Goal: Task Accomplishment & Management: Use online tool/utility

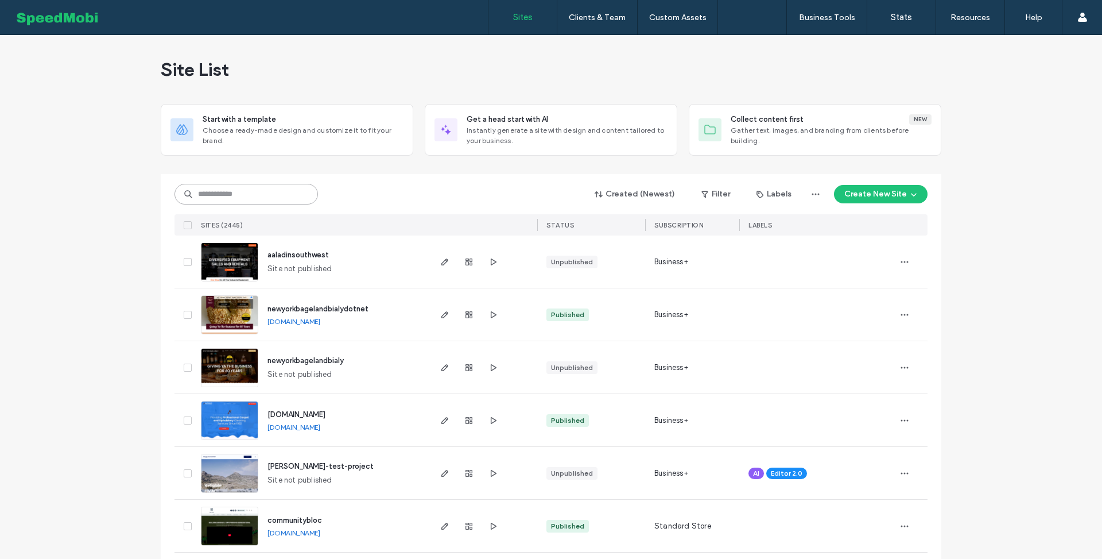
click at [284, 192] on input at bounding box center [247, 194] width 144 height 21
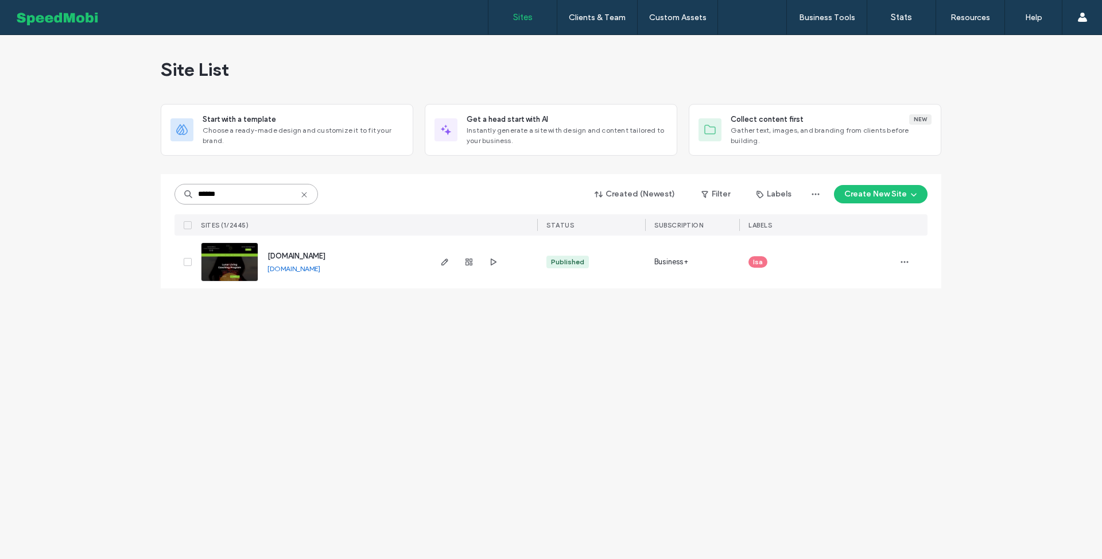
type input "******"
click at [315, 254] on span "www.newearthharmonycenter.com" at bounding box center [297, 255] width 58 height 9
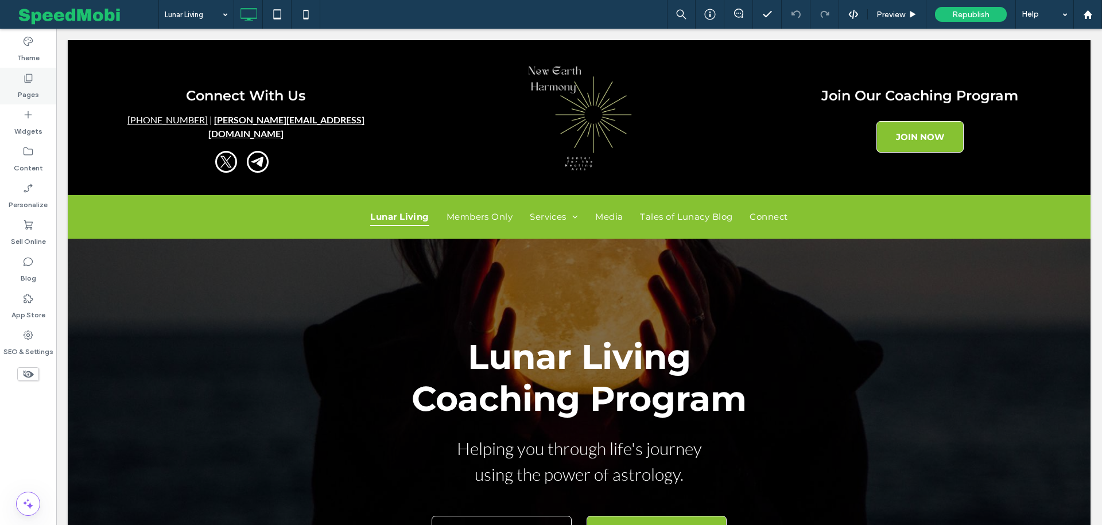
click at [22, 85] on label "Pages" at bounding box center [28, 92] width 21 height 16
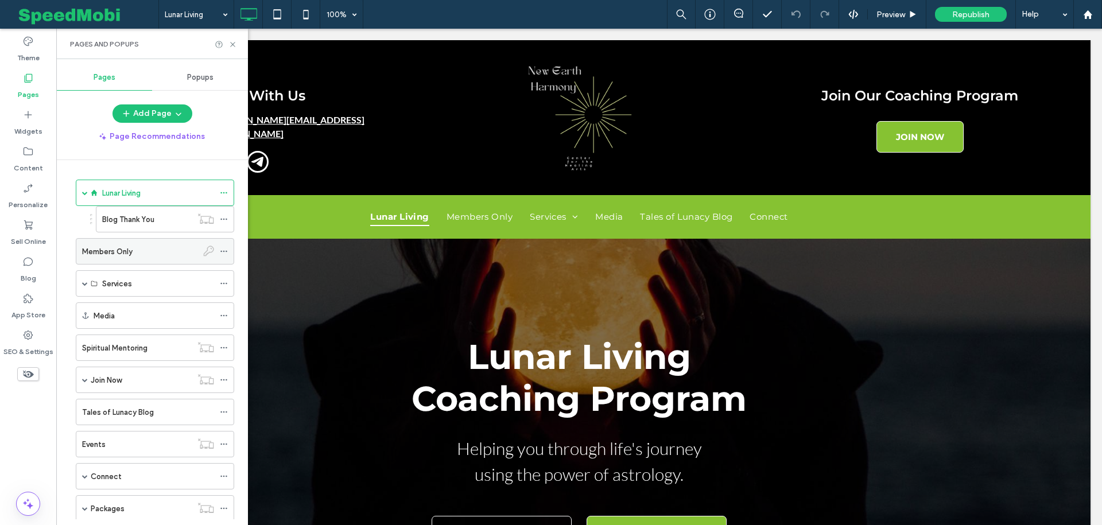
click at [121, 249] on label "Members Only" at bounding box center [107, 252] width 51 height 20
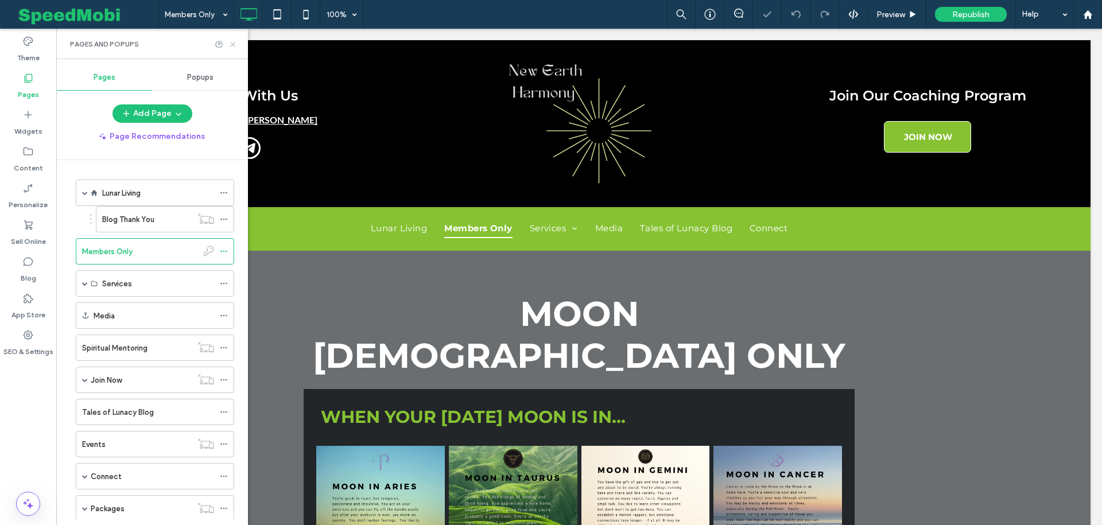
click at [231, 44] on icon at bounding box center [233, 44] width 9 height 9
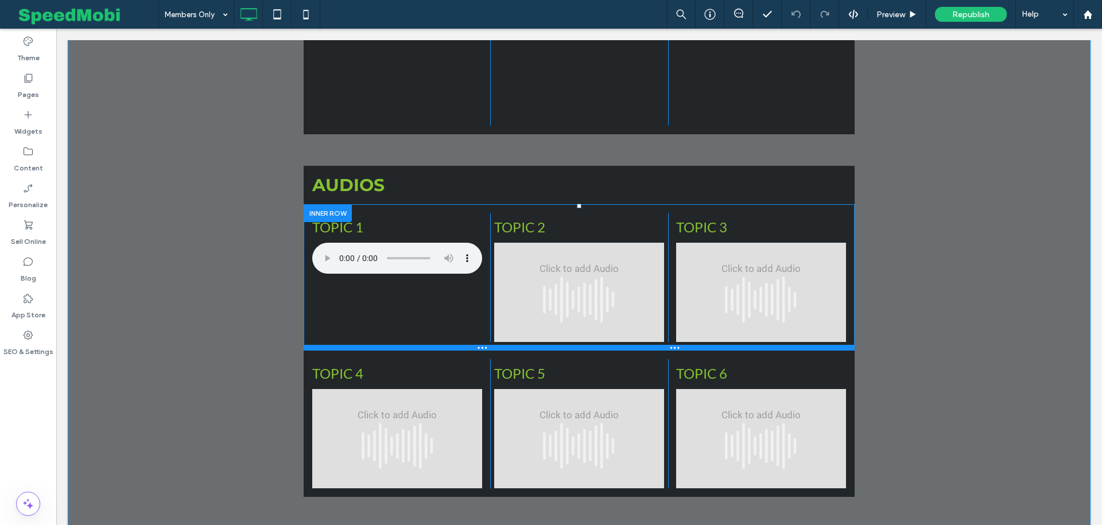
scroll to position [1996, 0]
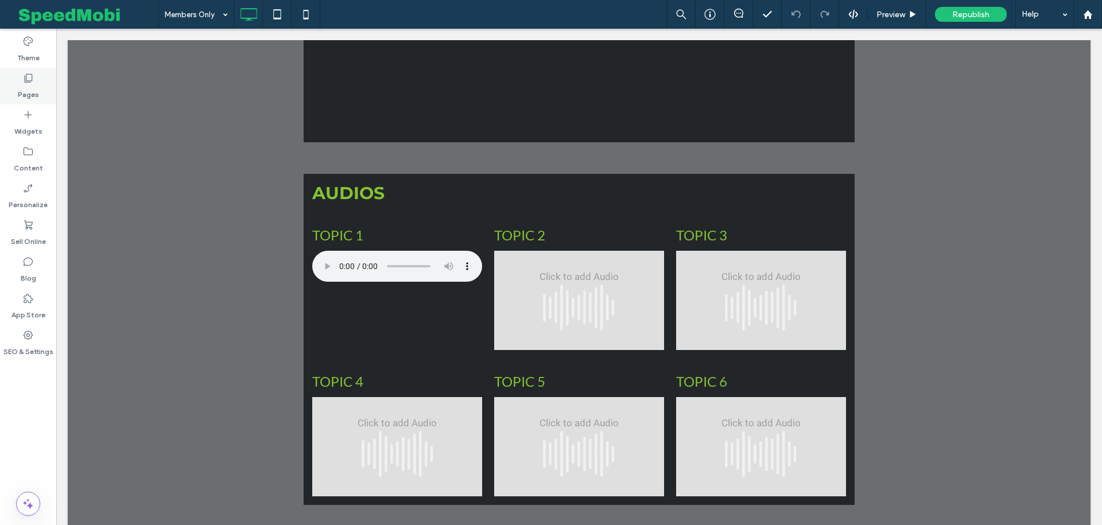
click at [38, 85] on div "Pages" at bounding box center [28, 86] width 56 height 37
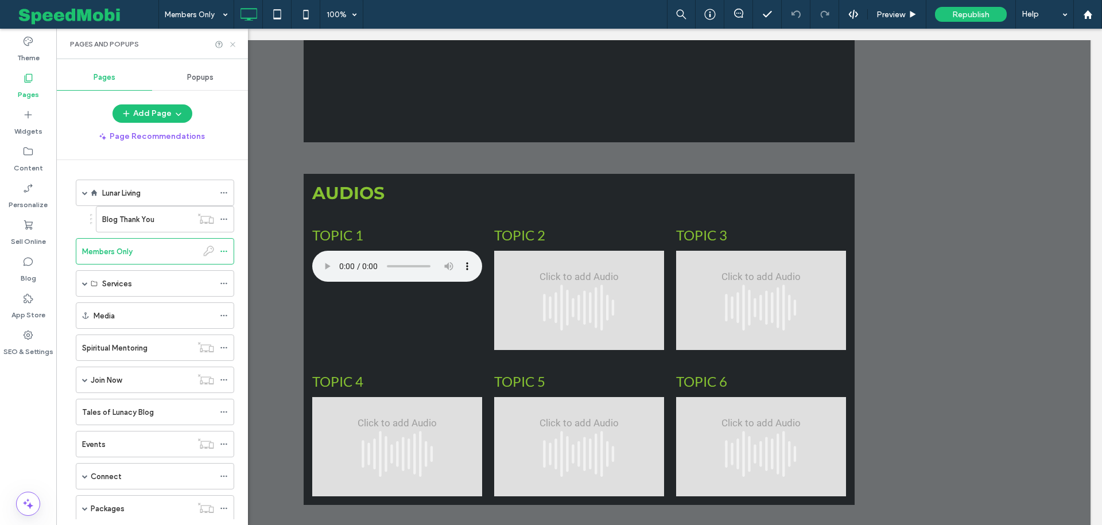
drag, startPoint x: 232, startPoint y: 44, endPoint x: 282, endPoint y: 135, distance: 104.3
click at [232, 44] on use at bounding box center [232, 44] width 5 height 5
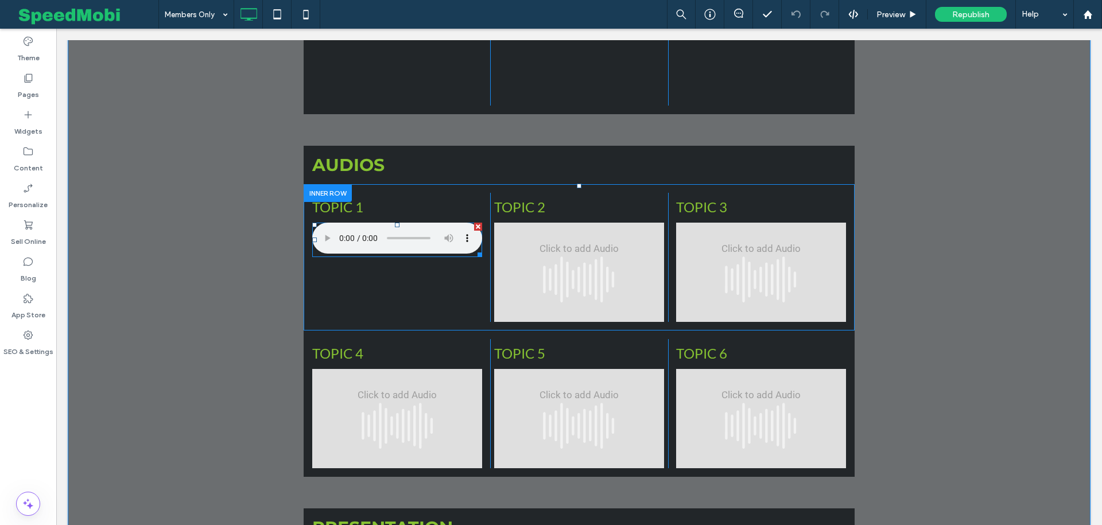
scroll to position [2035, 0]
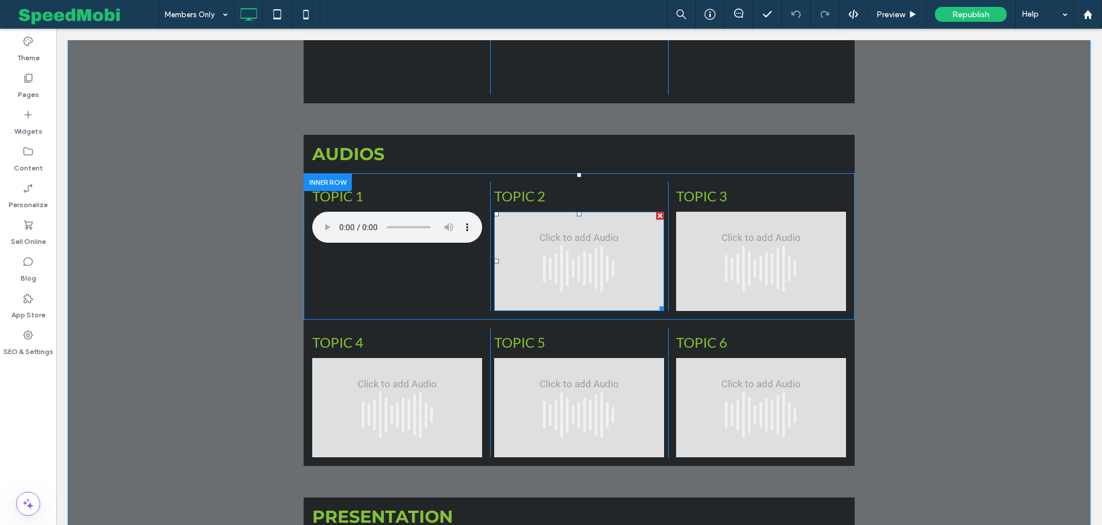
click at [544, 212] on span at bounding box center [579, 261] width 170 height 99
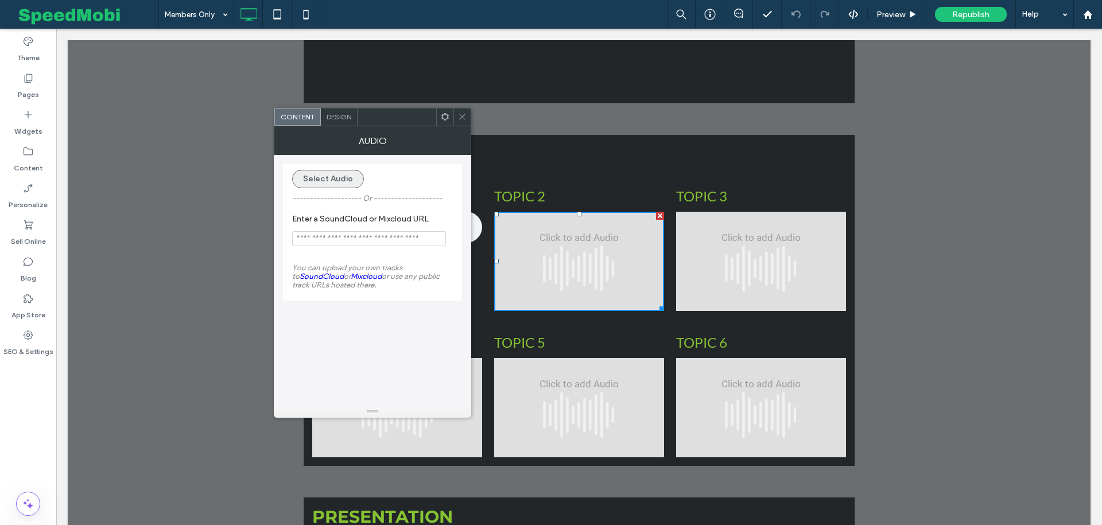
click at [330, 181] on button "Select Audio" at bounding box center [328, 179] width 72 height 18
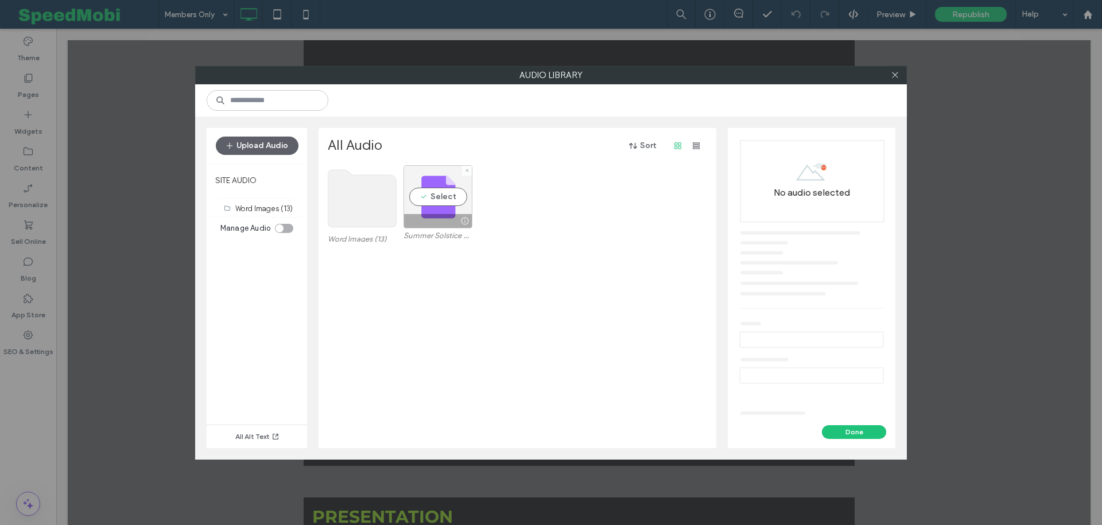
click at [466, 222] on div at bounding box center [465, 220] width 14 height 9
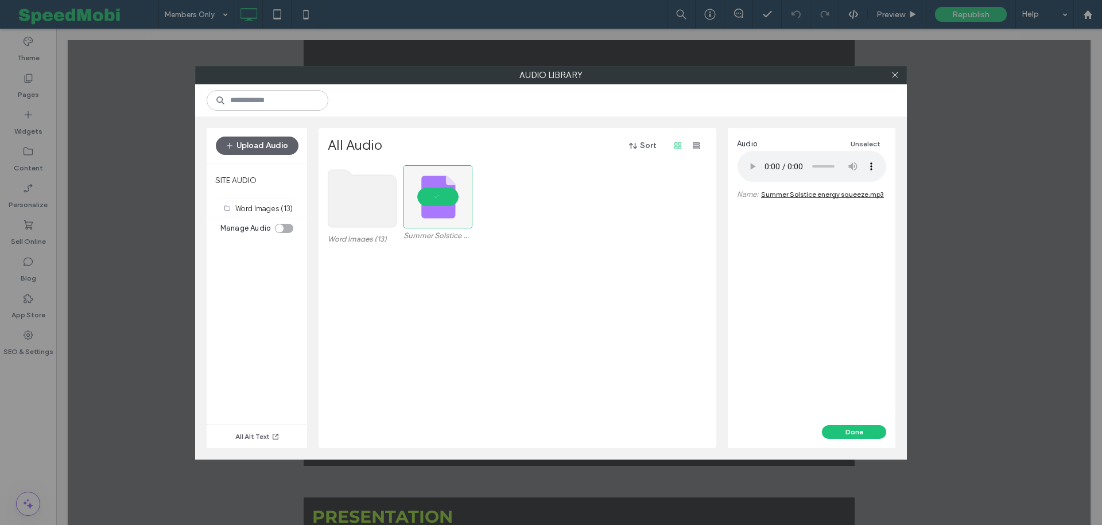
click at [560, 313] on div "Word Images (13) Summer Solstice energy squeeze.mp3" at bounding box center [521, 306] width 386 height 283
click at [896, 76] on icon at bounding box center [895, 75] width 9 height 9
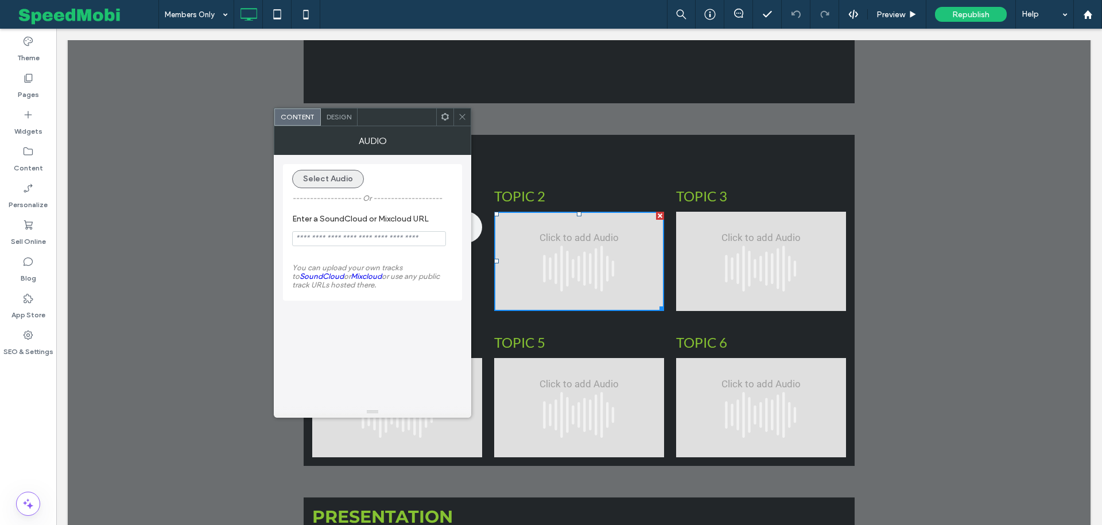
click at [341, 177] on button "Select Audio" at bounding box center [328, 179] width 72 height 18
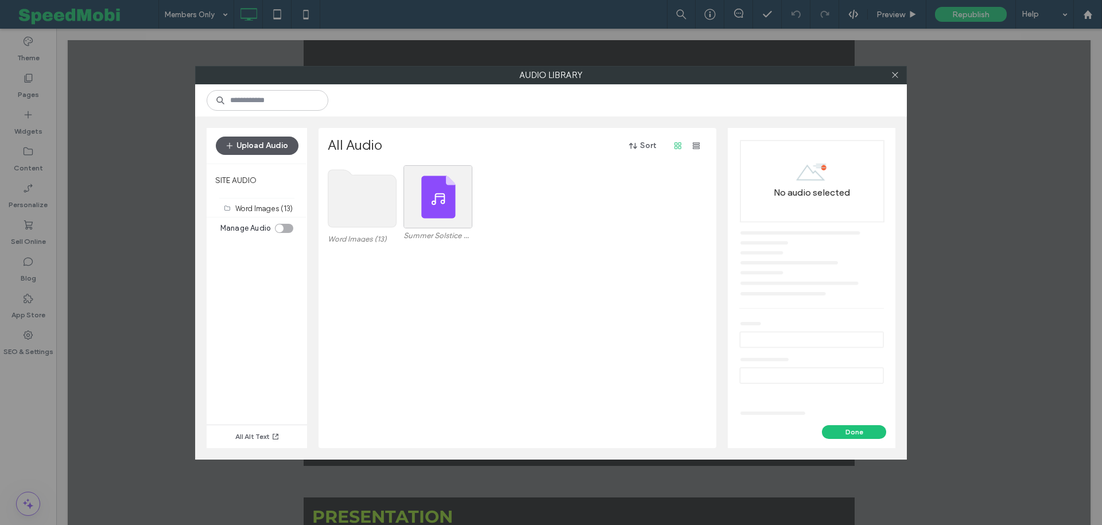
click at [254, 142] on button "Upload Audio" at bounding box center [257, 146] width 83 height 18
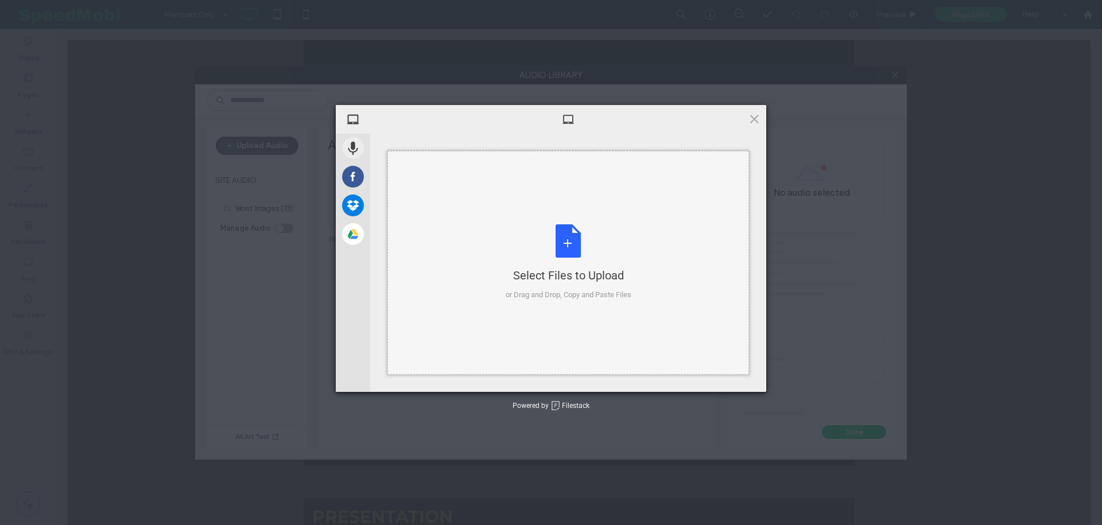
click at [574, 241] on div "Select Files to Upload or Drag and Drop, Copy and Paste Files" at bounding box center [569, 262] width 126 height 76
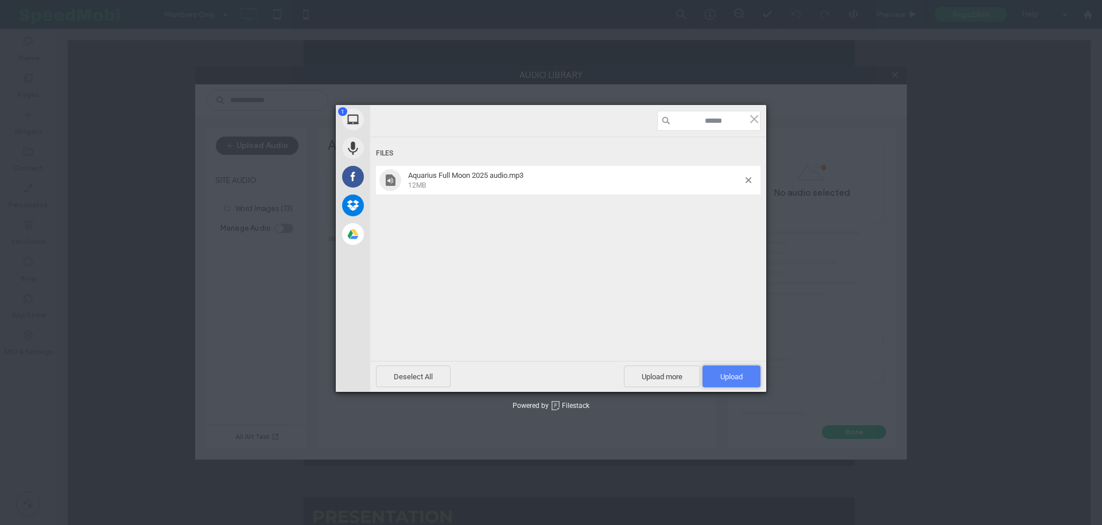
click at [726, 375] on span "Upload 1" at bounding box center [732, 377] width 22 height 9
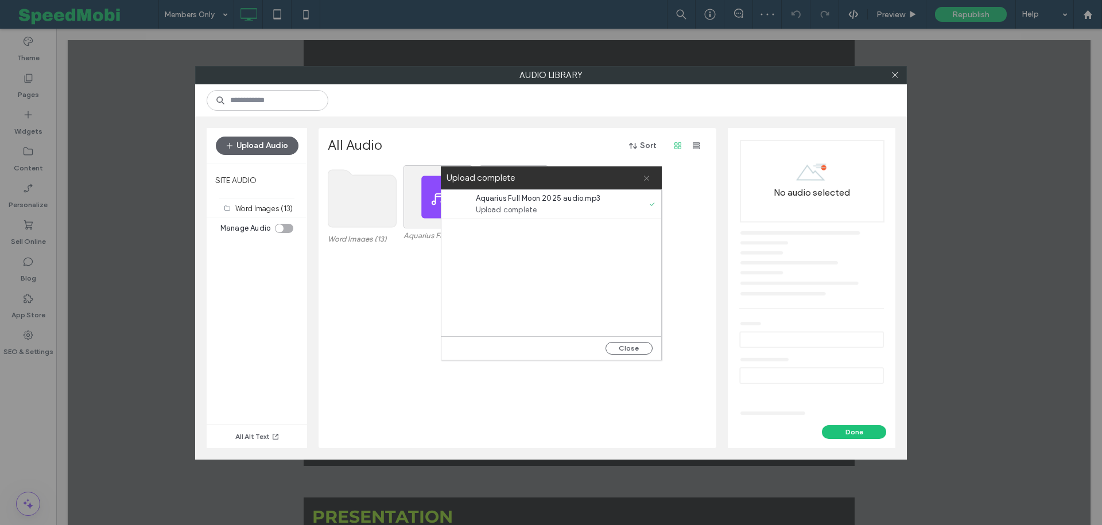
click at [647, 181] on icon at bounding box center [646, 178] width 7 height 7
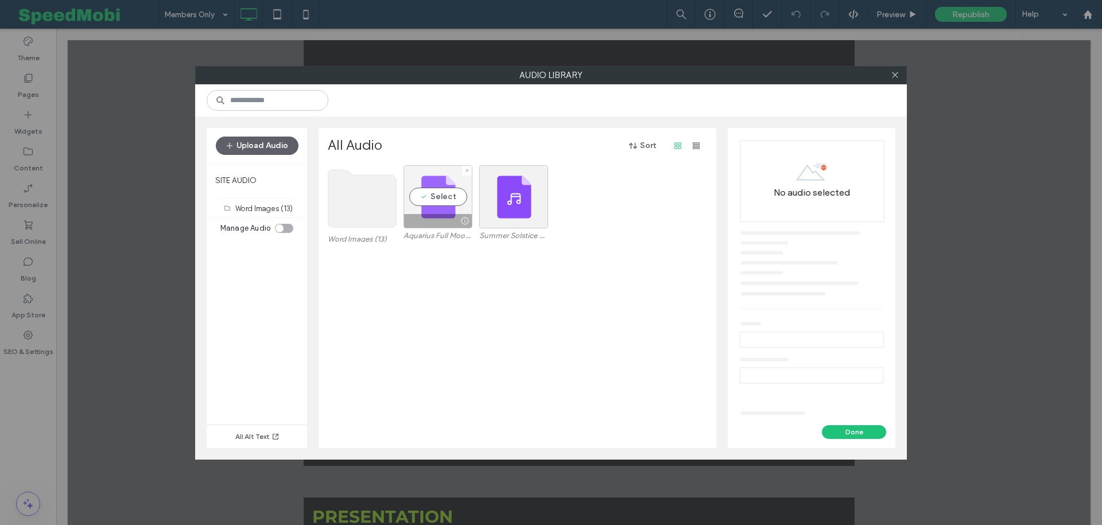
click at [432, 198] on div "Select" at bounding box center [438, 196] width 69 height 63
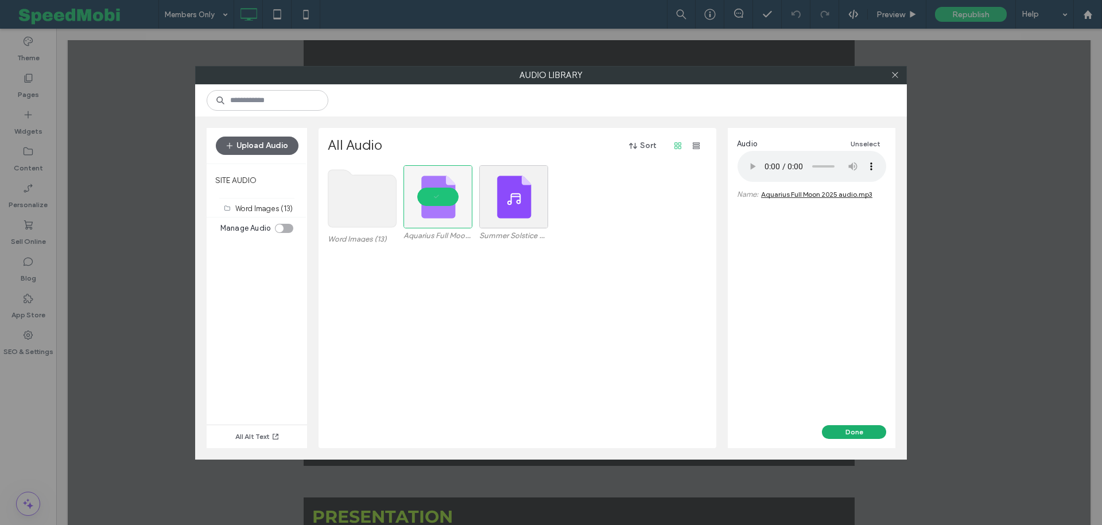
click at [838, 428] on button "Done" at bounding box center [854, 432] width 64 height 14
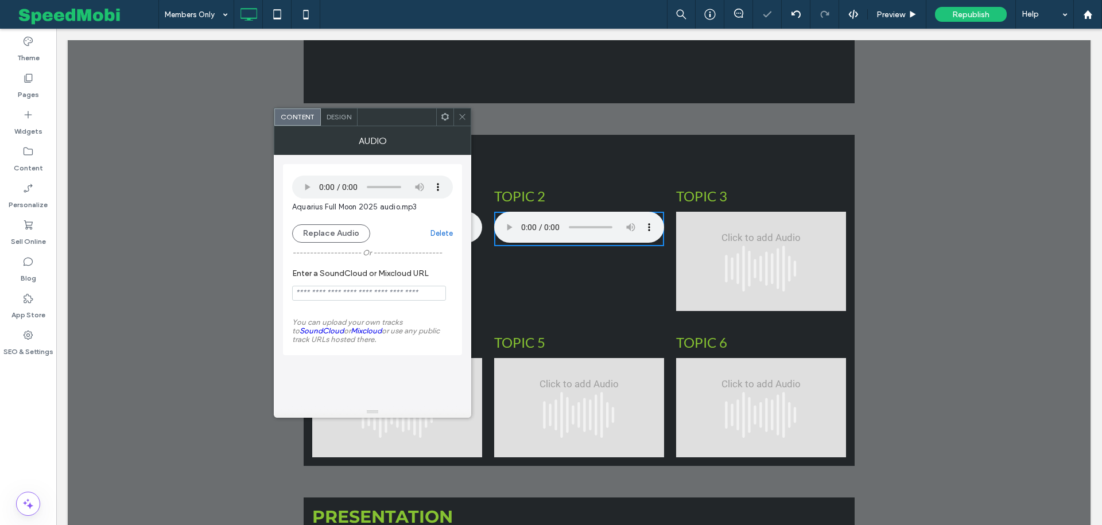
click at [462, 110] on span at bounding box center [462, 117] width 9 height 17
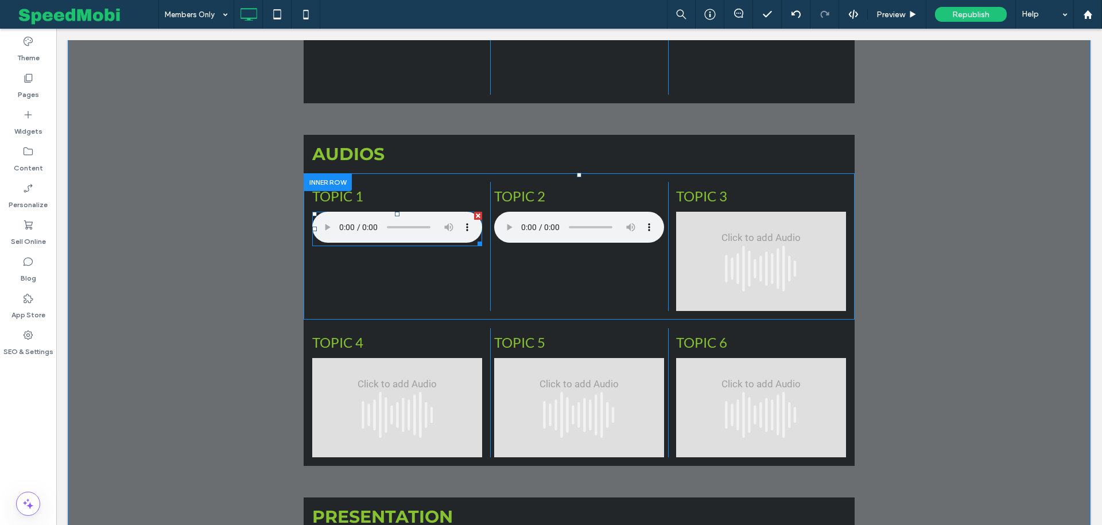
click at [443, 212] on span at bounding box center [397, 229] width 170 height 34
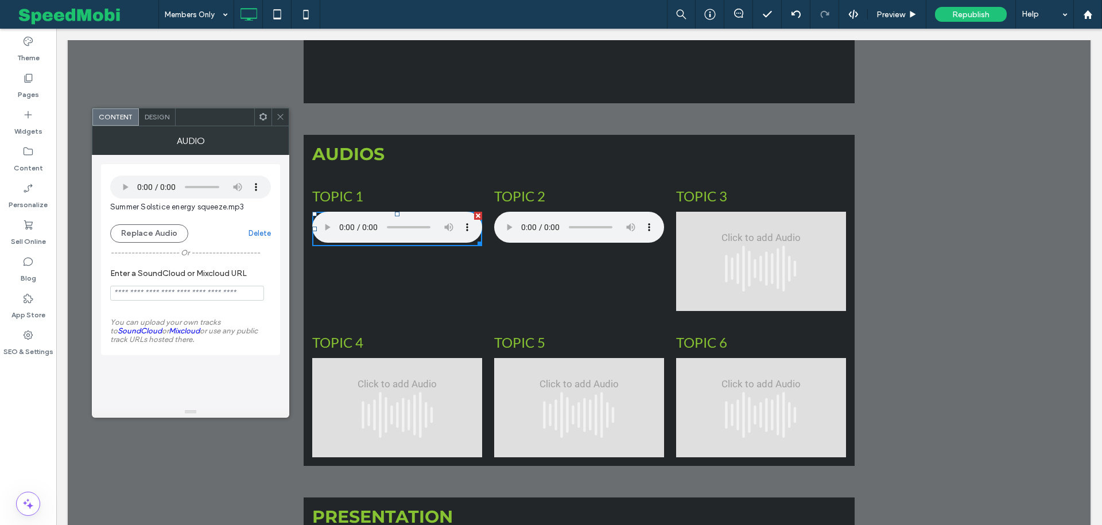
click at [278, 119] on icon at bounding box center [280, 117] width 9 height 9
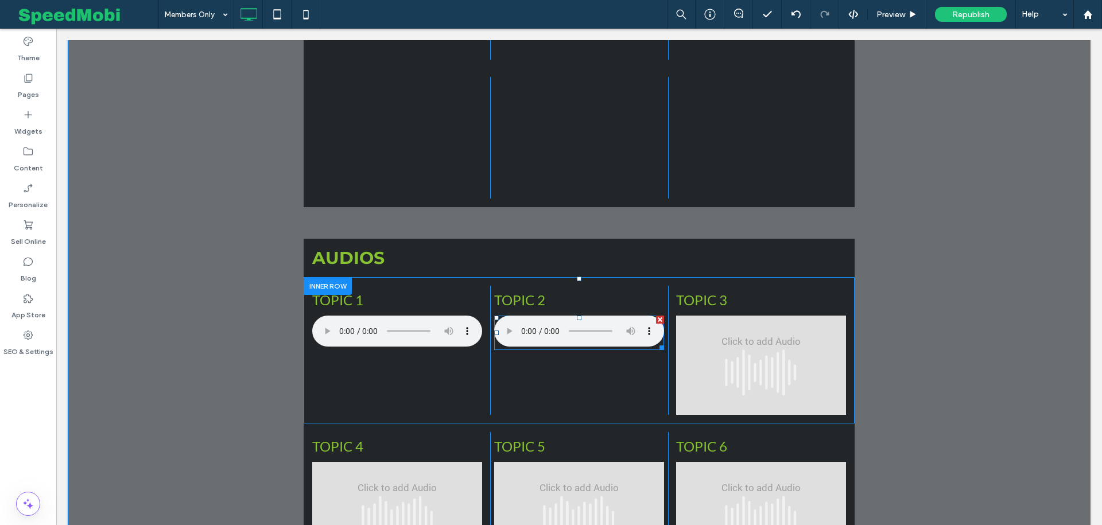
scroll to position [1927, 0]
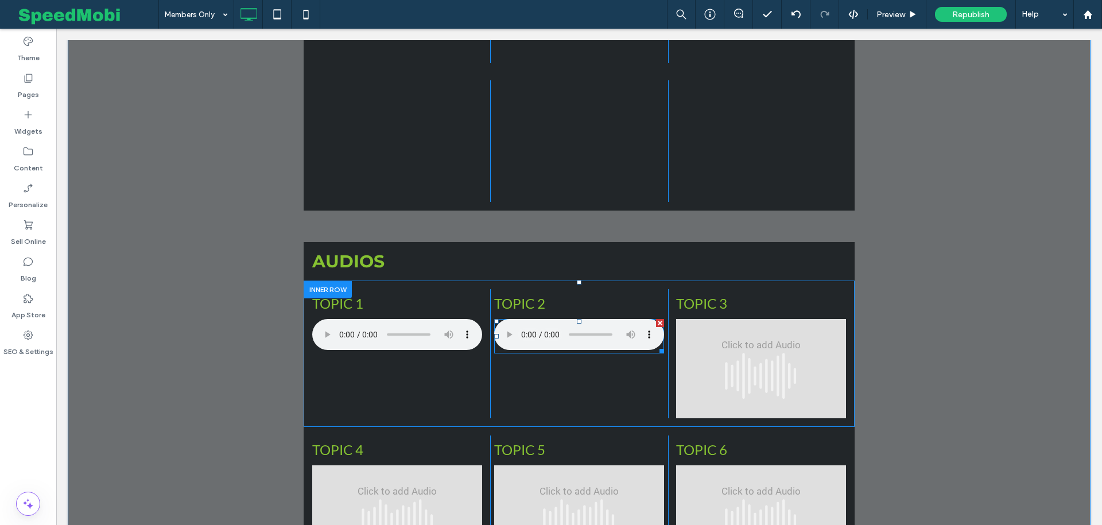
click at [535, 319] on span at bounding box center [579, 336] width 170 height 34
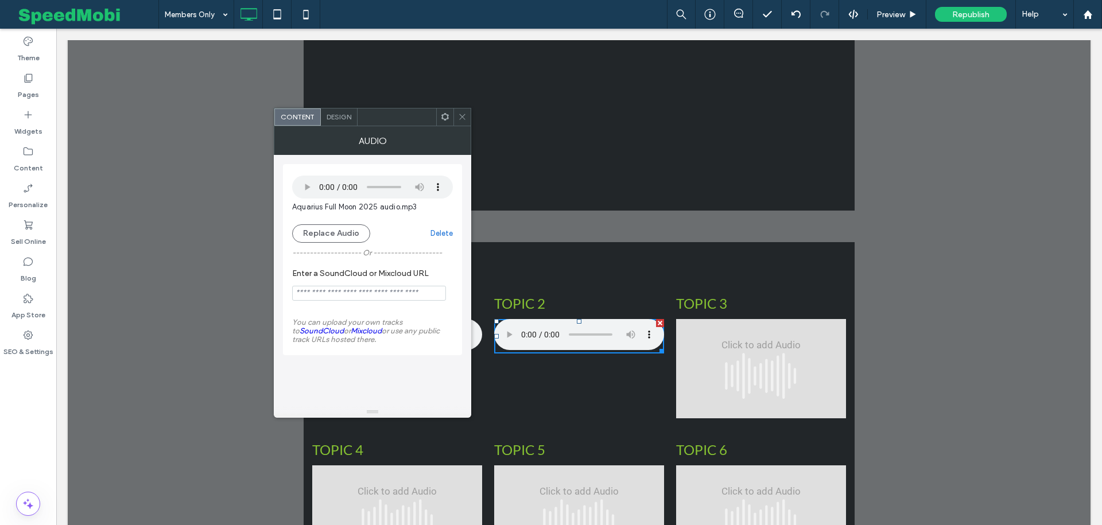
click at [458, 113] on icon at bounding box center [462, 117] width 9 height 9
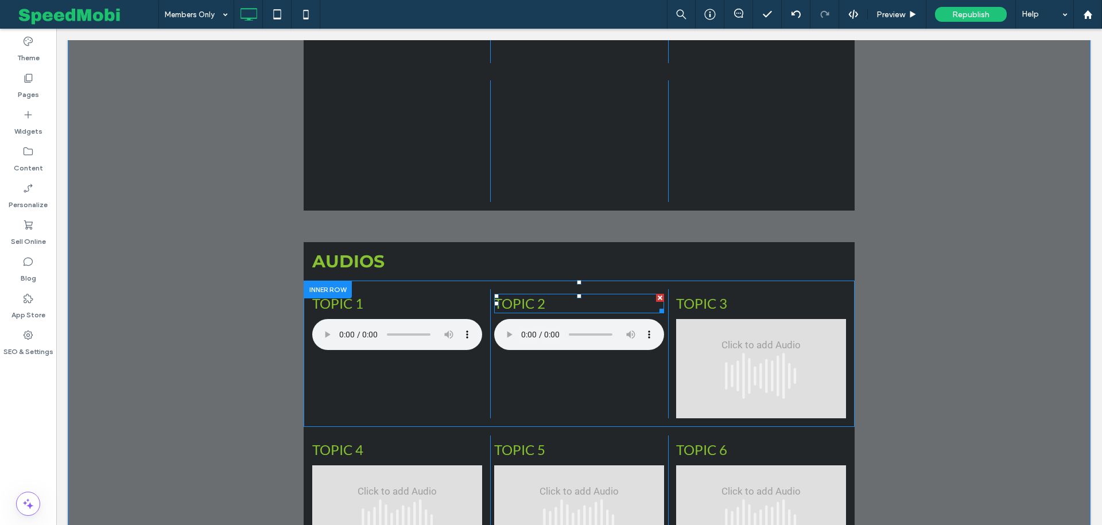
click at [521, 295] on font "TOPIC 2" at bounding box center [519, 303] width 51 height 17
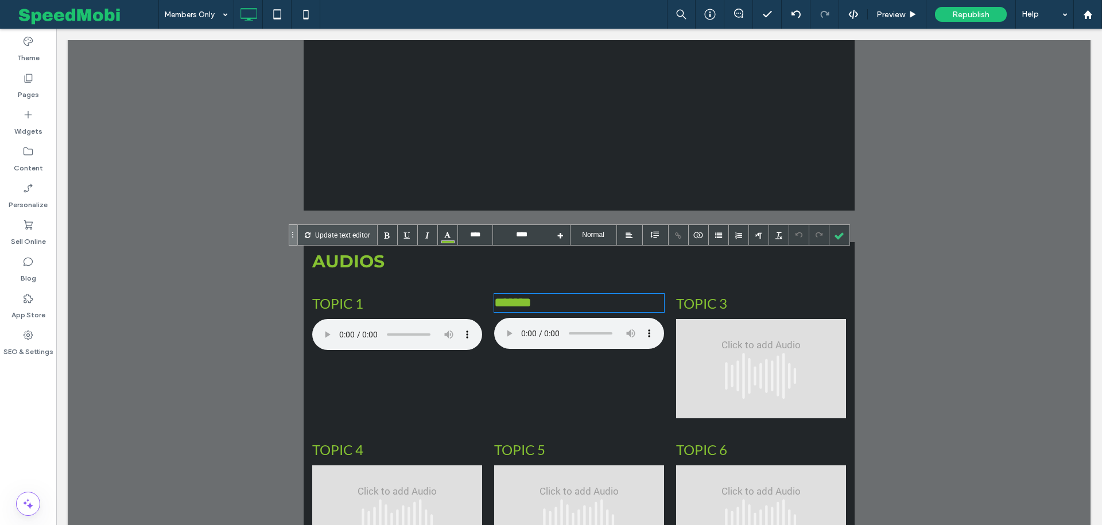
click at [521, 296] on font "*******" at bounding box center [512, 303] width 37 height 14
click at [522, 296] on font "**********" at bounding box center [541, 303] width 94 height 14
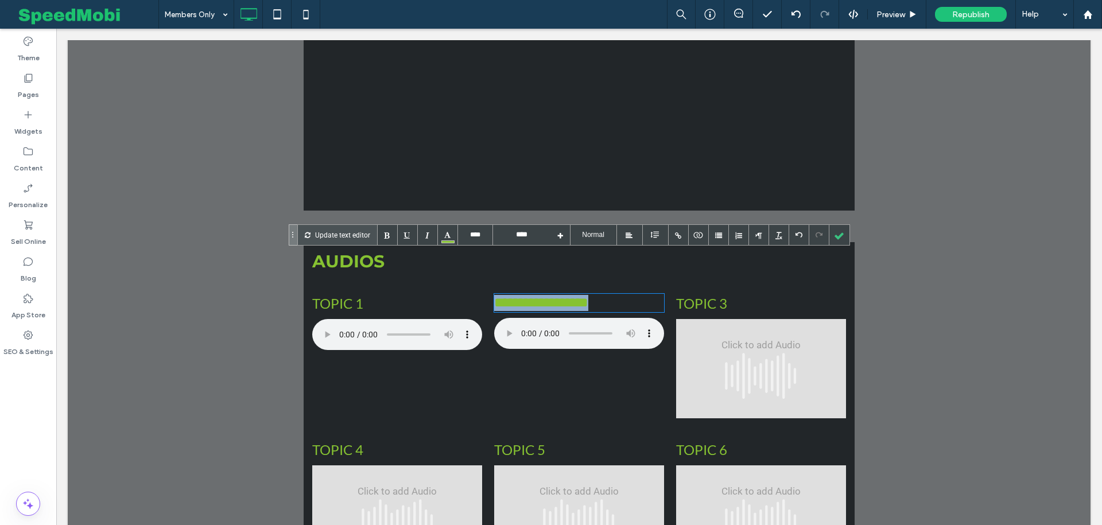
click at [522, 296] on font "**********" at bounding box center [541, 303] width 94 height 14
click at [655, 234] on div at bounding box center [655, 235] width 10 height 10
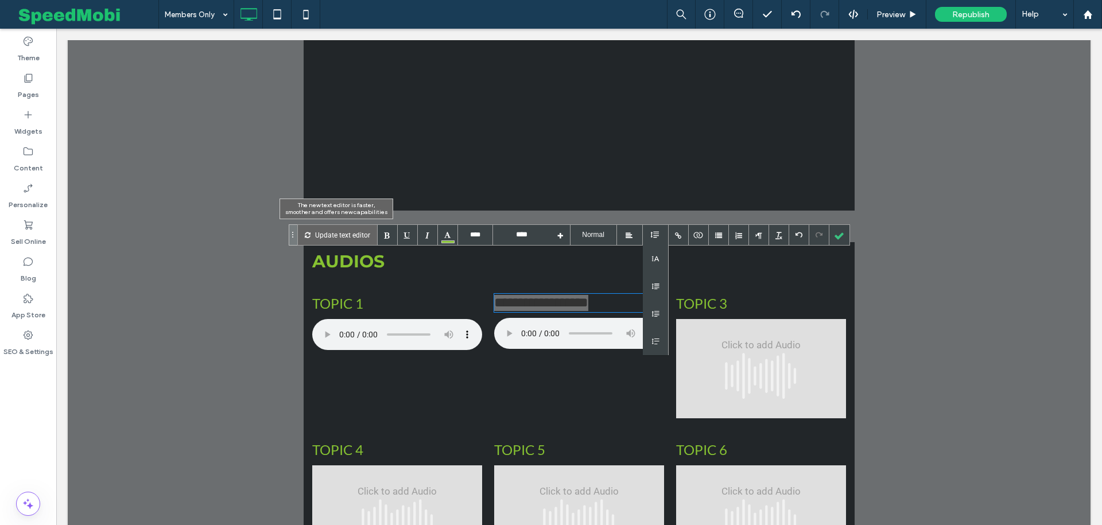
click at [342, 236] on p "Update text editor" at bounding box center [342, 235] width 55 height 20
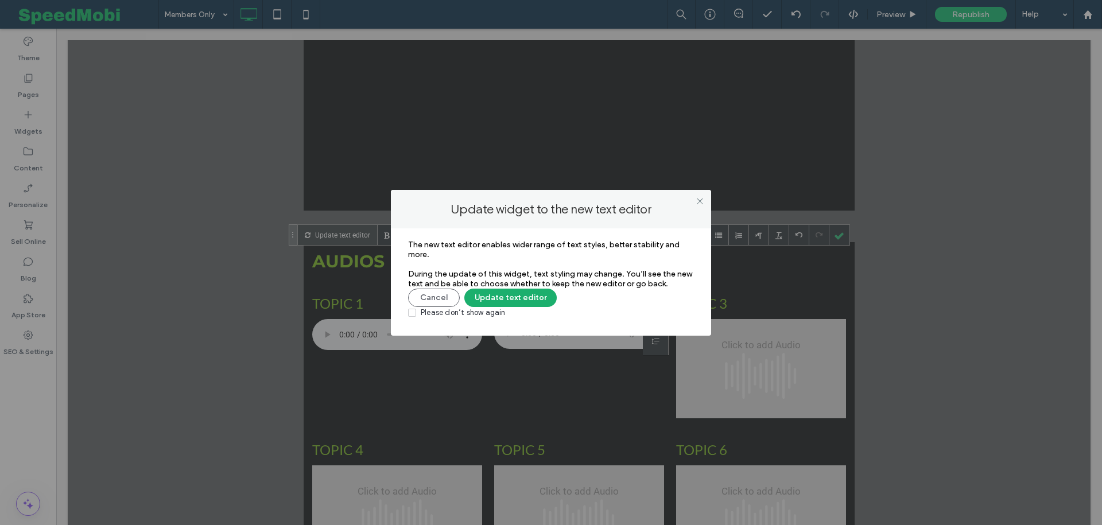
click at [495, 301] on button "Update text editor" at bounding box center [510, 298] width 92 height 18
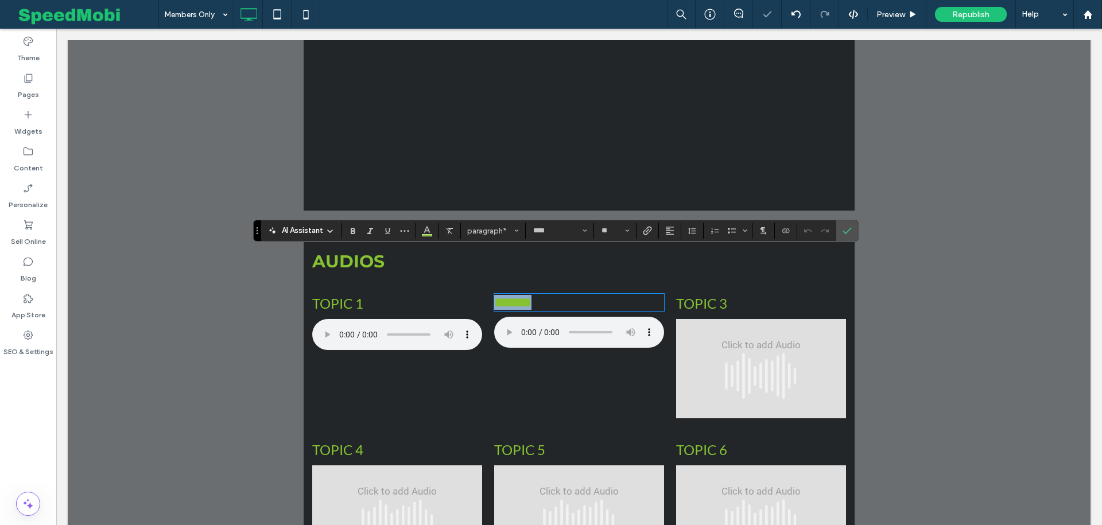
click at [547, 295] on p "*******" at bounding box center [579, 302] width 170 height 15
click at [578, 296] on span "**********" at bounding box center [541, 303] width 94 height 14
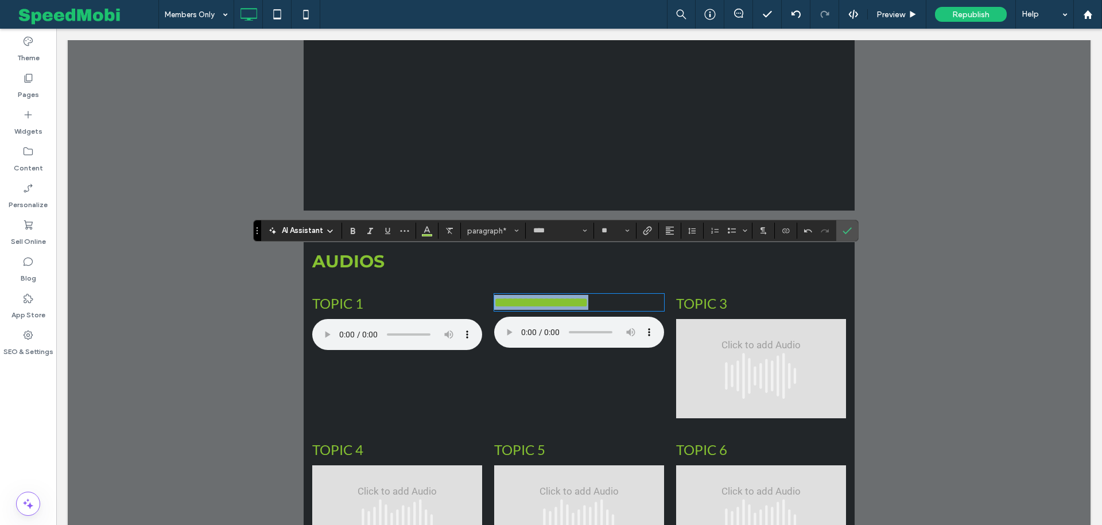
click at [578, 296] on span "**********" at bounding box center [541, 303] width 94 height 14
click at [665, 235] on icon "Alignment" at bounding box center [669, 230] width 9 height 9
click at [667, 265] on icon "ui.textEditor.alignment.center" at bounding box center [667, 266] width 5 height 4
click at [843, 233] on icon "Confirm" at bounding box center [847, 230] width 9 height 9
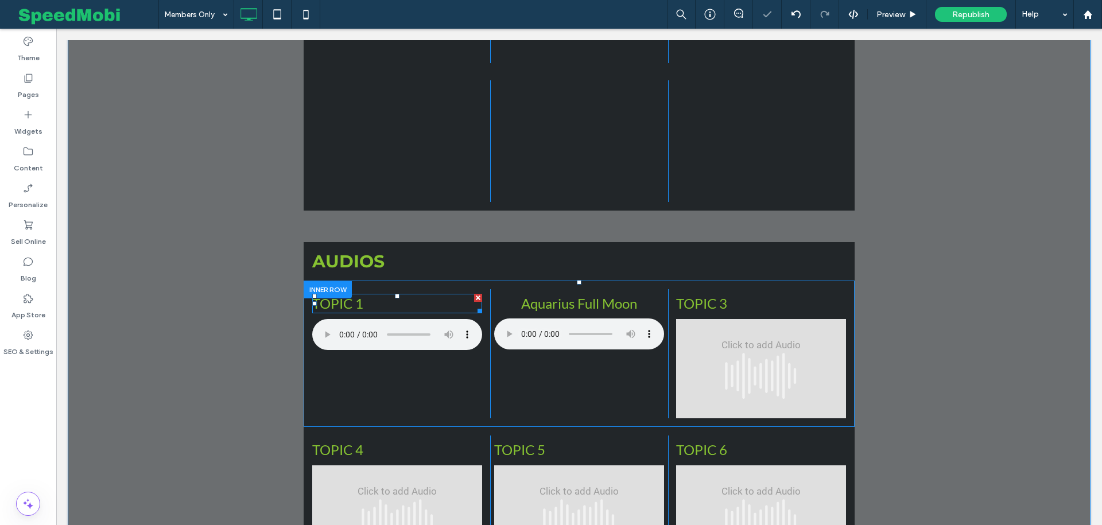
click at [396, 295] on div "TOPIC 1" at bounding box center [397, 303] width 170 height 17
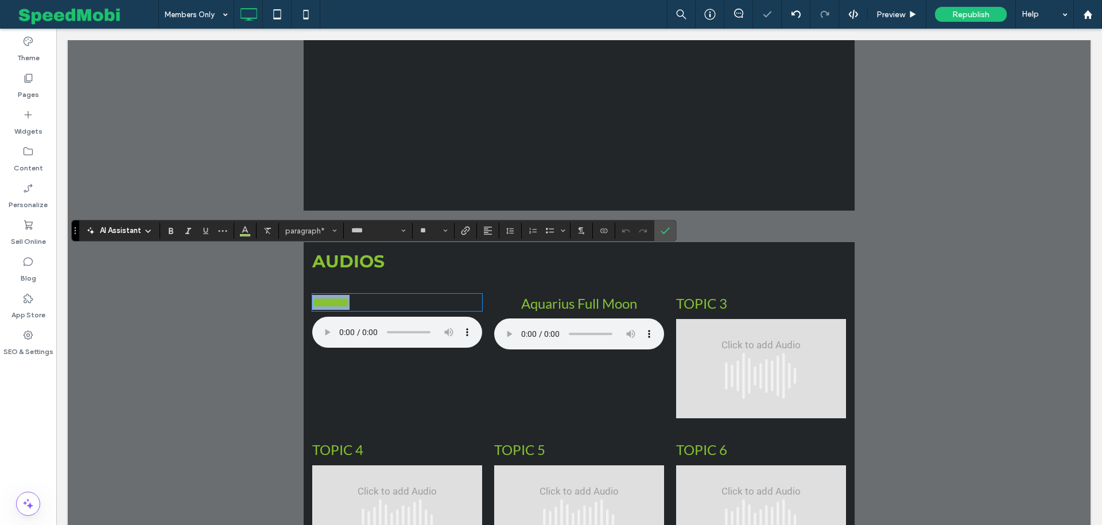
click at [396, 295] on p "*******" at bounding box center [397, 302] width 170 height 15
click at [657, 230] on label "Confirm" at bounding box center [665, 230] width 17 height 21
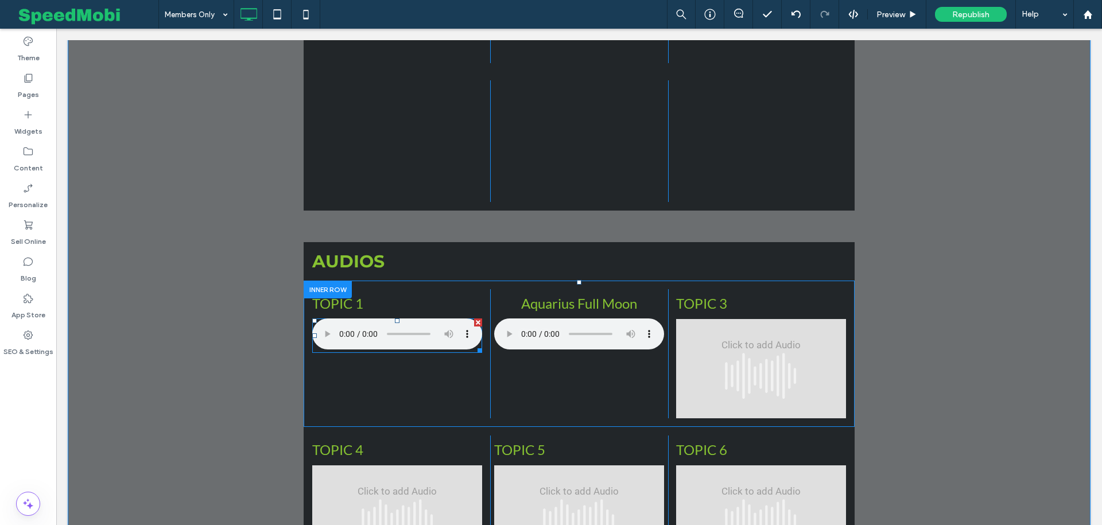
click at [332, 319] on span at bounding box center [397, 336] width 170 height 34
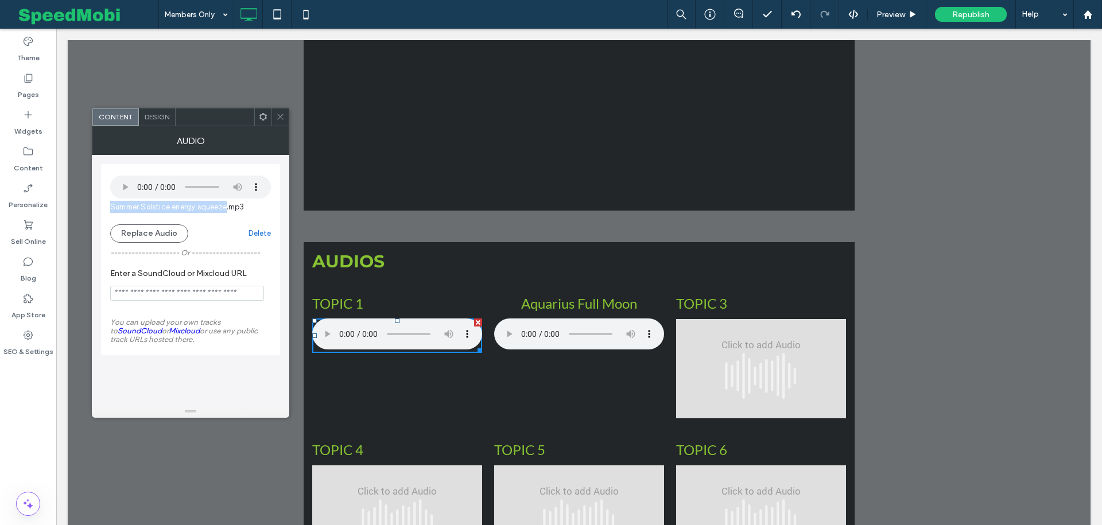
drag, startPoint x: 225, startPoint y: 207, endPoint x: 110, endPoint y: 208, distance: 115.4
click at [109, 208] on div "Summer Solstice energy squeeze.mp3 Replace Audio Delete -------------------- Or…" at bounding box center [190, 259] width 179 height 191
copy span "Summer Solstice energy squeeze"
click at [280, 117] on use at bounding box center [280, 117] width 6 height 6
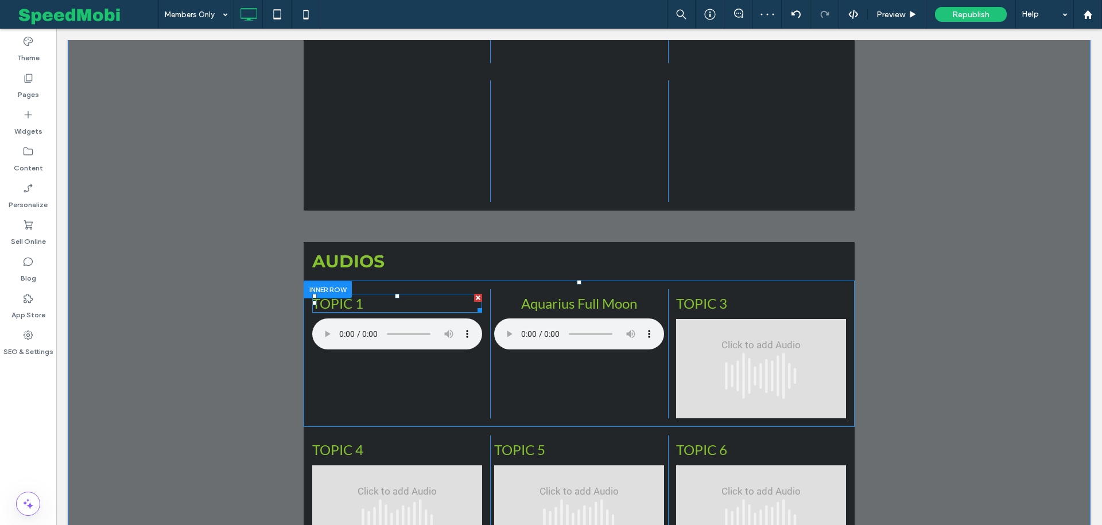
click at [362, 295] on span "TOPIC 1" at bounding box center [337, 303] width 51 height 17
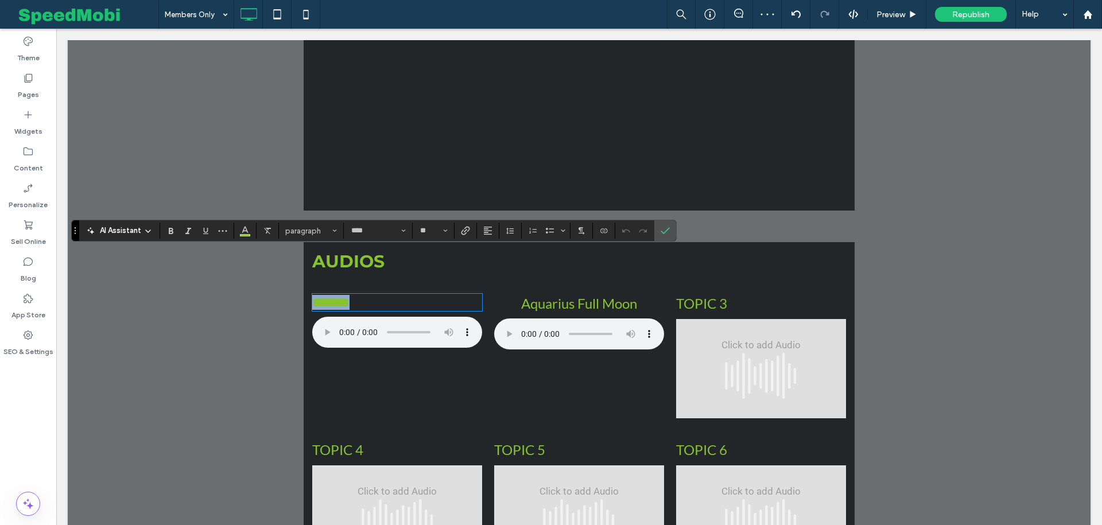
click at [350, 296] on span "*******" at bounding box center [330, 303] width 37 height 14
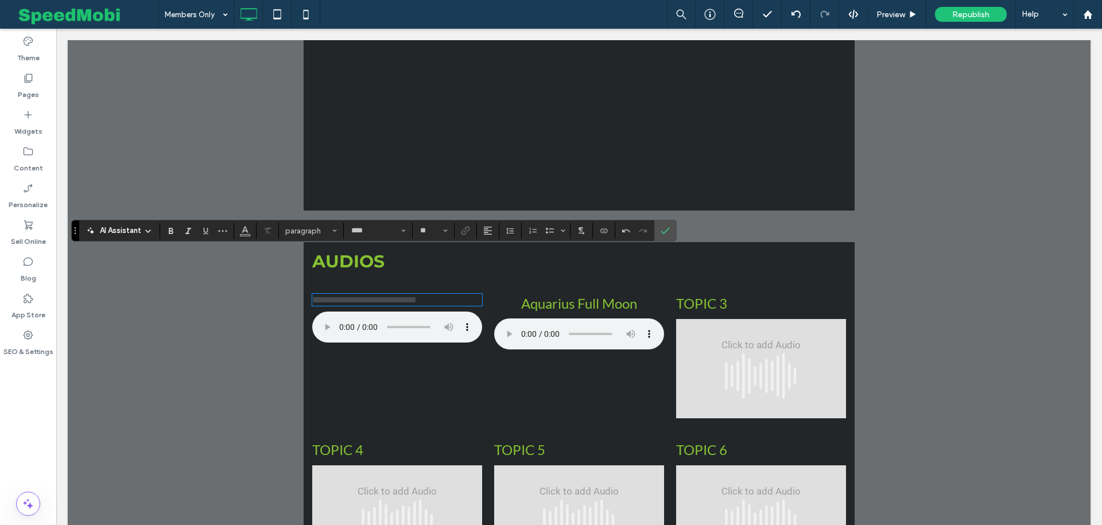
click at [350, 294] on div "**********" at bounding box center [397, 300] width 170 height 12
click at [353, 296] on span "**********" at bounding box center [364, 300] width 104 height 9
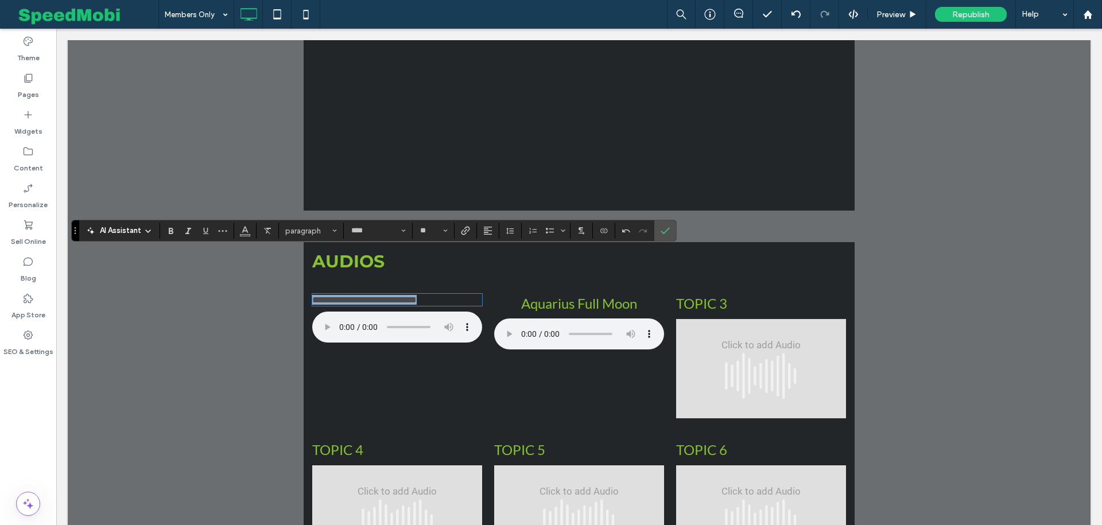
click at [353, 296] on span "**********" at bounding box center [364, 300] width 104 height 9
click at [425, 236] on button "**" at bounding box center [433, 231] width 37 height 16
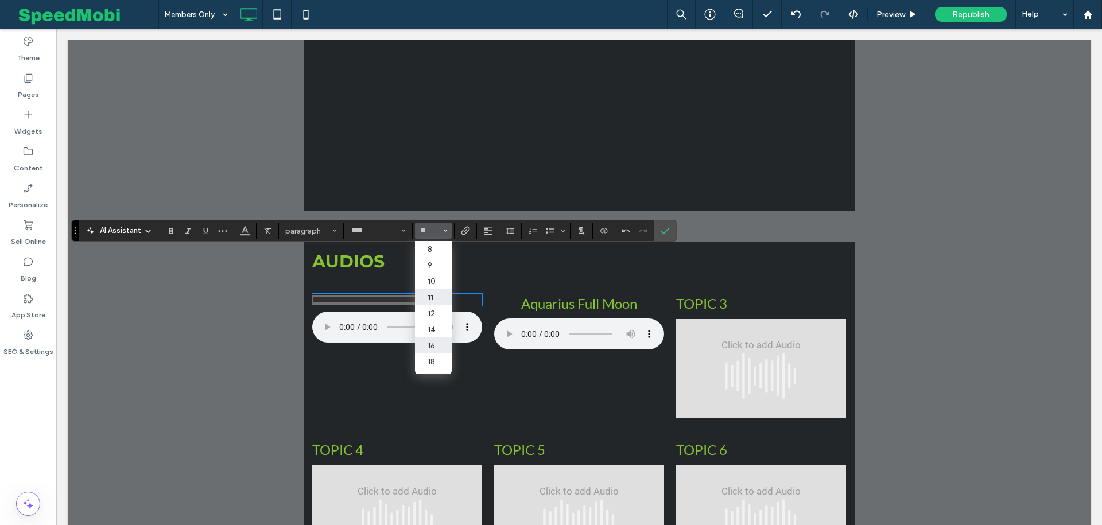
scroll to position [48, 0]
click at [425, 324] on label "24" at bounding box center [433, 330] width 37 height 16
type input "**"
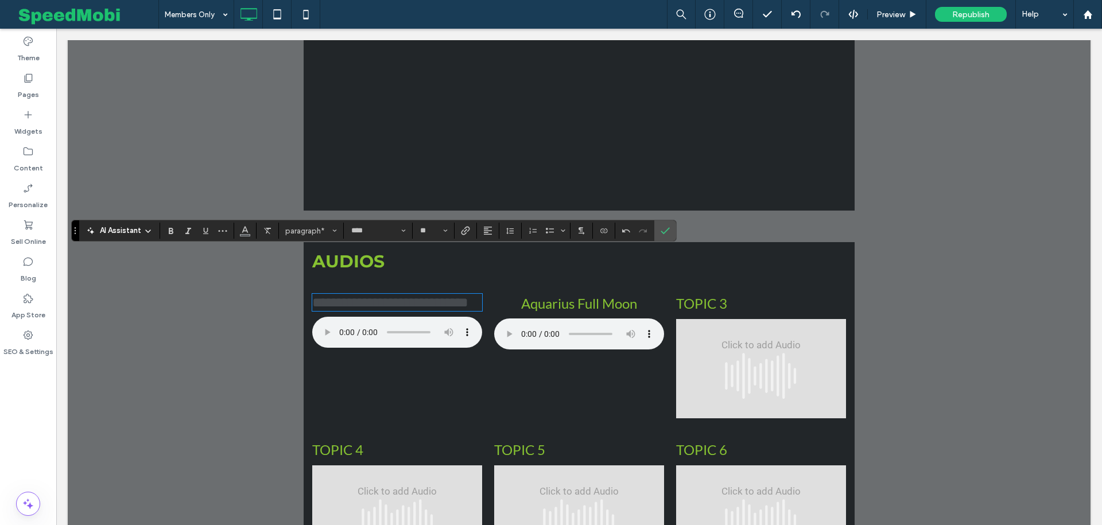
click at [535, 295] on span "Aquarius Full Moon" at bounding box center [579, 303] width 116 height 17
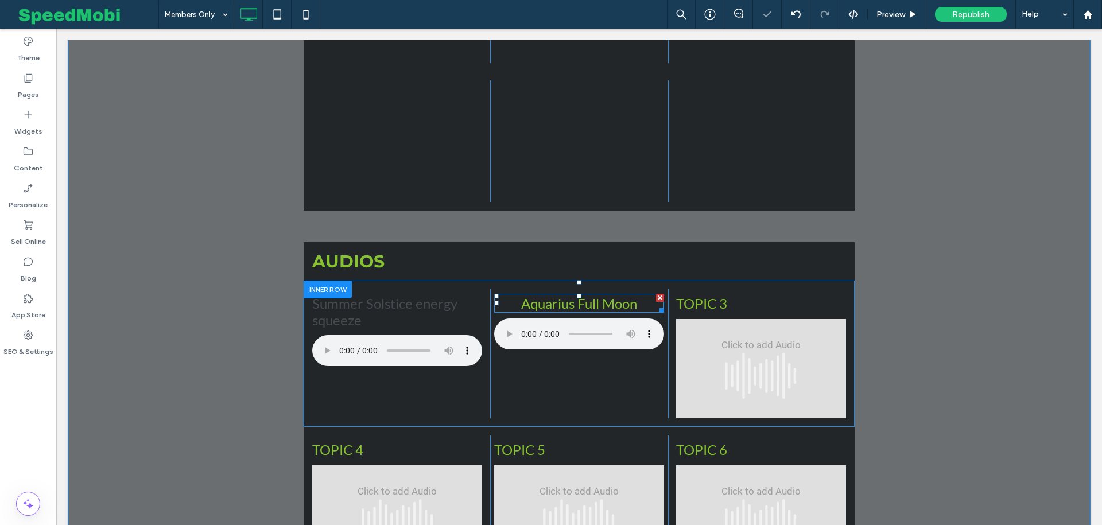
click at [535, 295] on span "Aquarius Full Moon" at bounding box center [579, 303] width 116 height 17
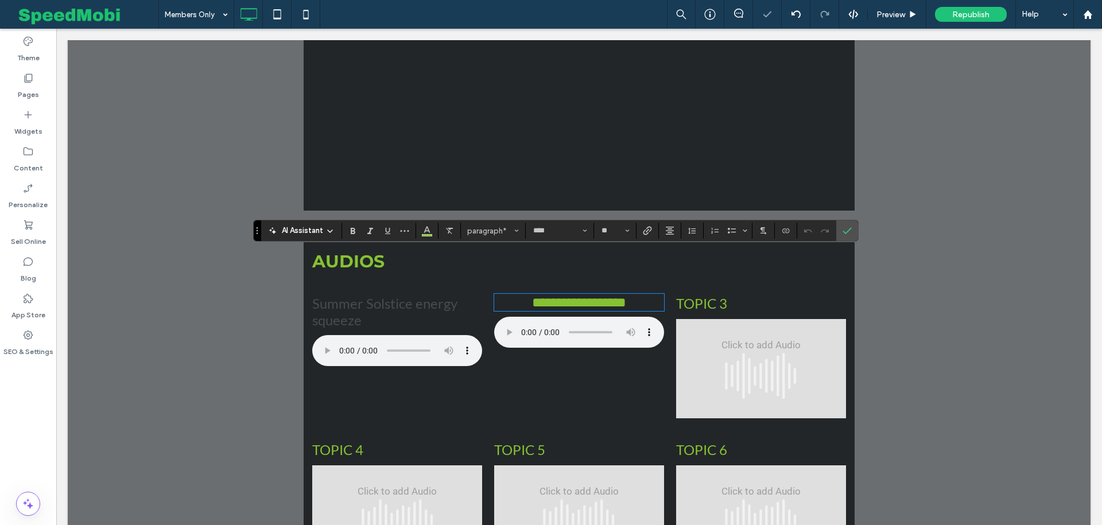
click at [394, 295] on p "Summer Solstice energy squeeze" at bounding box center [397, 311] width 170 height 33
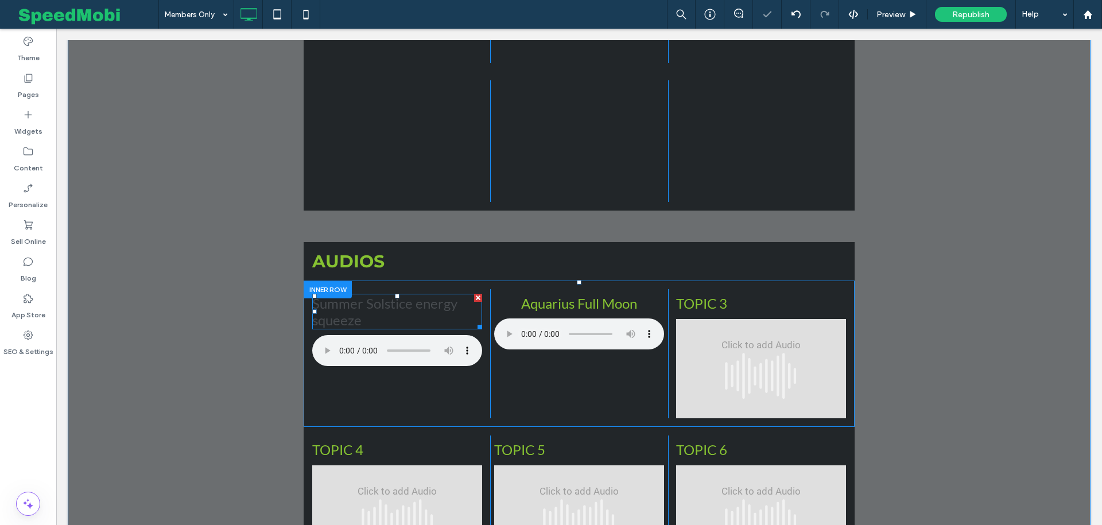
click at [394, 295] on p "Summer Solstice energy squeeze" at bounding box center [397, 311] width 170 height 33
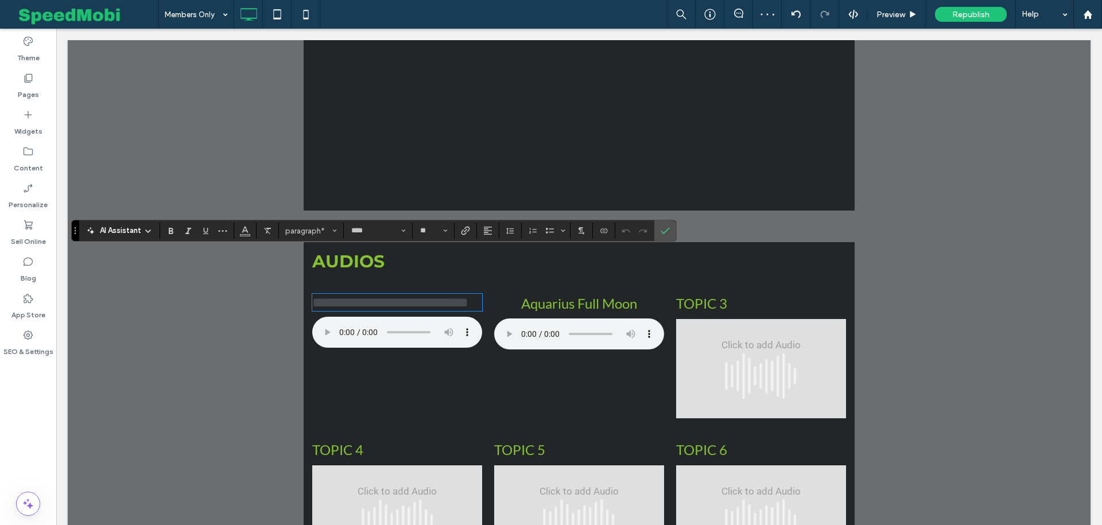
click at [412, 296] on span "**********" at bounding box center [390, 303] width 156 height 14
click at [419, 296] on span "**********" at bounding box center [390, 303] width 156 height 14
click at [318, 296] on span "**********" at bounding box center [390, 303] width 156 height 14
drag, startPoint x: 366, startPoint y: 276, endPoint x: 288, endPoint y: 276, distance: 78.7
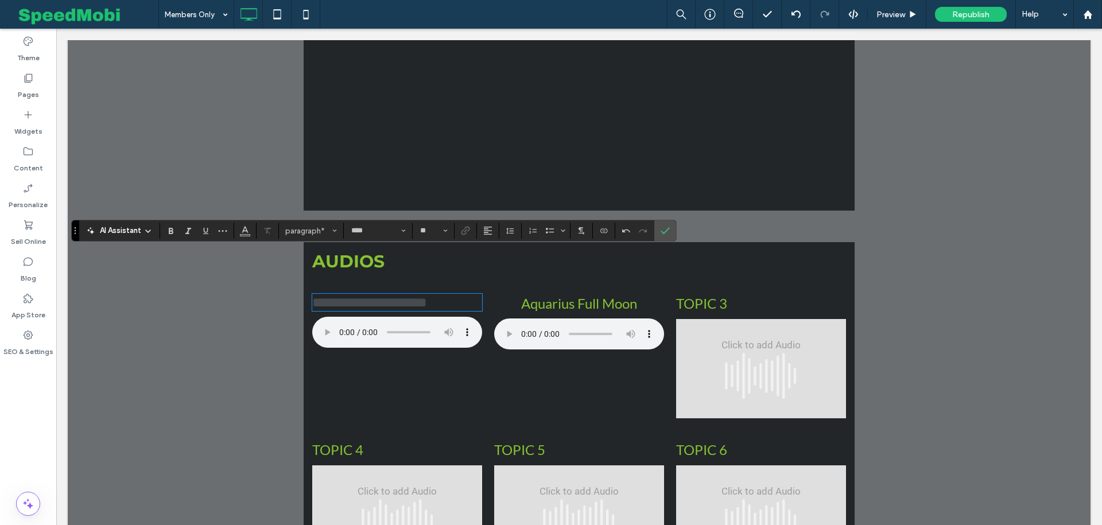
click at [378, 296] on span "**********" at bounding box center [369, 303] width 115 height 14
click at [485, 228] on icon "Alignment" at bounding box center [487, 230] width 9 height 9
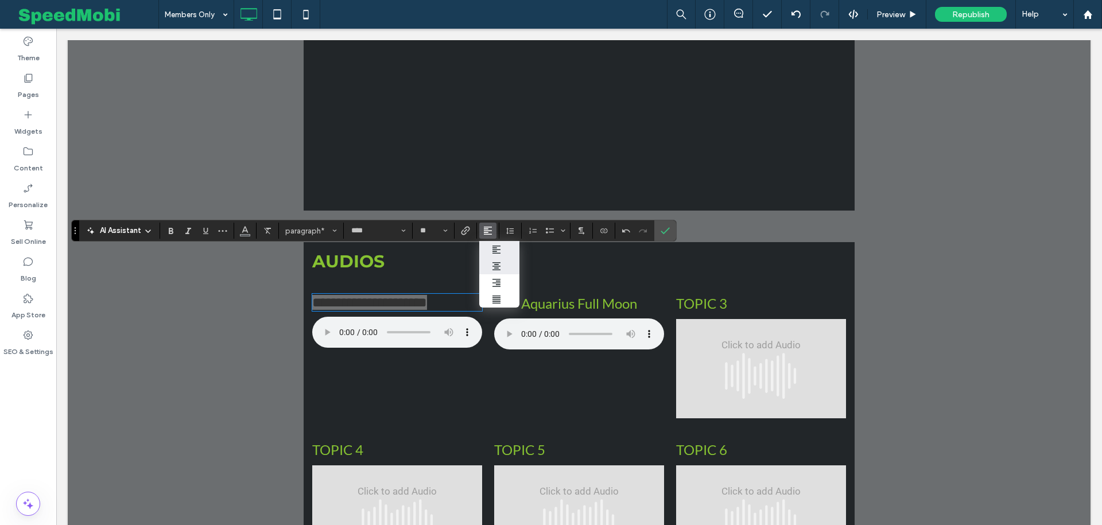
click at [487, 264] on label "ui.textEditor.alignment.center" at bounding box center [499, 266] width 40 height 17
click at [245, 234] on icon "Color" at bounding box center [245, 229] width 9 height 9
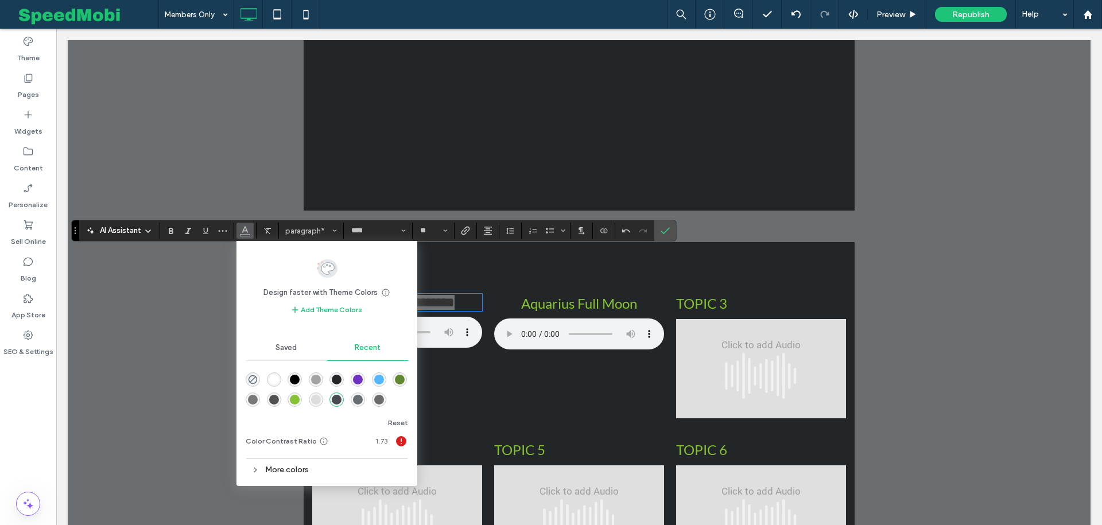
click at [295, 398] on div "rgba(134, 194, 50, 1)" at bounding box center [295, 400] width 10 height 10
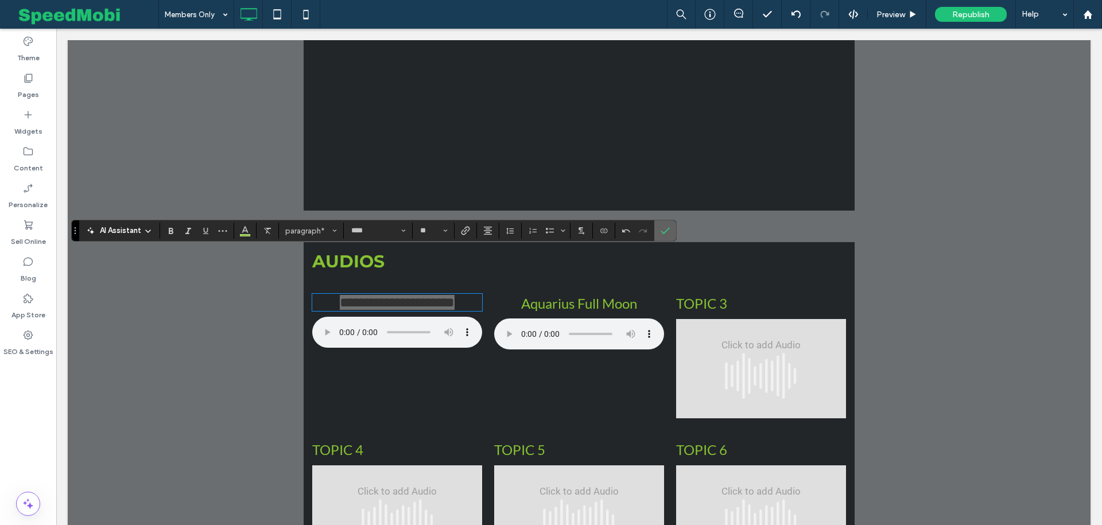
click at [663, 227] on icon "Confirm" at bounding box center [665, 230] width 9 height 9
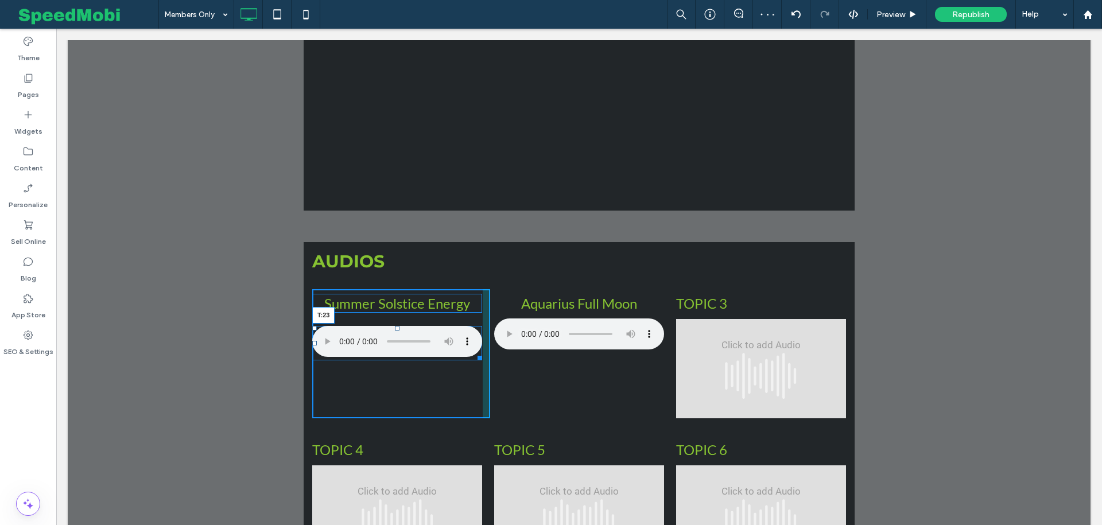
drag, startPoint x: 398, startPoint y: 277, endPoint x: 398, endPoint y: 285, distance: 7.5
click at [398, 326] on div at bounding box center [397, 328] width 5 height 5
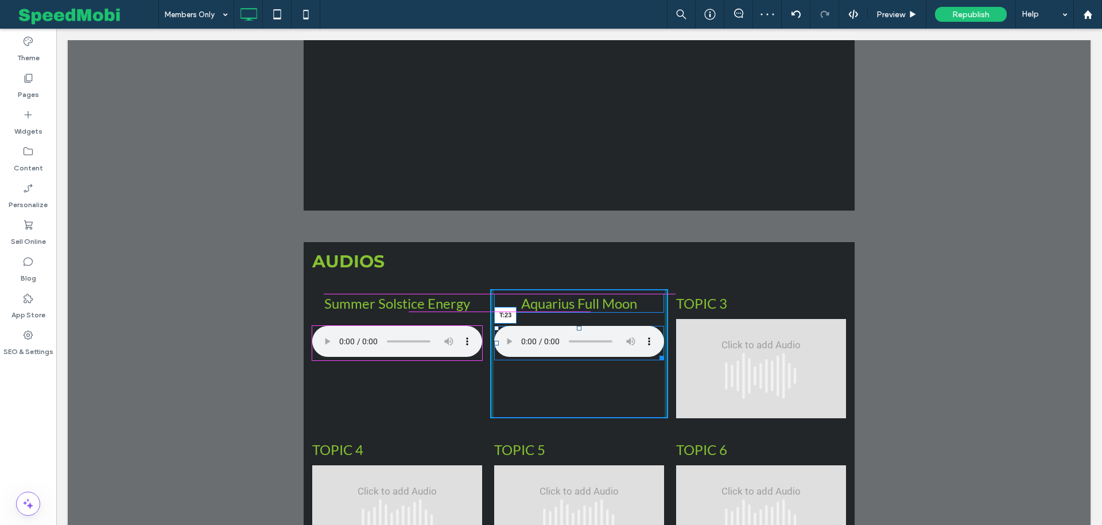
drag, startPoint x: 579, startPoint y: 277, endPoint x: 578, endPoint y: 285, distance: 7.6
click at [578, 326] on div at bounding box center [579, 328] width 5 height 5
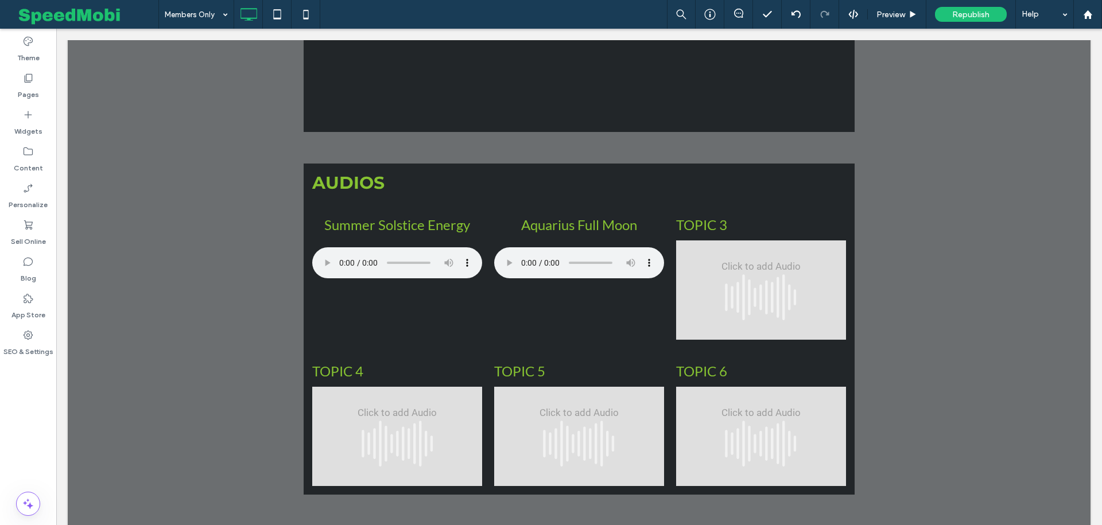
scroll to position [1995, 0]
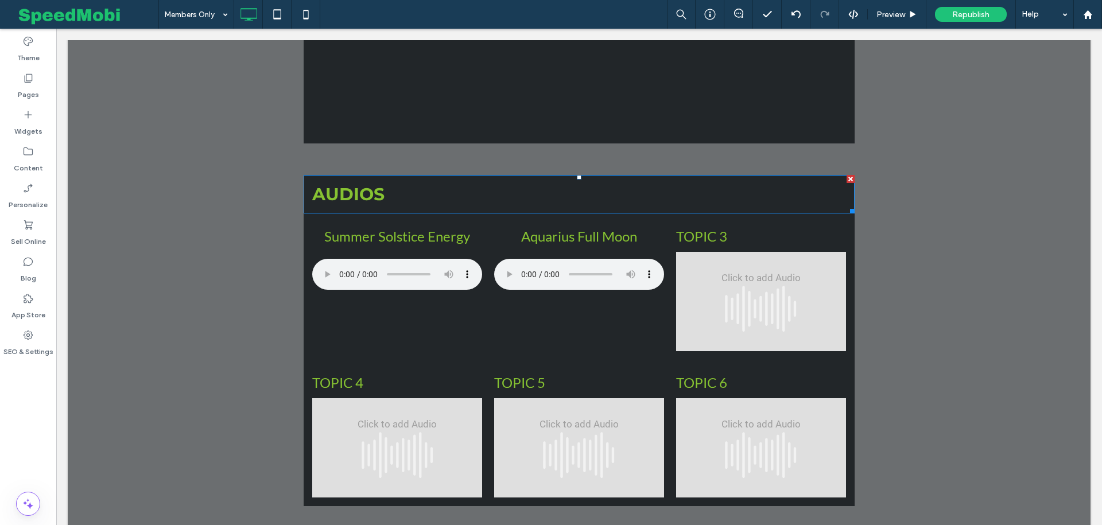
click at [393, 175] on h1 "AUDIOS" at bounding box center [579, 194] width 551 height 38
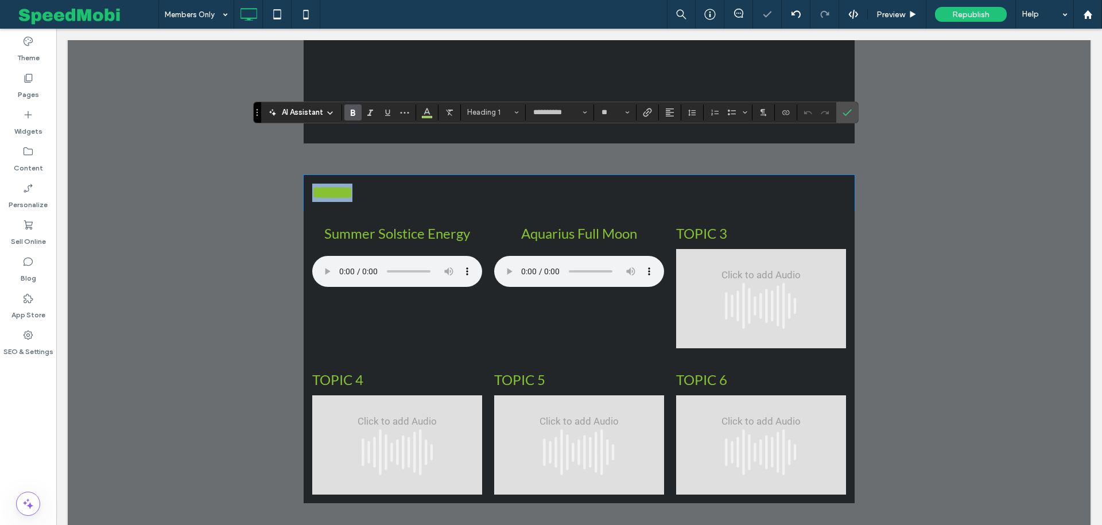
click at [392, 184] on h1 "******" at bounding box center [579, 193] width 534 height 18
click at [665, 114] on icon "Alignment" at bounding box center [669, 112] width 9 height 9
click at [669, 144] on label "ui.textEditor.alignment.center" at bounding box center [681, 148] width 40 height 17
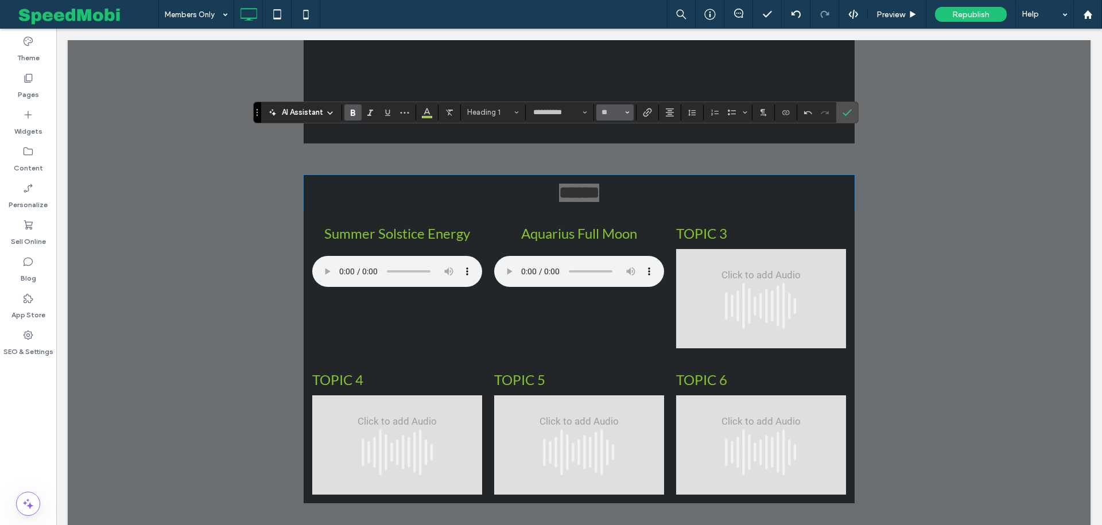
click at [617, 114] on input "**" at bounding box center [612, 112] width 22 height 9
click at [614, 227] on label "48" at bounding box center [615, 220] width 37 height 16
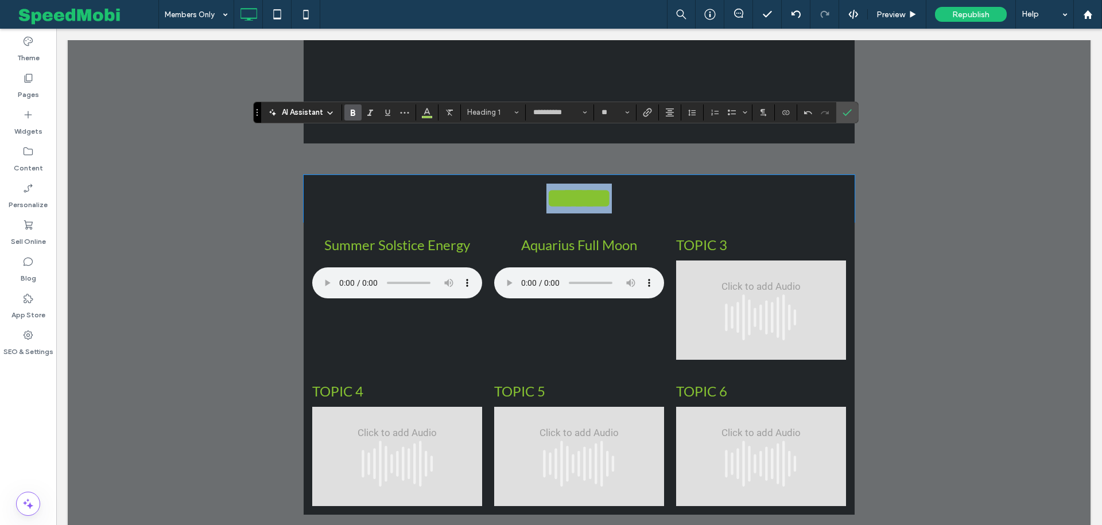
type input "**"
click at [843, 118] on span "Confirm" at bounding box center [845, 112] width 5 height 21
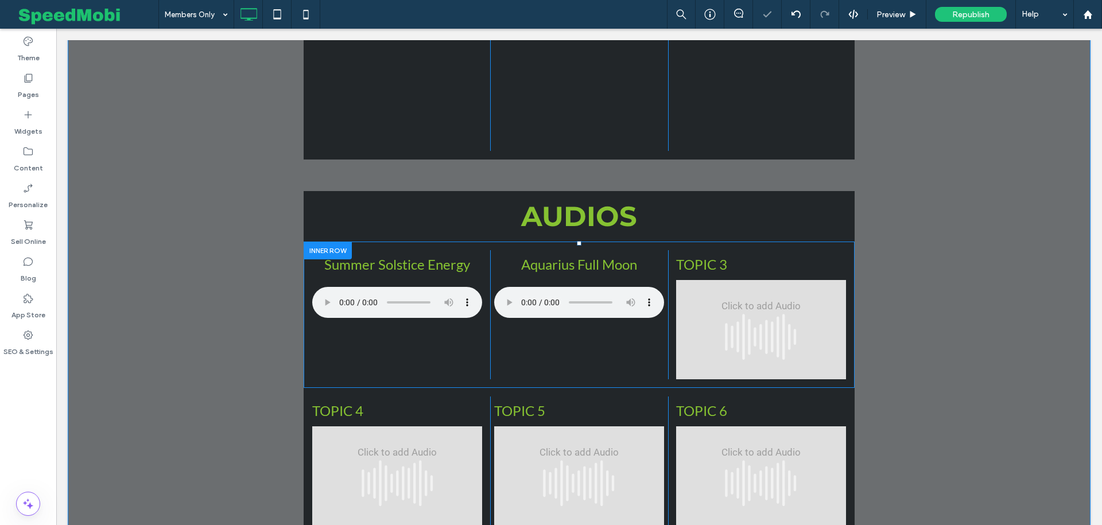
scroll to position [1969, 0]
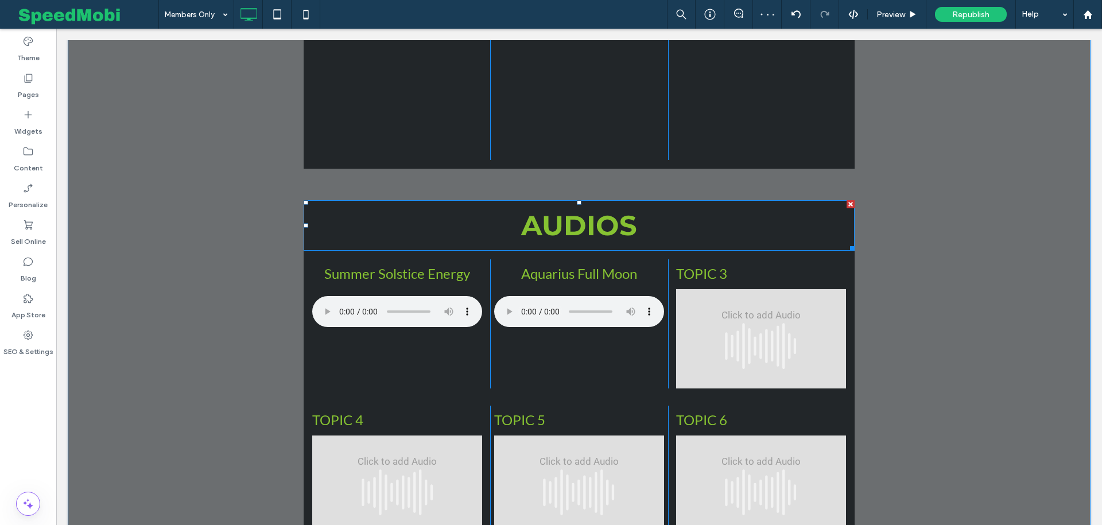
click at [579, 200] on div "AUDIOS" at bounding box center [579, 225] width 551 height 51
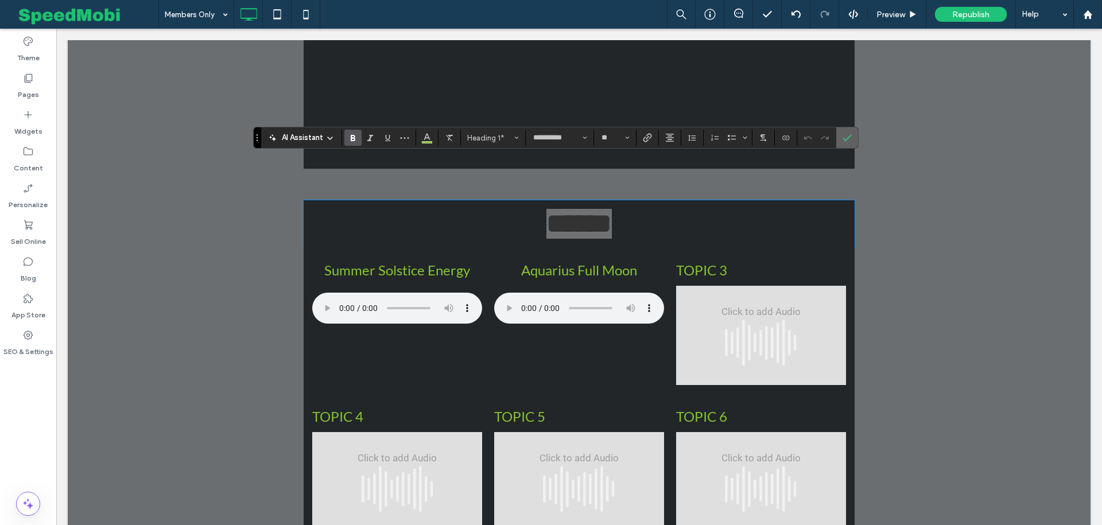
click at [843, 140] on use "Confirm" at bounding box center [847, 138] width 9 height 7
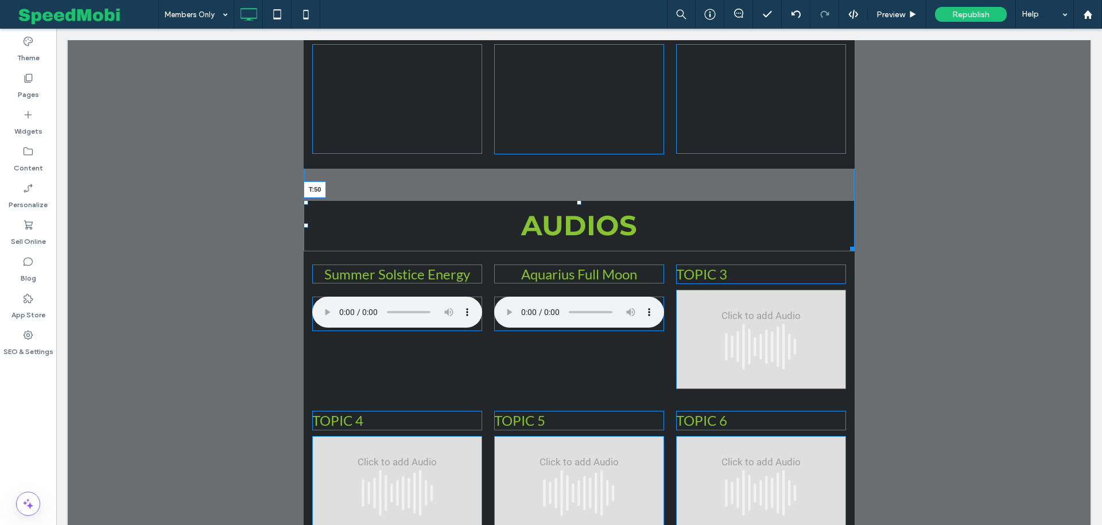
click at [577, 200] on div at bounding box center [579, 202] width 5 height 5
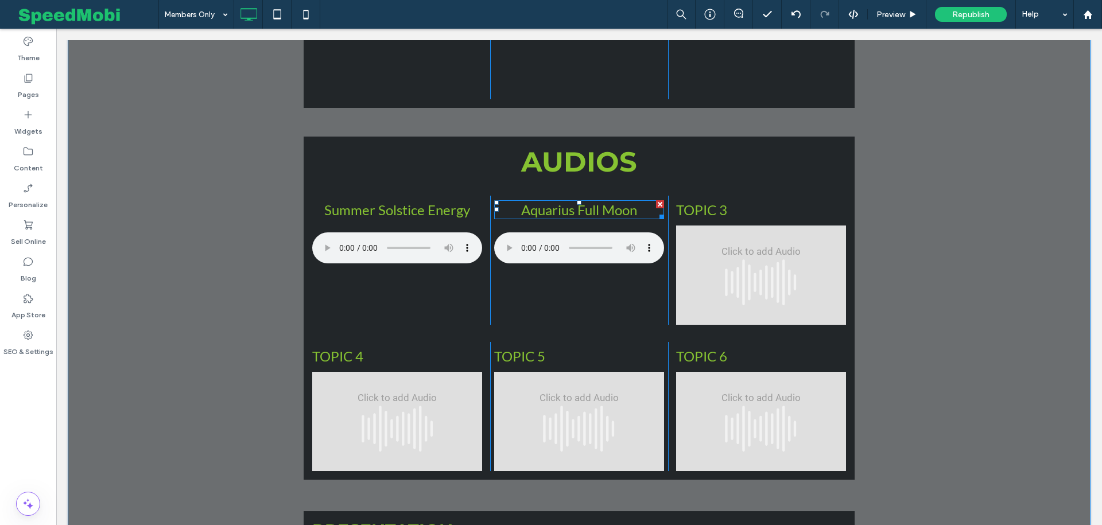
scroll to position [2037, 0]
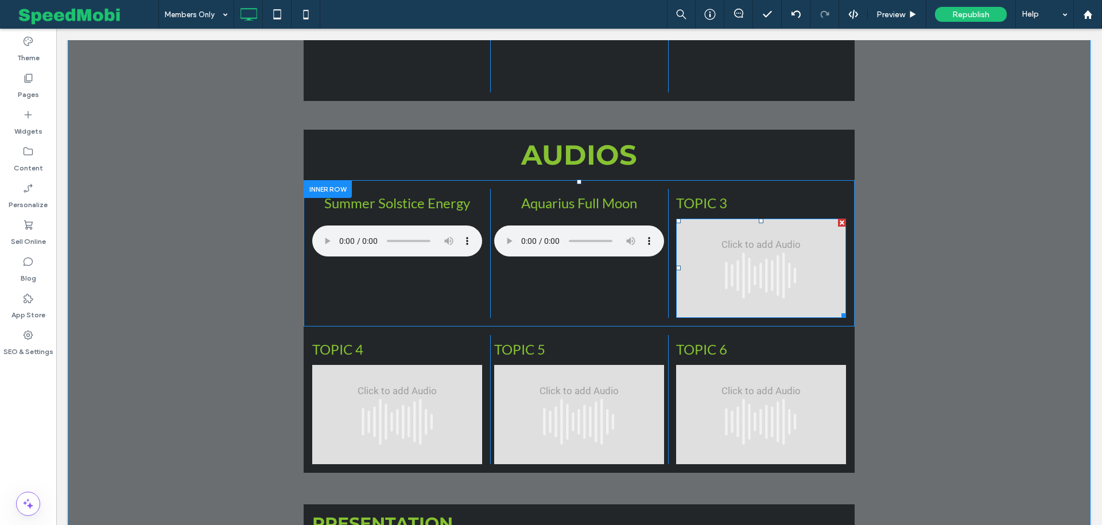
click at [713, 224] on span at bounding box center [761, 268] width 170 height 99
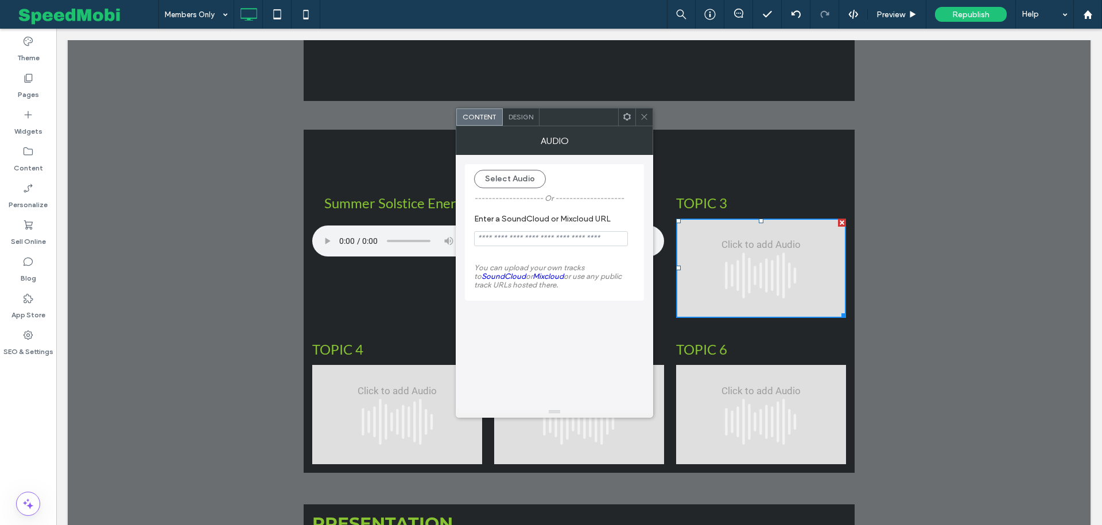
click at [642, 122] on span at bounding box center [644, 117] width 9 height 17
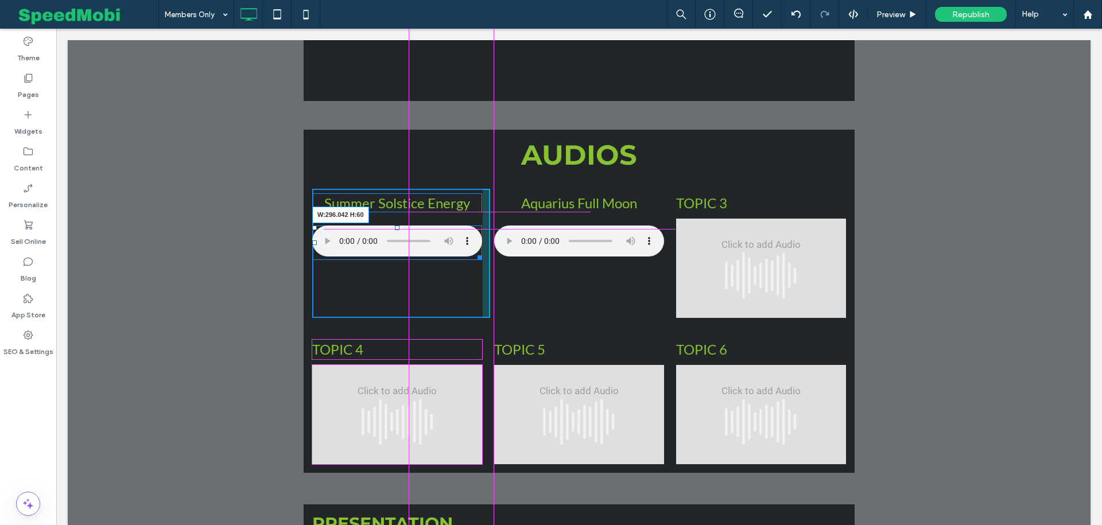
drag, startPoint x: 479, startPoint y: 213, endPoint x: 478, endPoint y: 207, distance: 5.8
click at [478, 226] on div "W:296.042 H:60" at bounding box center [397, 243] width 170 height 34
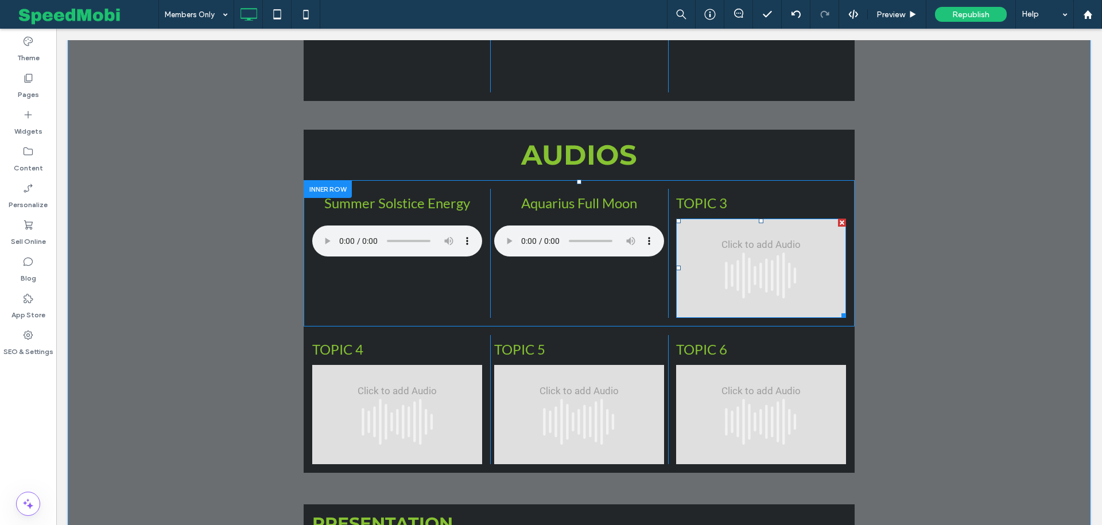
click at [760, 232] on span at bounding box center [761, 268] width 170 height 99
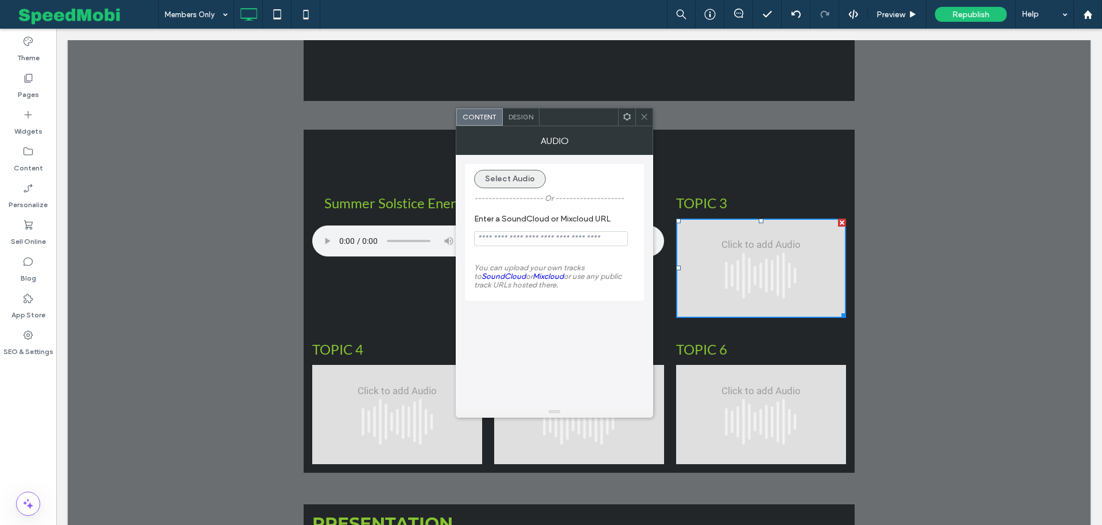
click at [508, 179] on button "Select Audio" at bounding box center [510, 179] width 72 height 18
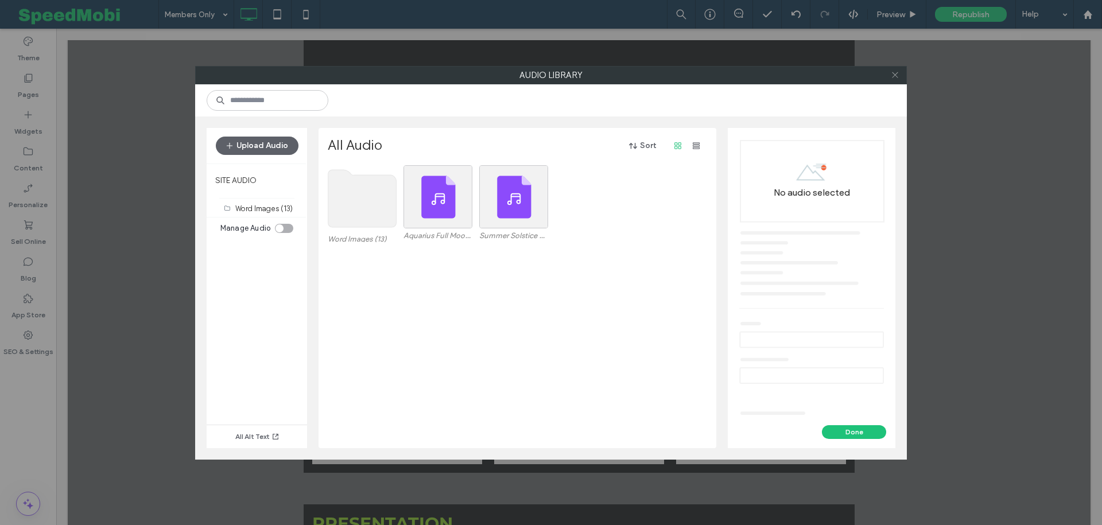
click at [896, 77] on icon at bounding box center [895, 75] width 9 height 9
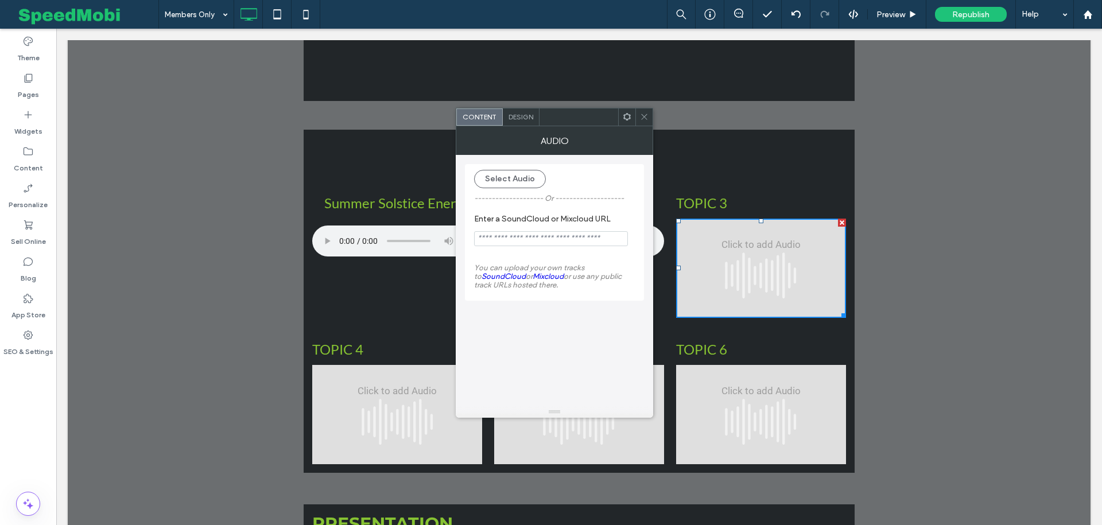
click at [647, 119] on icon at bounding box center [644, 117] width 9 height 9
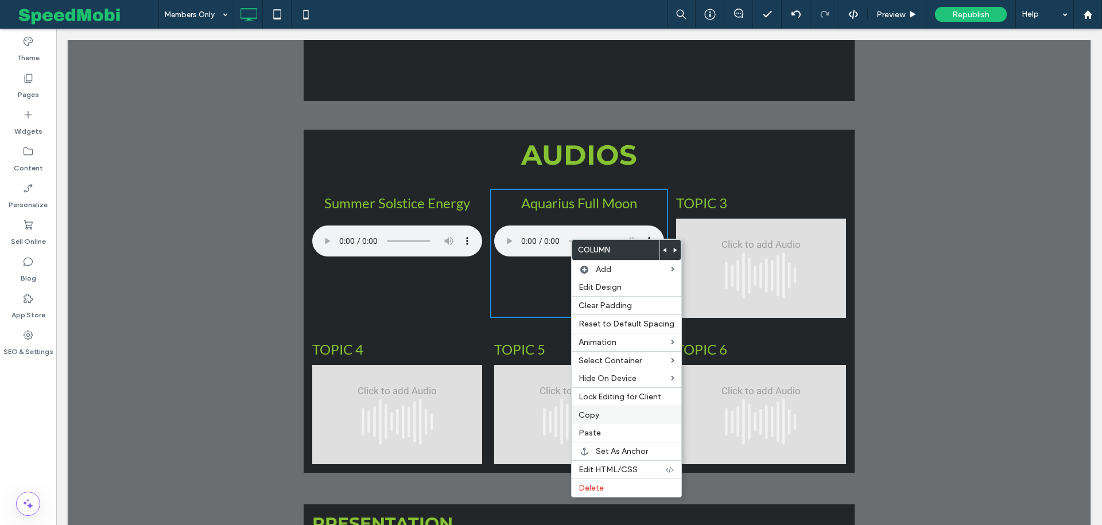
click at [583, 414] on span "Copy" at bounding box center [589, 416] width 21 height 10
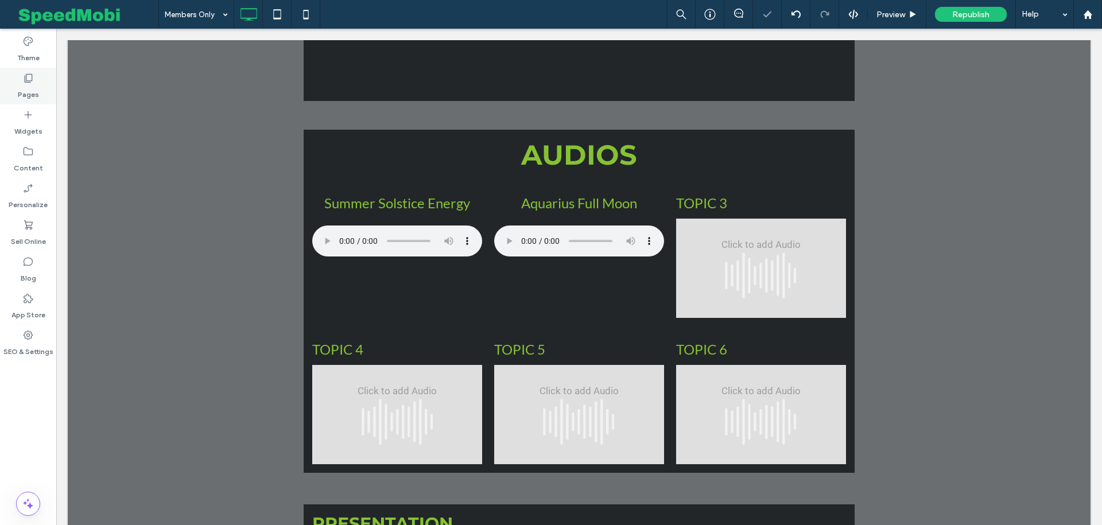
click at [34, 84] on label "Pages" at bounding box center [28, 92] width 21 height 16
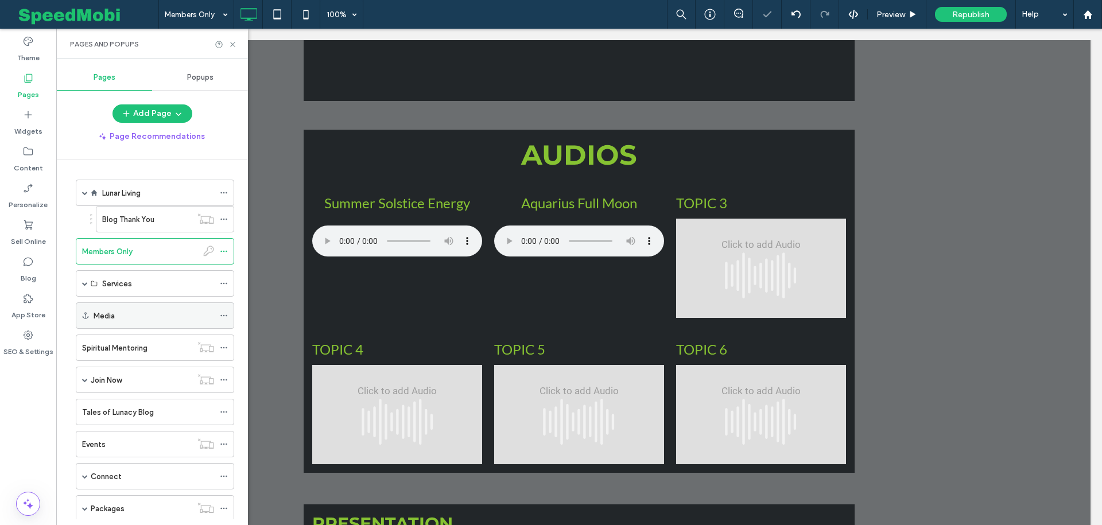
click at [131, 311] on div "Media" at bounding box center [154, 316] width 121 height 12
click at [231, 42] on use at bounding box center [232, 44] width 5 height 5
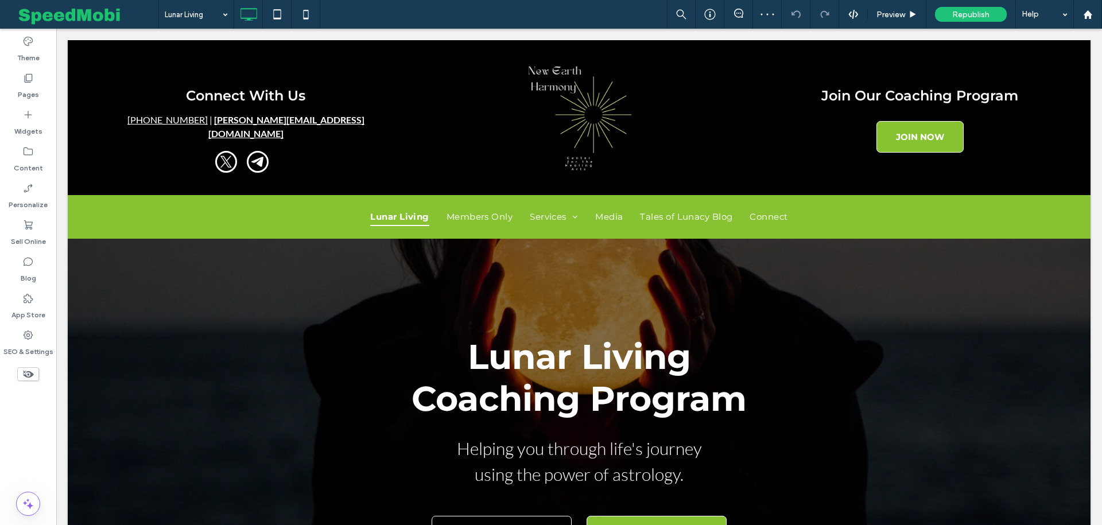
scroll to position [3287, 0]
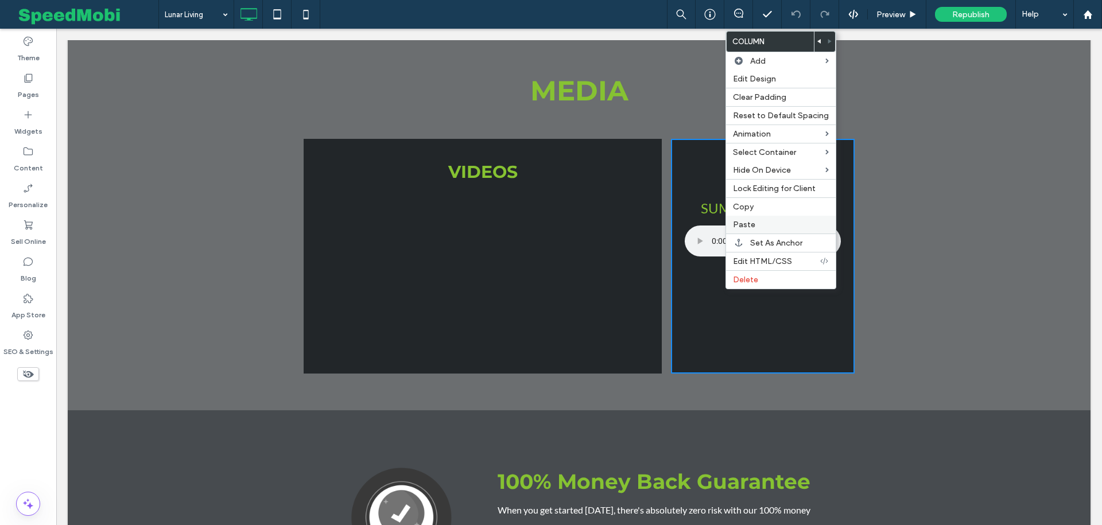
click at [753, 222] on span "Paste" at bounding box center [744, 225] width 22 height 10
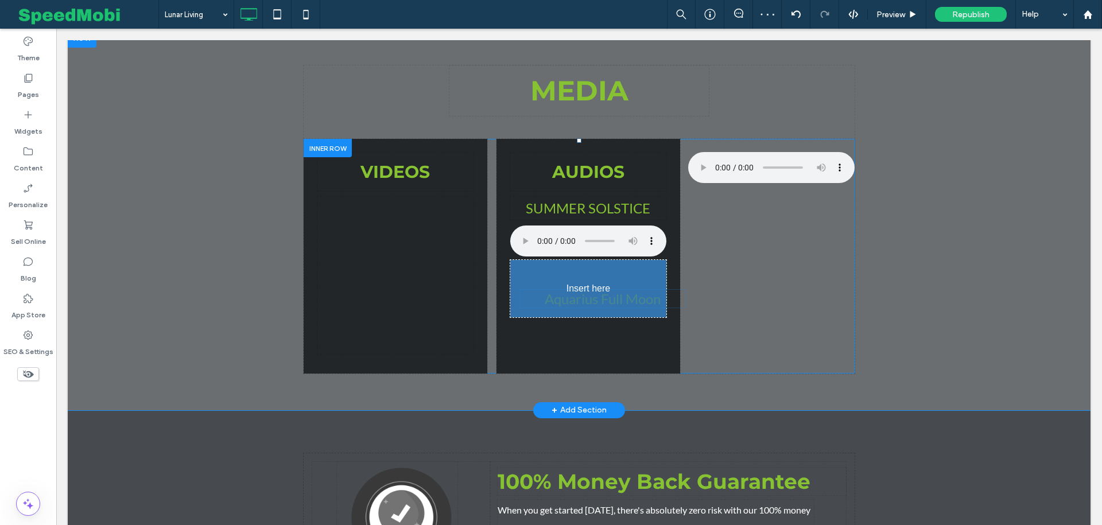
drag, startPoint x: 753, startPoint y: 158, endPoint x: 584, endPoint y: 304, distance: 223.1
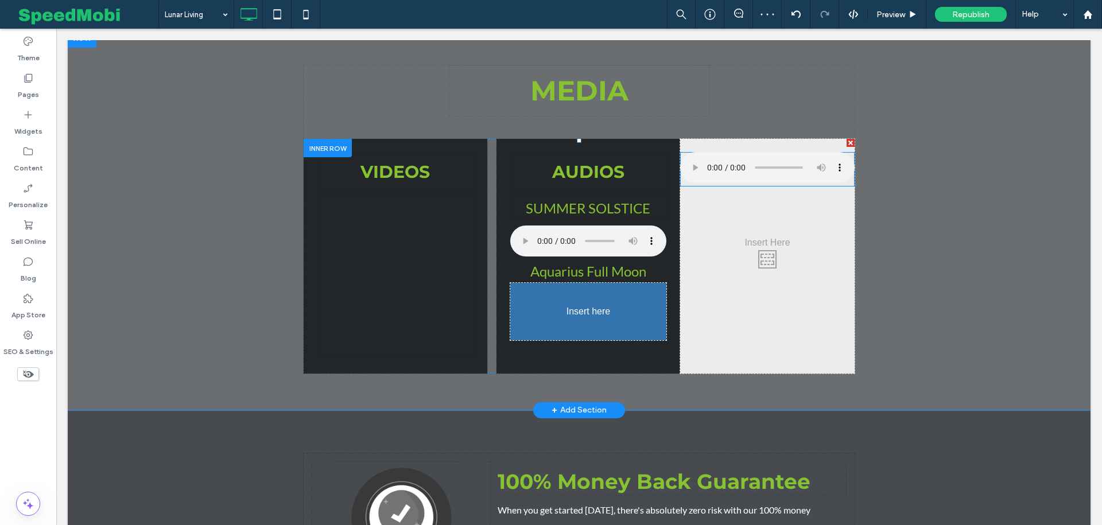
drag, startPoint x: 772, startPoint y: 168, endPoint x: 593, endPoint y: 323, distance: 237.3
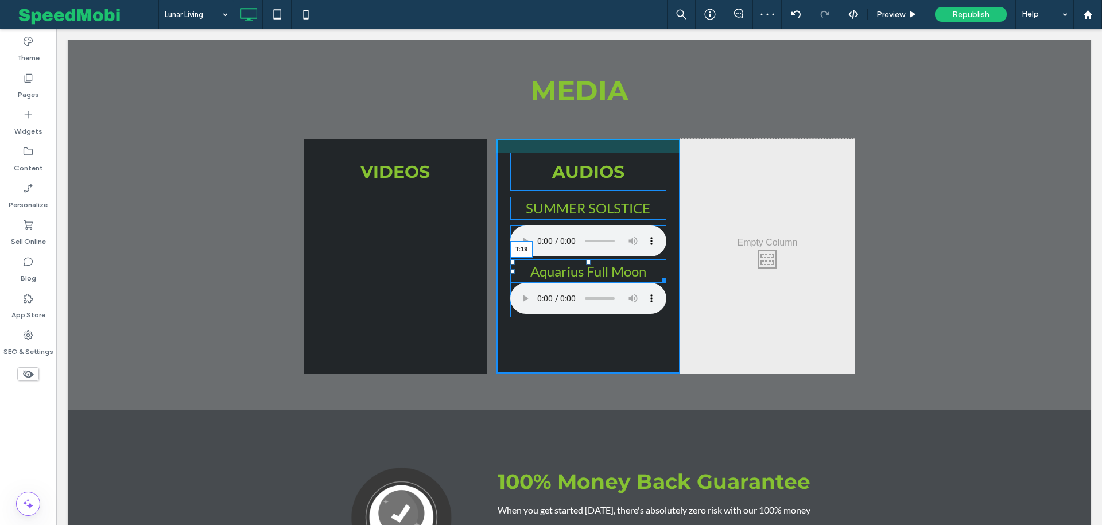
drag, startPoint x: 588, startPoint y: 262, endPoint x: 588, endPoint y: 273, distance: 11.5
click at [588, 265] on div at bounding box center [588, 262] width 5 height 5
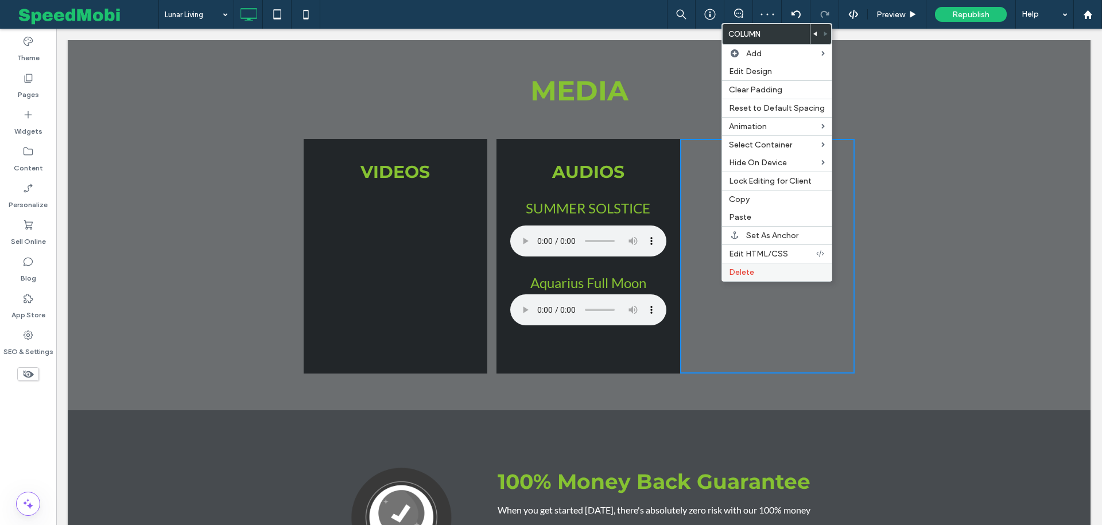
click at [738, 269] on span "Delete" at bounding box center [741, 273] width 25 height 10
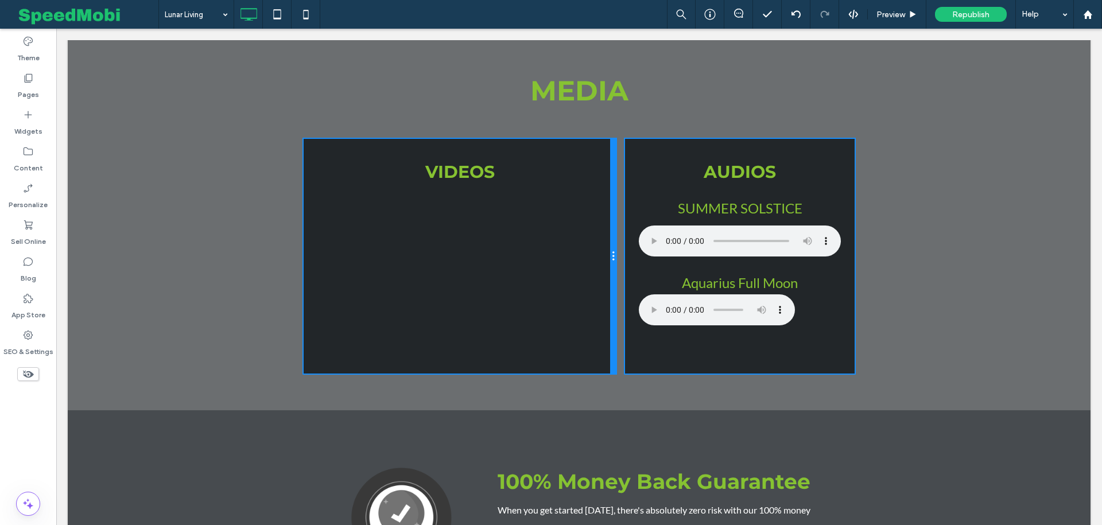
drag, startPoint x: 576, startPoint y: 265, endPoint x: 685, endPoint y: 293, distance: 112.1
click at [629, 264] on div "VIDEOS Click To Paste AUDIOS Summer Solstice Aquarius Full Moon Click To Paste" at bounding box center [579, 256] width 551 height 235
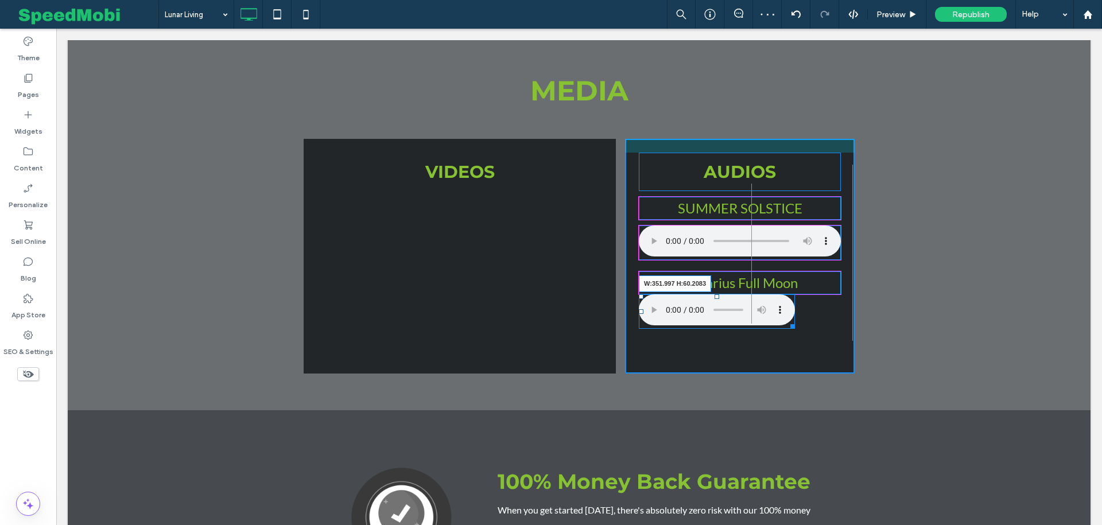
drag, startPoint x: 791, startPoint y: 323, endPoint x: 839, endPoint y: 321, distance: 48.8
click at [795, 321] on div at bounding box center [791, 324] width 9 height 9
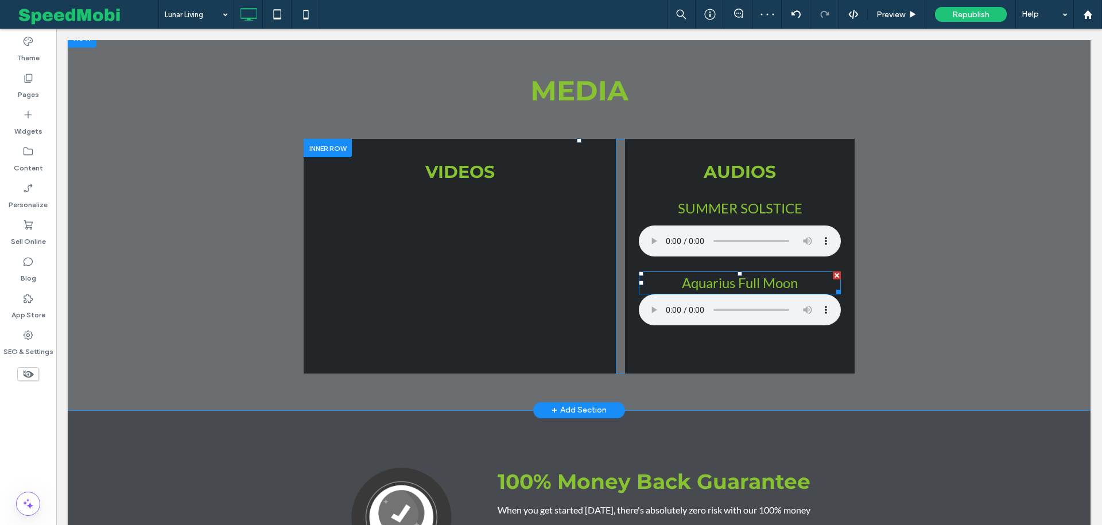
click at [752, 289] on span "Aquarius Full Moon" at bounding box center [740, 282] width 116 height 17
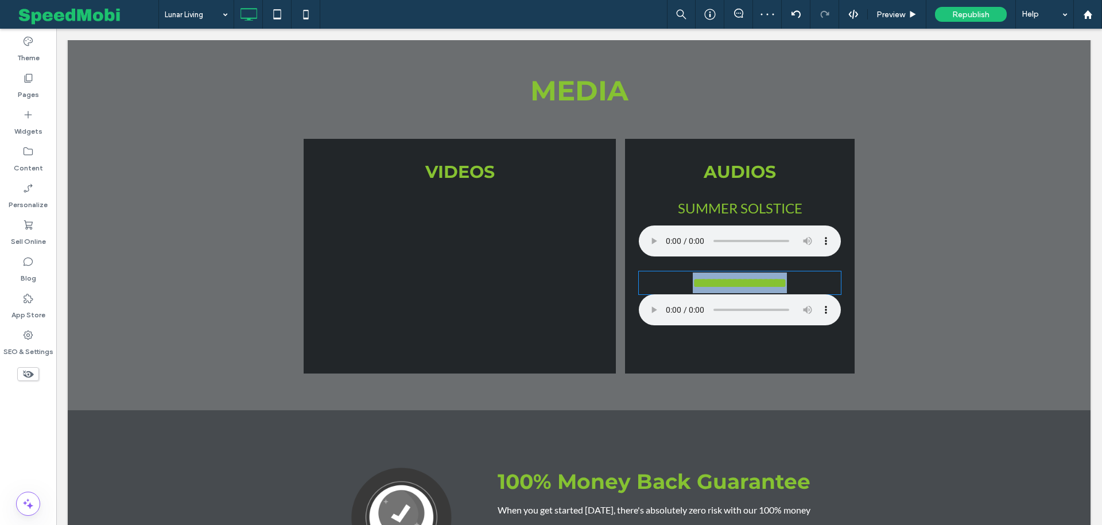
click at [752, 289] on span "**********" at bounding box center [740, 283] width 94 height 14
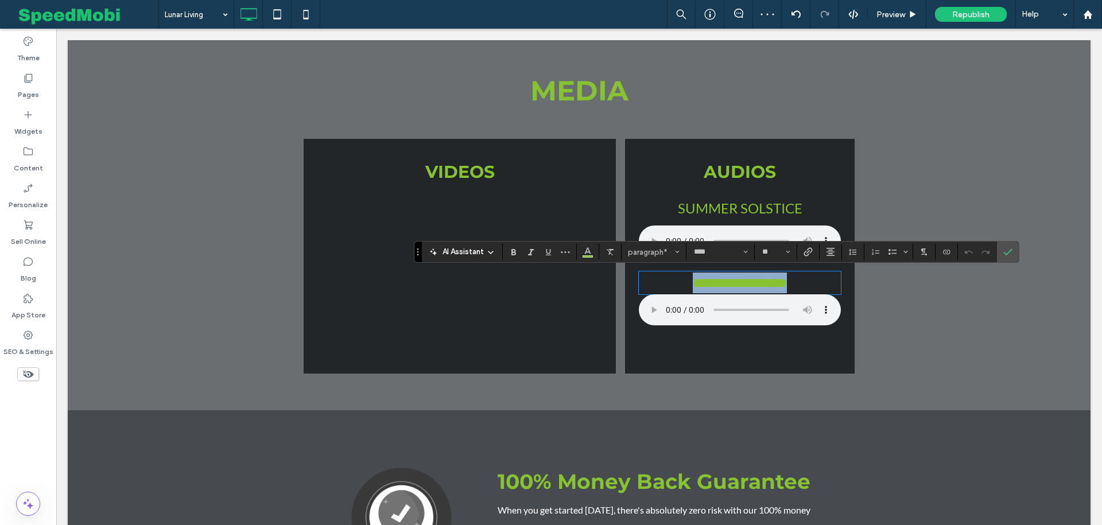
click at [752, 289] on span "**********" at bounding box center [740, 283] width 94 height 14
click at [566, 254] on icon "More" at bounding box center [565, 251] width 9 height 9
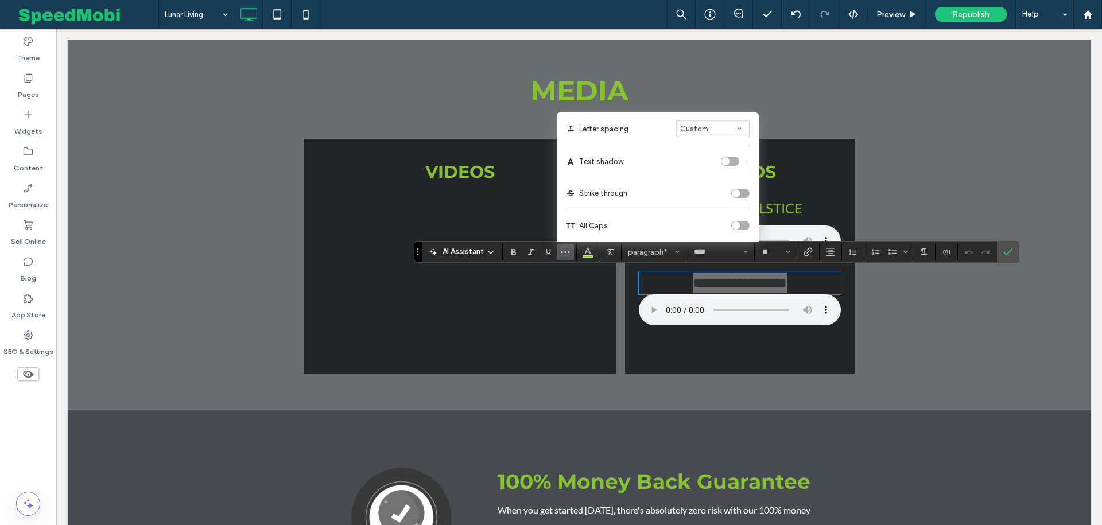
click at [739, 221] on div "toggle" at bounding box center [740, 225] width 18 height 9
click at [1008, 246] on span "Confirm" at bounding box center [1008, 252] width 9 height 20
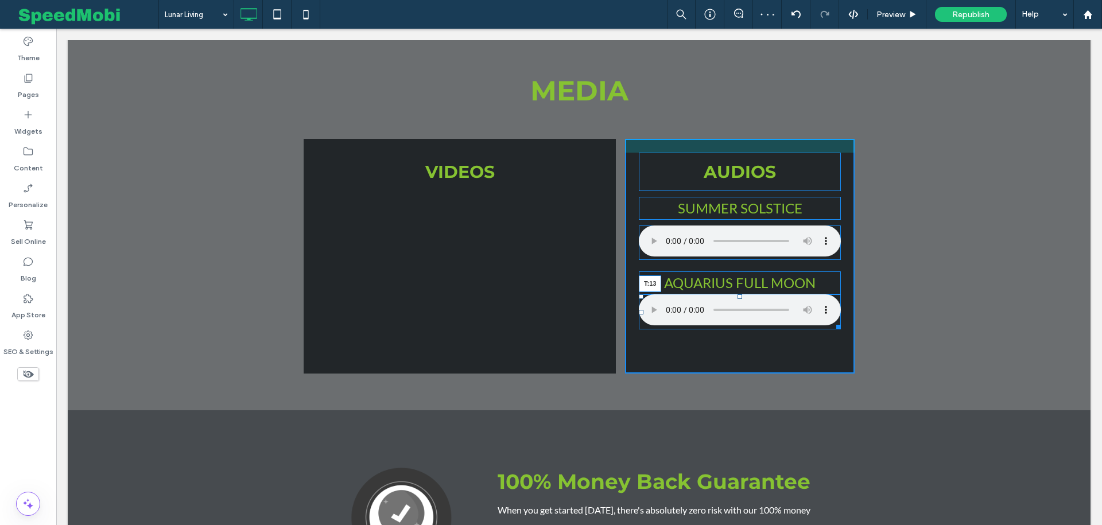
drag, startPoint x: 738, startPoint y: 296, endPoint x: 730, endPoint y: 304, distance: 11.0
click at [730, 304] on div "T:13" at bounding box center [740, 312] width 202 height 34
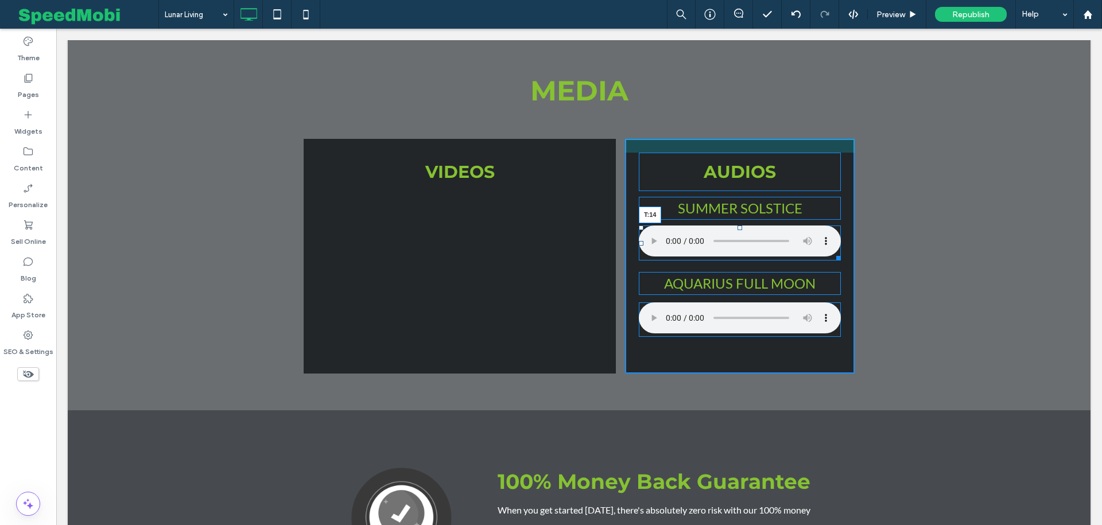
click at [739, 229] on div at bounding box center [740, 228] width 5 height 5
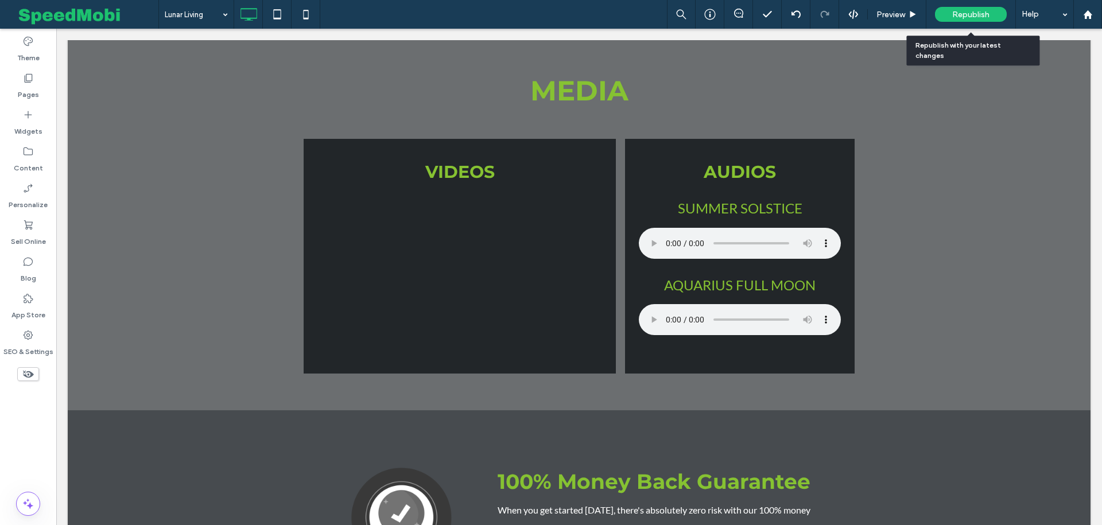
click at [954, 15] on span "Republish" at bounding box center [971, 15] width 37 height 10
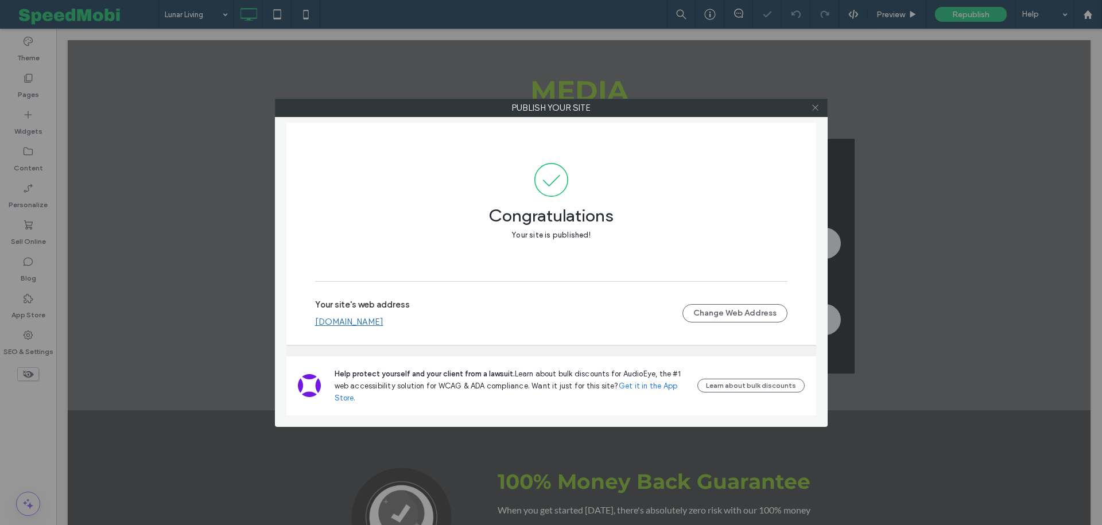
click at [815, 109] on icon at bounding box center [815, 107] width 9 height 9
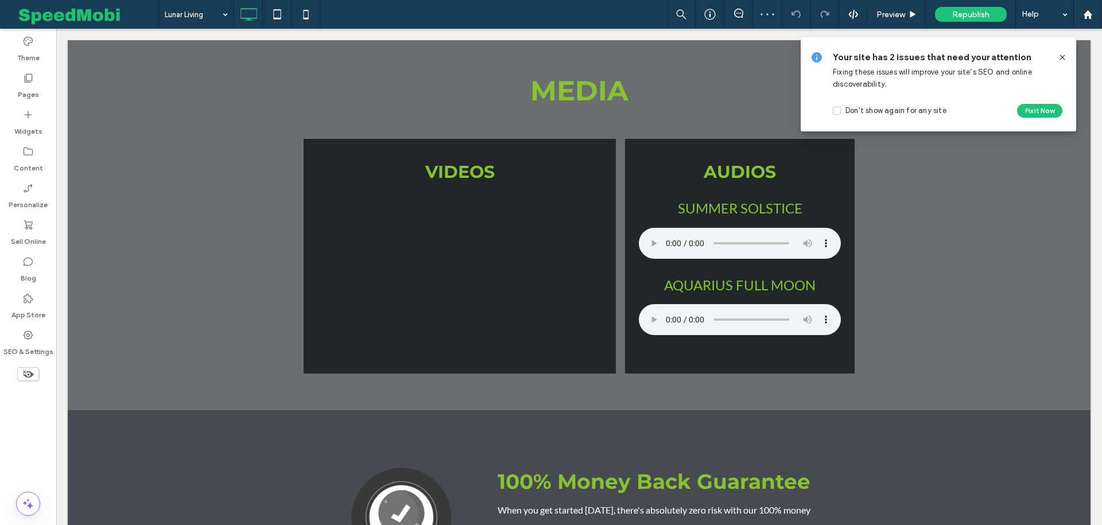
click at [1063, 57] on use at bounding box center [1062, 57] width 5 height 5
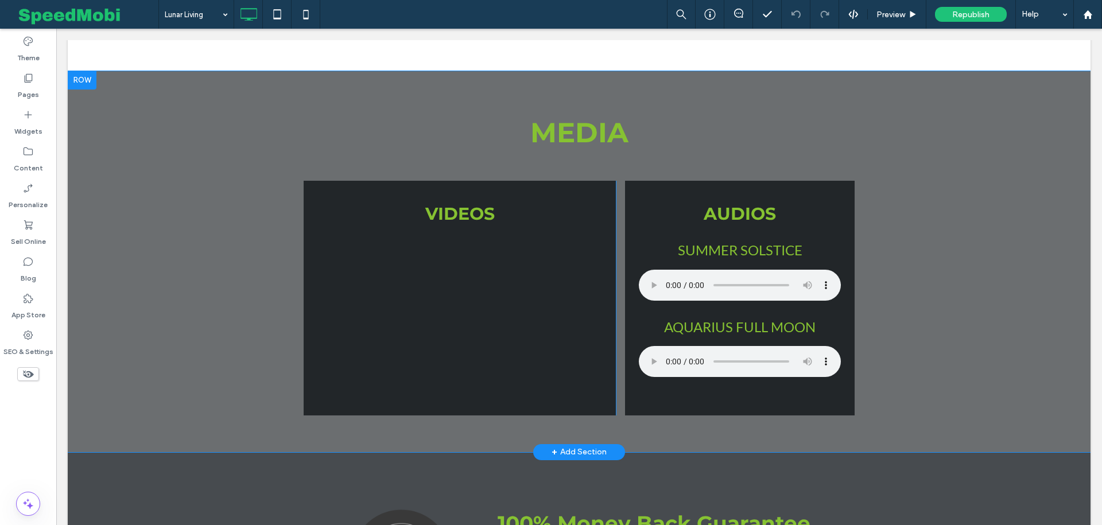
scroll to position [3242, 0]
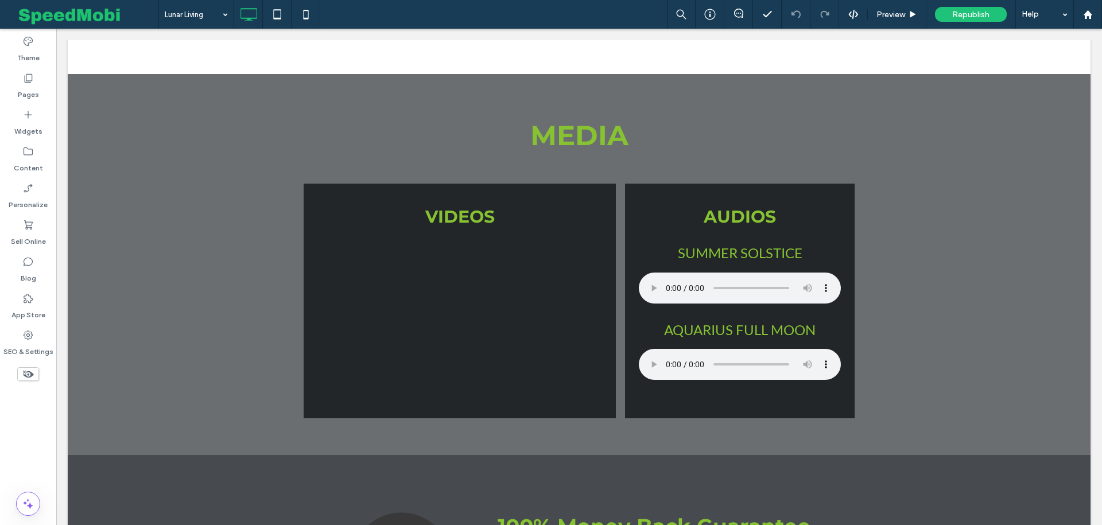
click at [25, 373] on use at bounding box center [28, 374] width 11 height 7
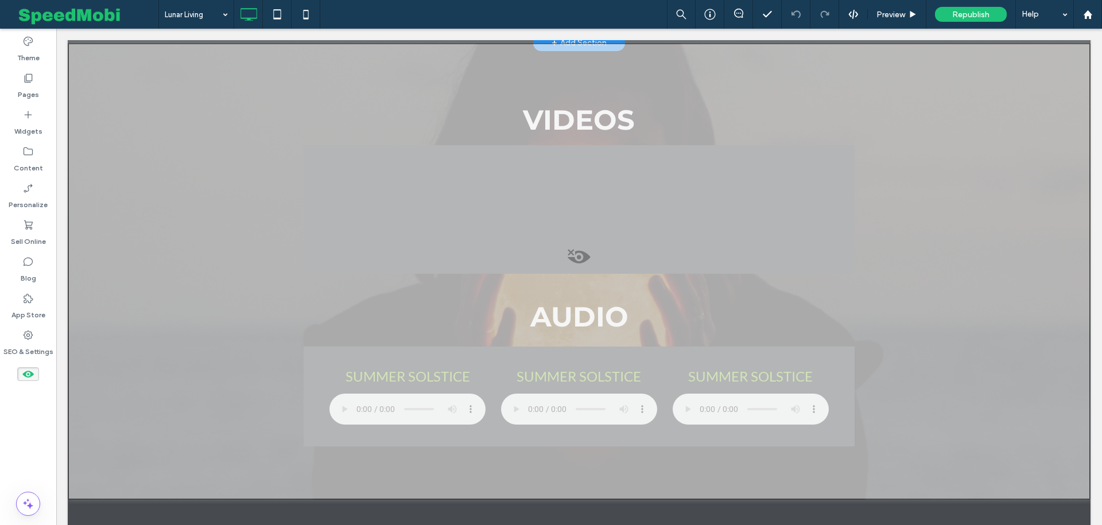
scroll to position [4103, 0]
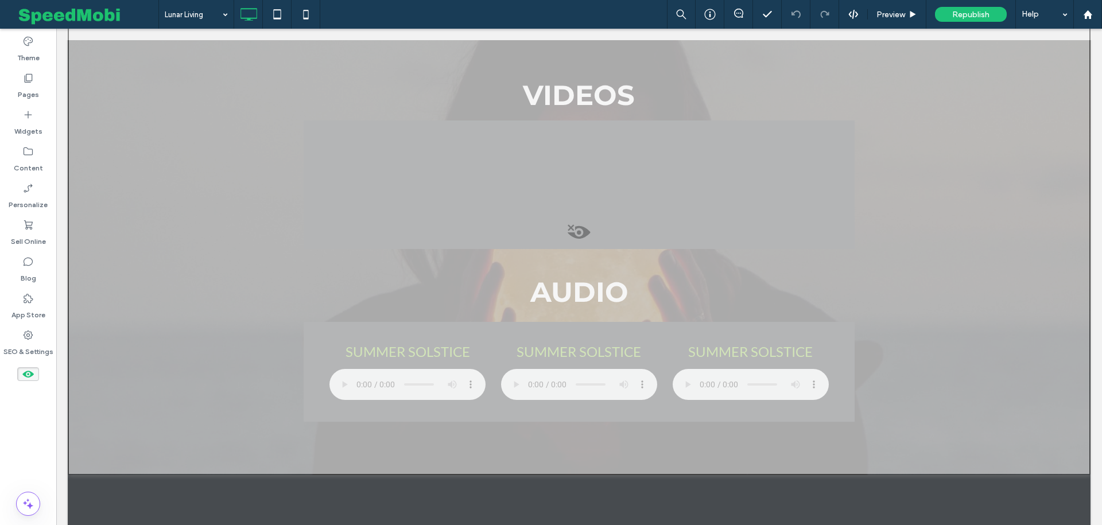
click at [586, 226] on span at bounding box center [579, 235] width 1021 height 23
click at [599, 243] on button "Yes" at bounding box center [602, 241] width 36 height 14
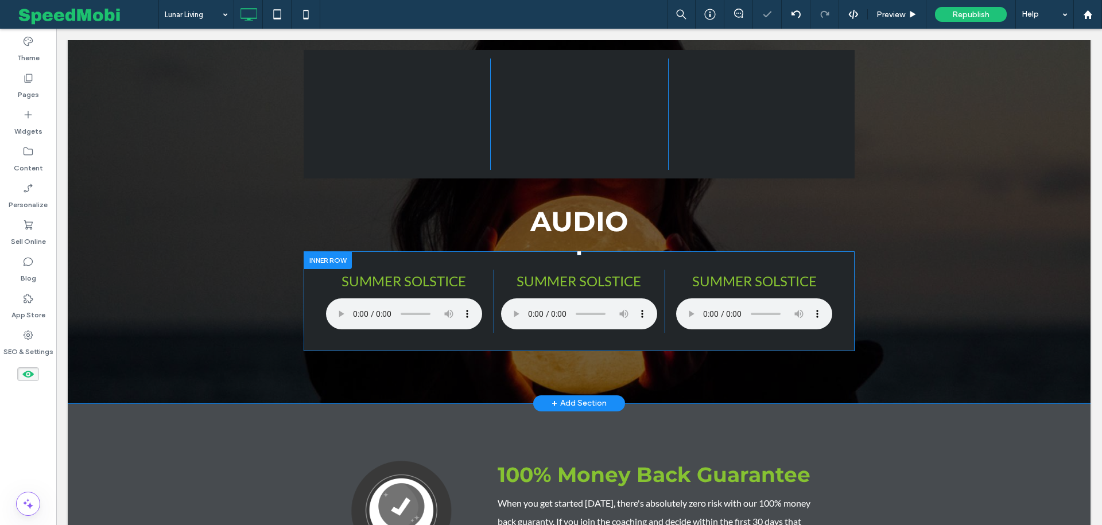
scroll to position [4183, 0]
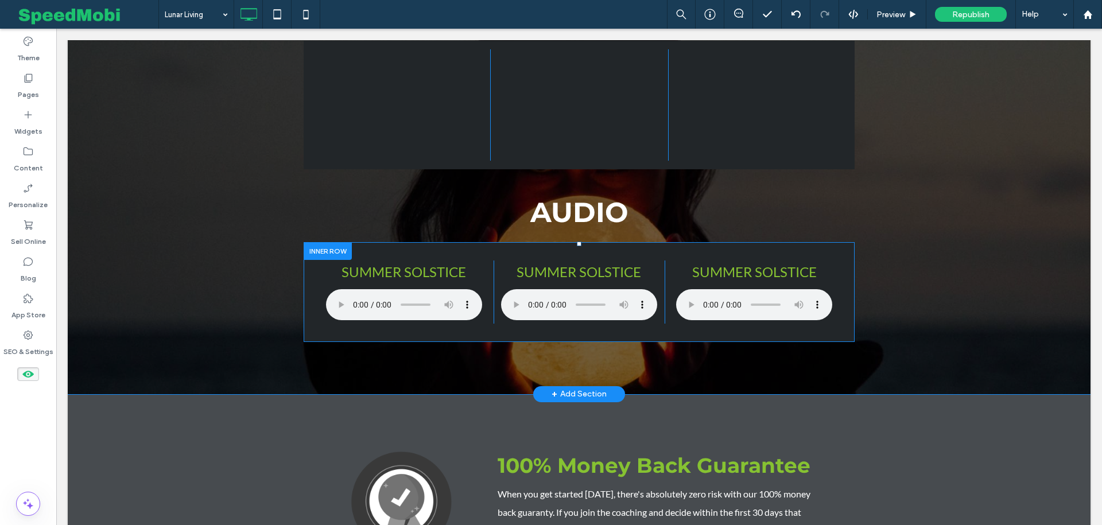
click at [342, 251] on div at bounding box center [328, 251] width 48 height 18
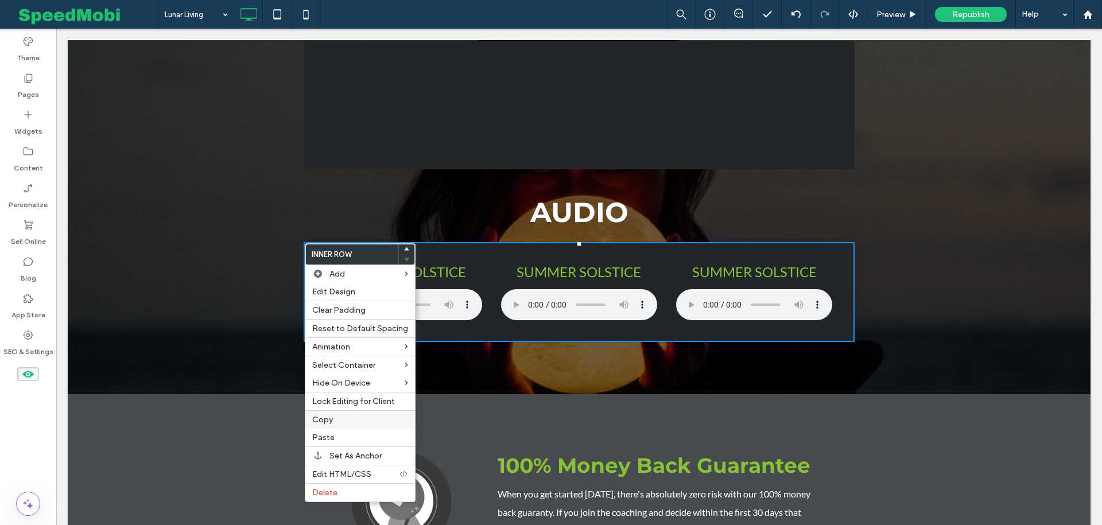
click at [338, 417] on label "Copy" at bounding box center [360, 420] width 96 height 10
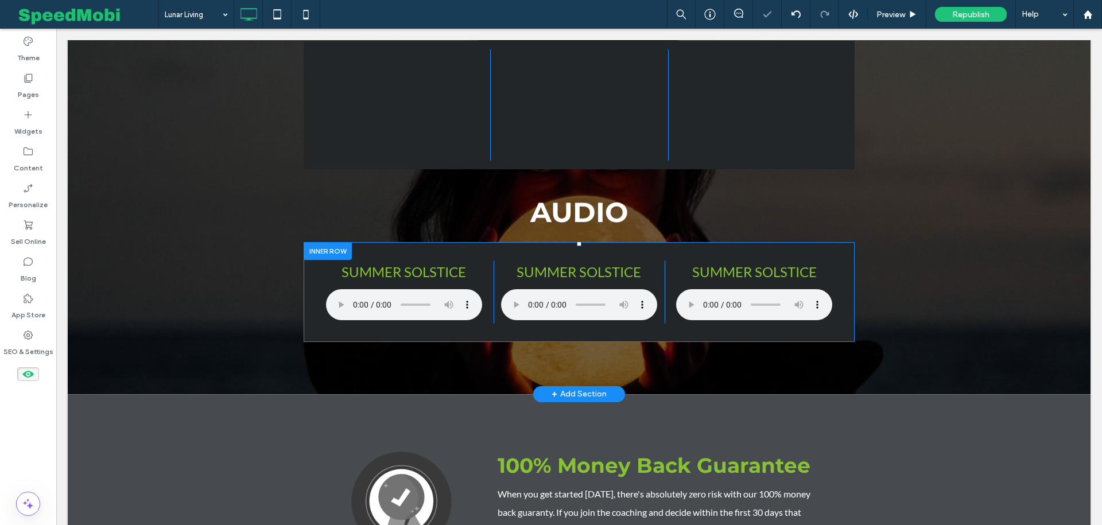
click at [332, 254] on div at bounding box center [328, 251] width 48 height 18
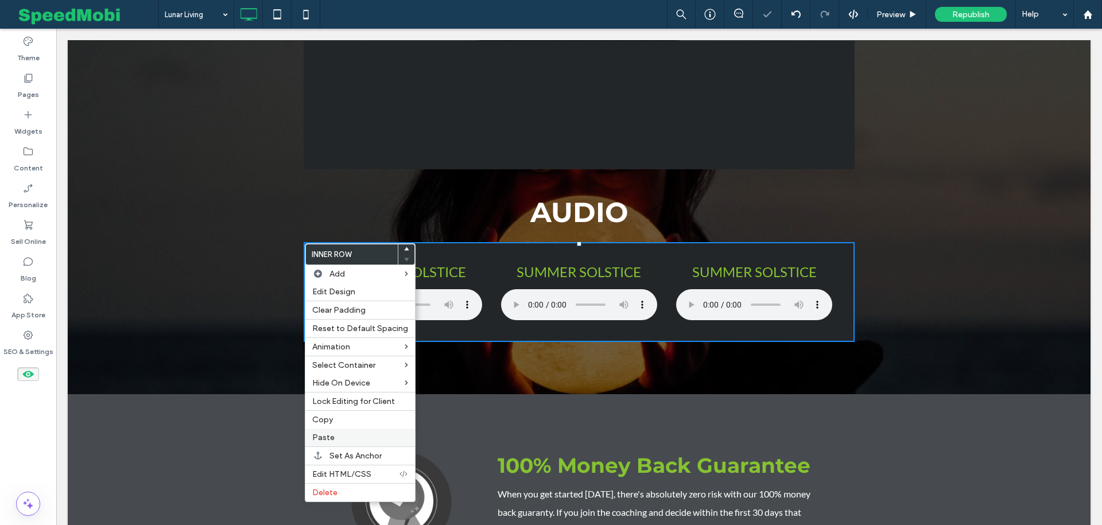
click at [334, 435] on label "Paste" at bounding box center [360, 438] width 96 height 10
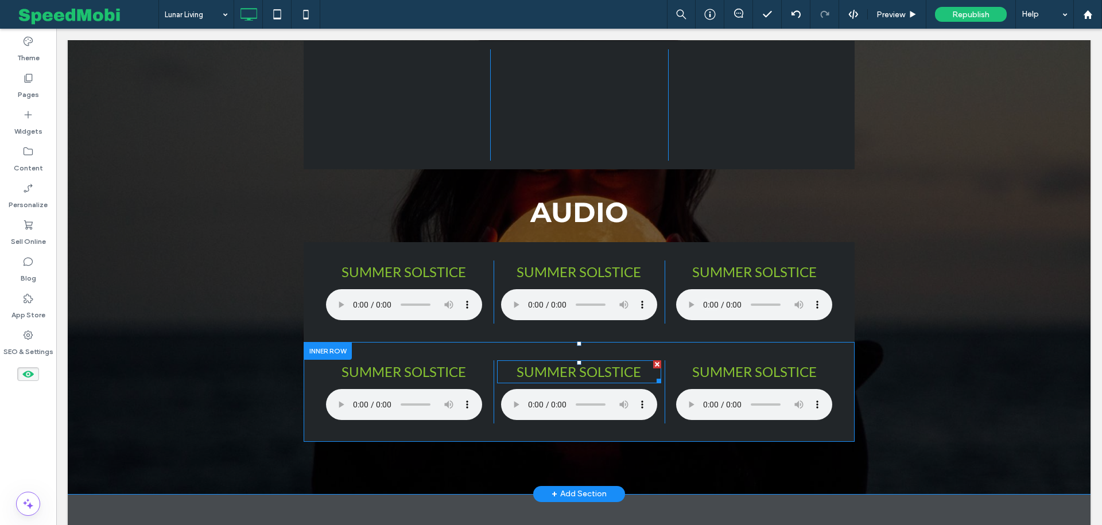
click at [571, 377] on span "Summer Solstice" at bounding box center [579, 371] width 125 height 17
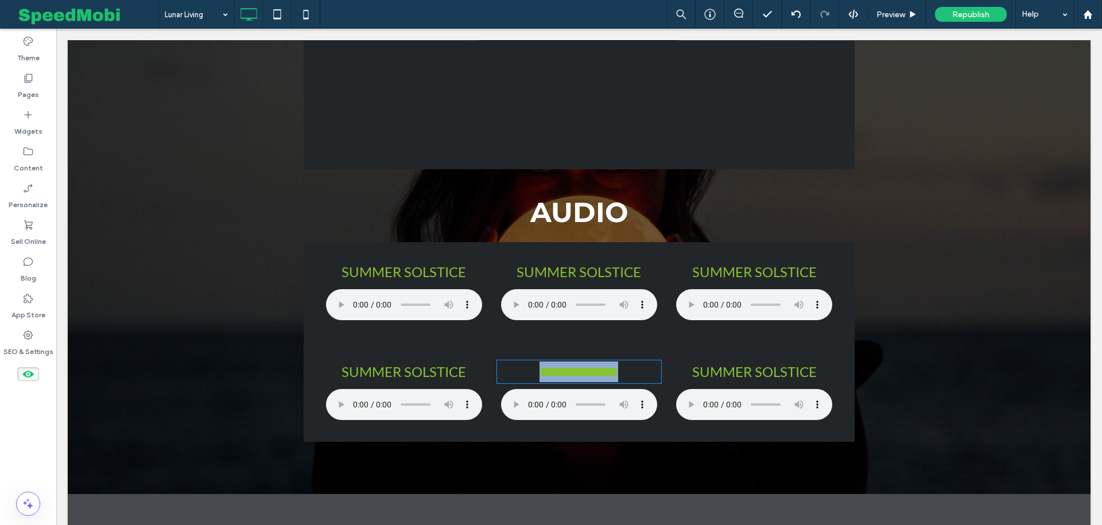
click at [571, 377] on span "**********" at bounding box center [579, 372] width 79 height 14
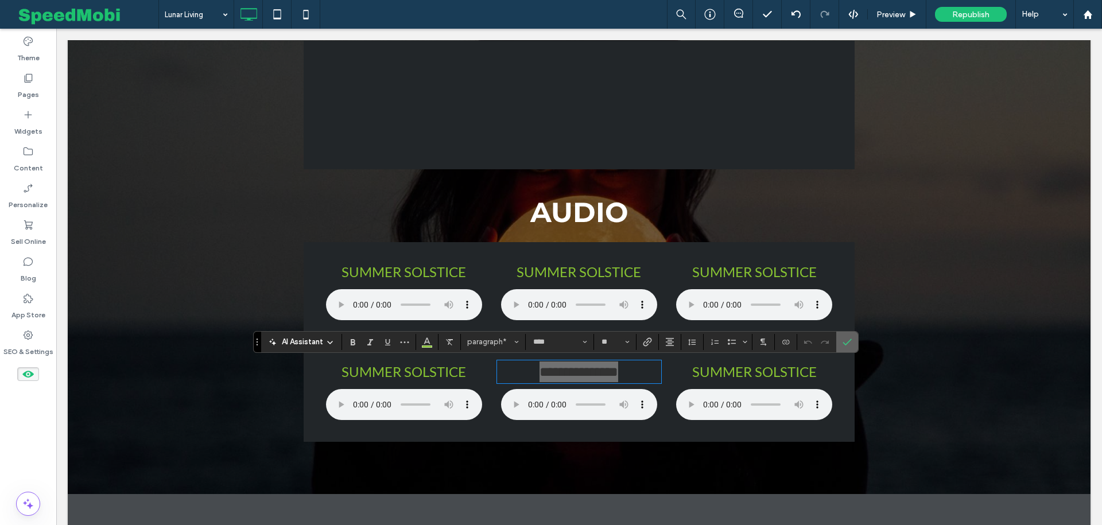
click at [843, 346] on icon "Confirm" at bounding box center [847, 342] width 9 height 9
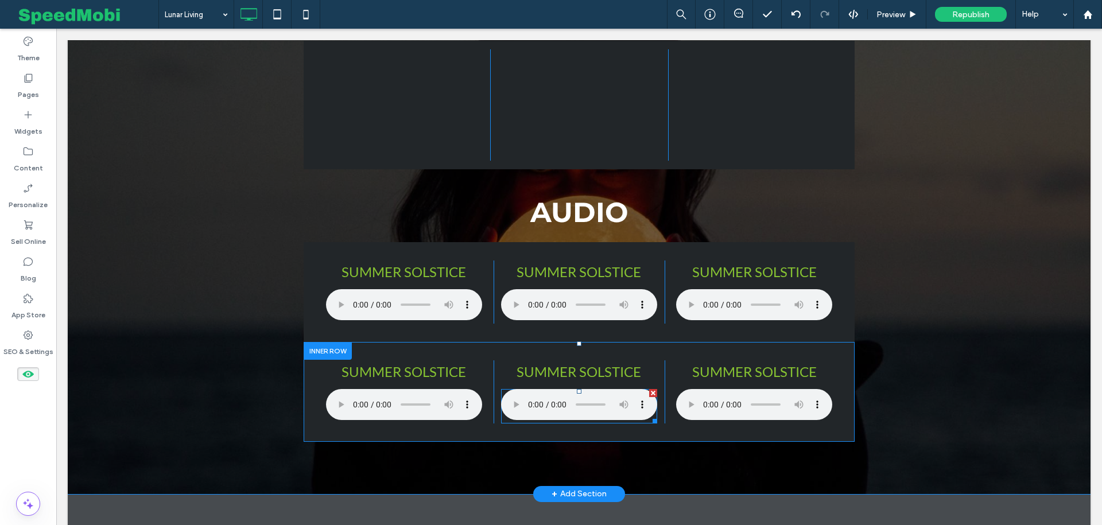
click at [652, 393] on div at bounding box center [653, 393] width 8 height 8
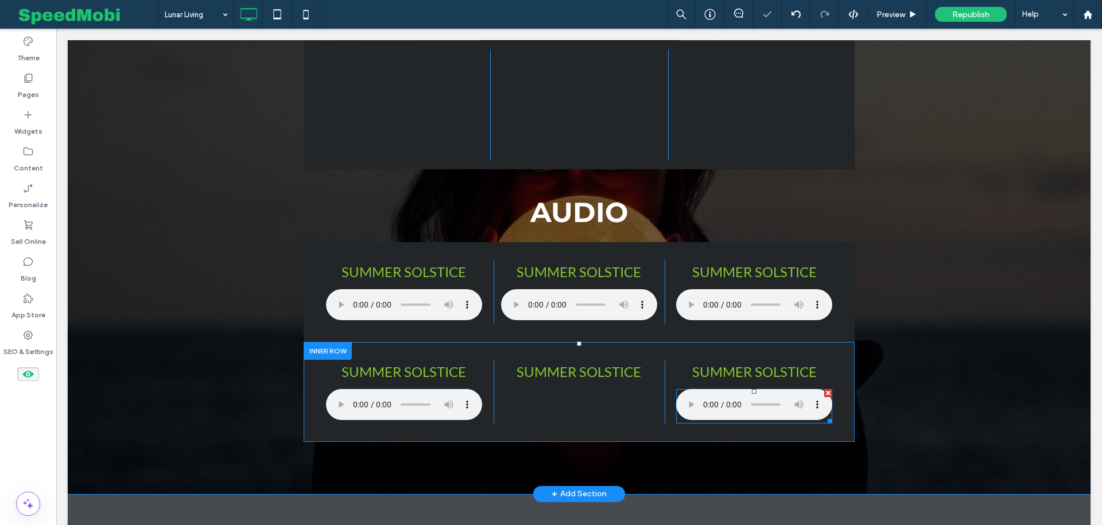
click at [828, 394] on div at bounding box center [828, 393] width 8 height 8
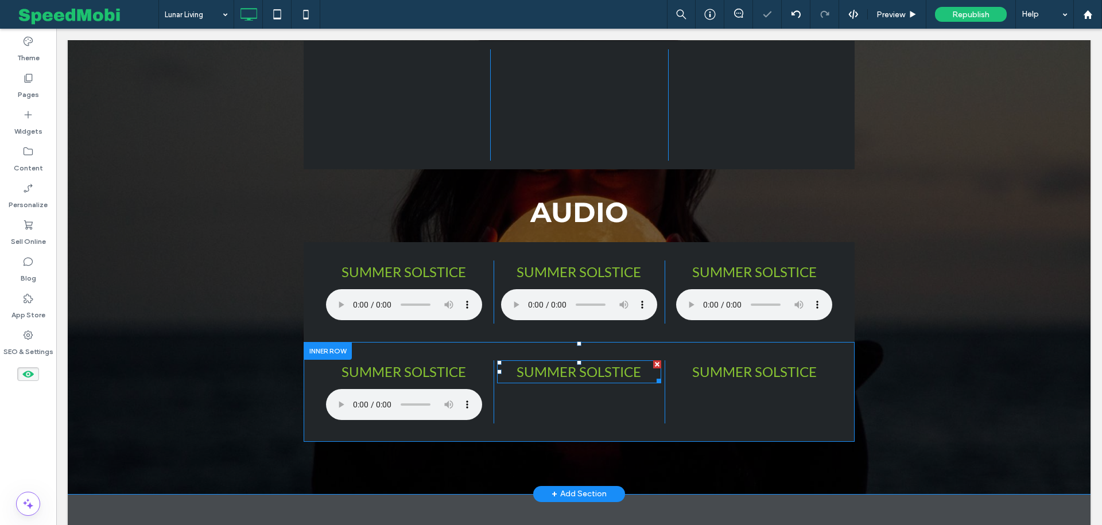
click at [597, 375] on span "Summer Solstice" at bounding box center [579, 371] width 125 height 17
type input "****"
type input "**"
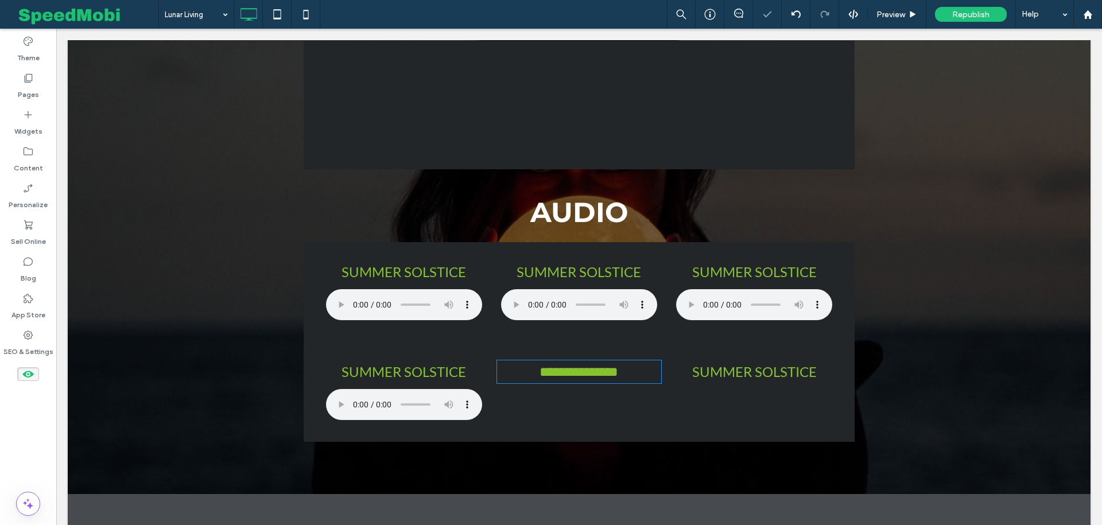
click at [597, 375] on span "**********" at bounding box center [579, 372] width 79 height 14
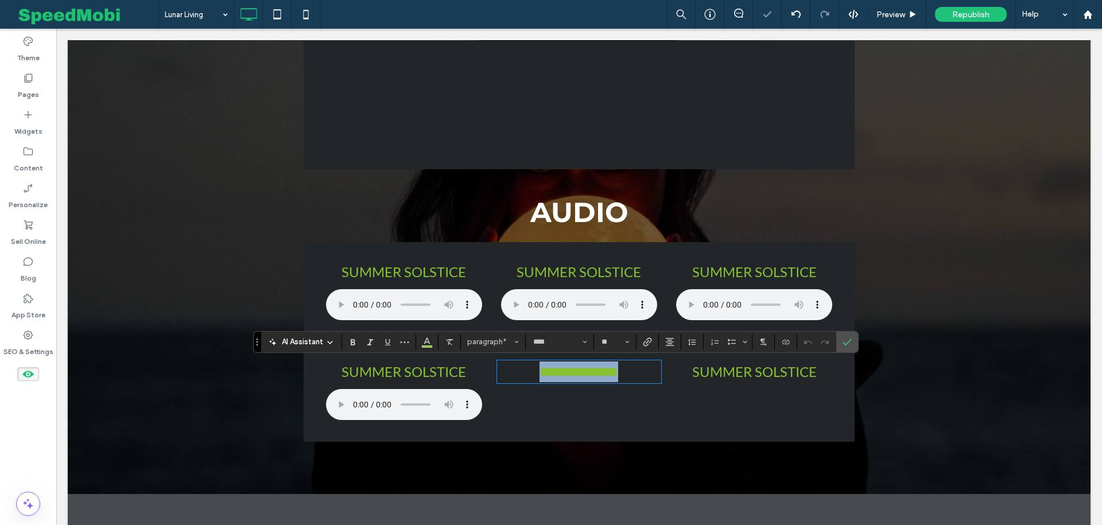
click at [597, 375] on span "**********" at bounding box center [579, 372] width 79 height 14
click at [845, 339] on icon "Confirm" at bounding box center [847, 342] width 9 height 9
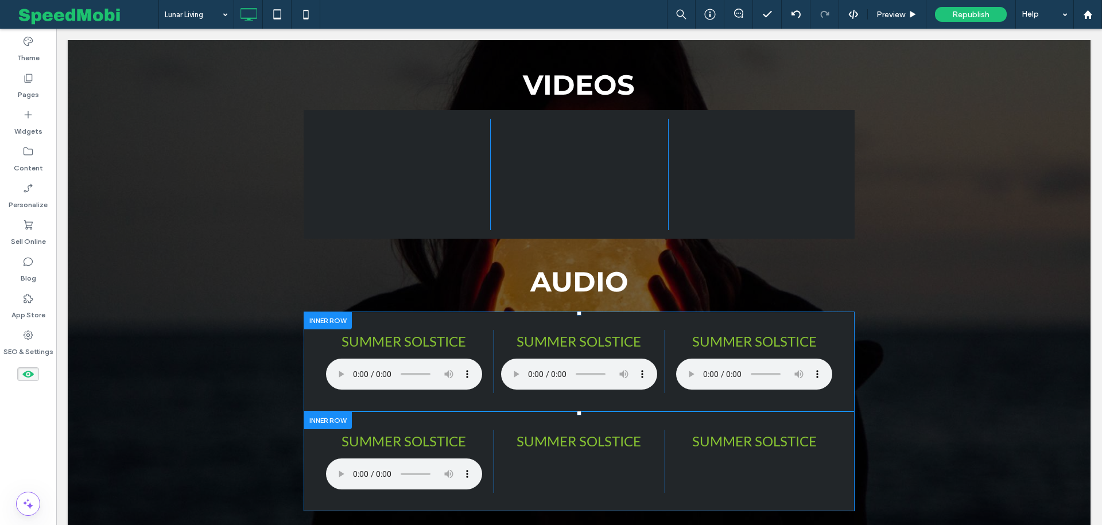
scroll to position [4130, 0]
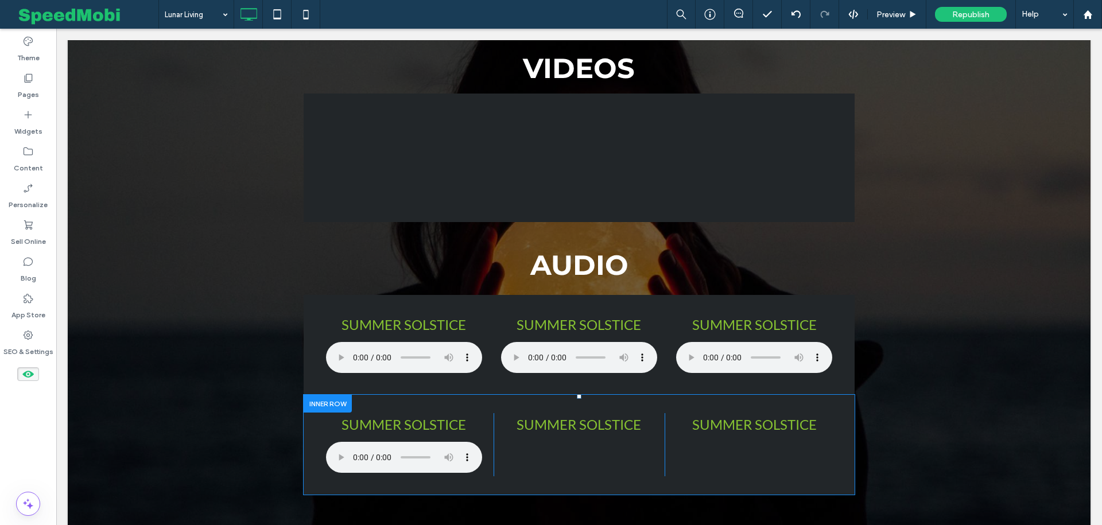
click at [341, 405] on div at bounding box center [328, 404] width 48 height 18
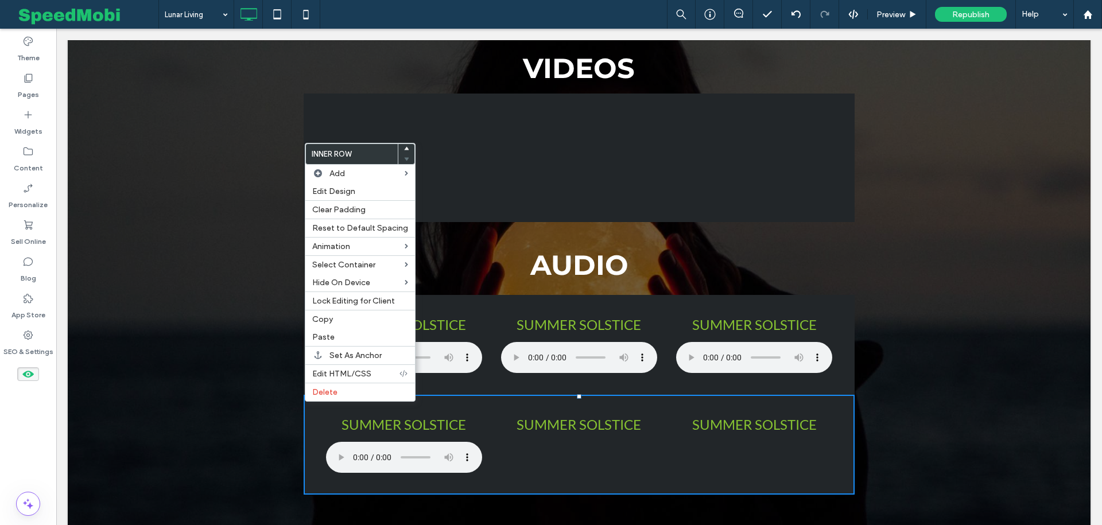
click at [322, 420] on p "Summer Solstice" at bounding box center [404, 425] width 164 height 21
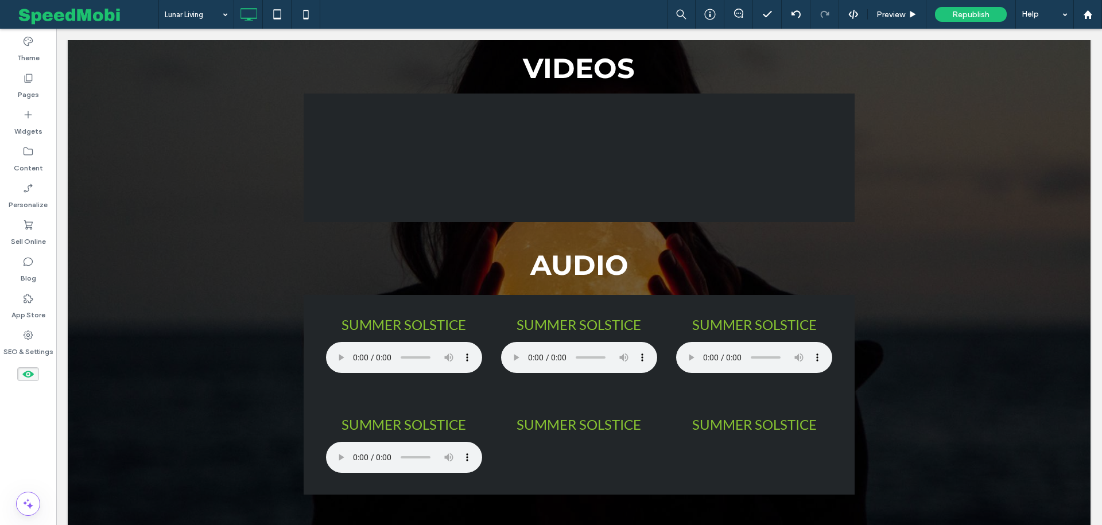
click at [327, 404] on div at bounding box center [328, 404] width 48 height 18
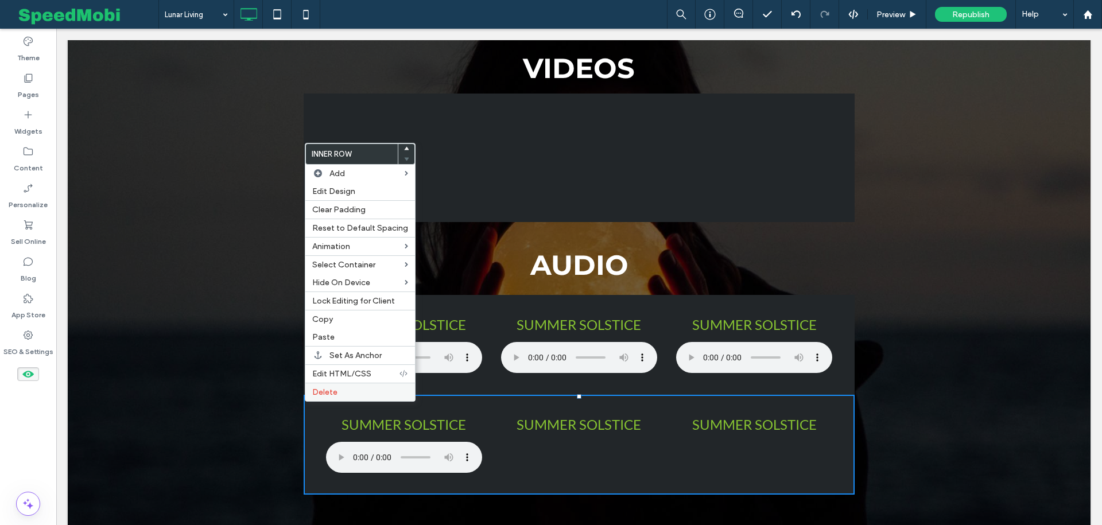
click at [338, 392] on label "Delete" at bounding box center [360, 393] width 96 height 10
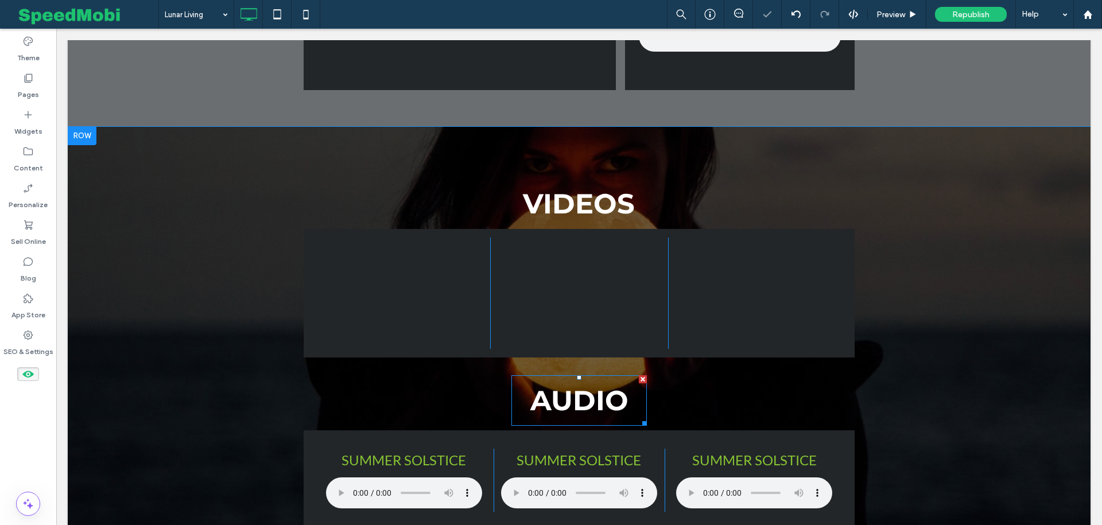
scroll to position [3918, 0]
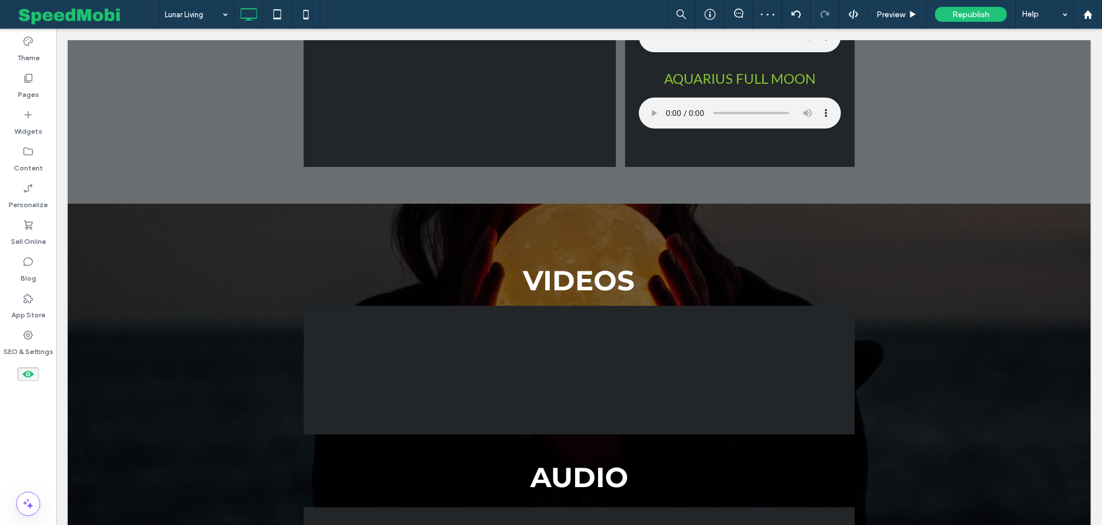
click at [29, 371] on use at bounding box center [27, 374] width 11 height 7
click at [87, 210] on div at bounding box center [82, 213] width 29 height 18
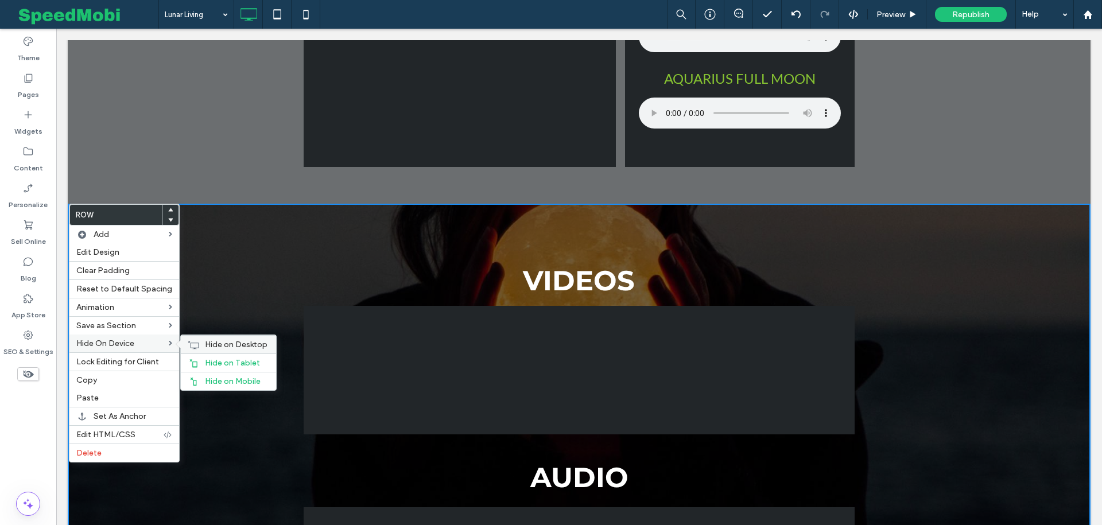
click at [198, 343] on div "Hide on Desktop" at bounding box center [228, 344] width 95 height 18
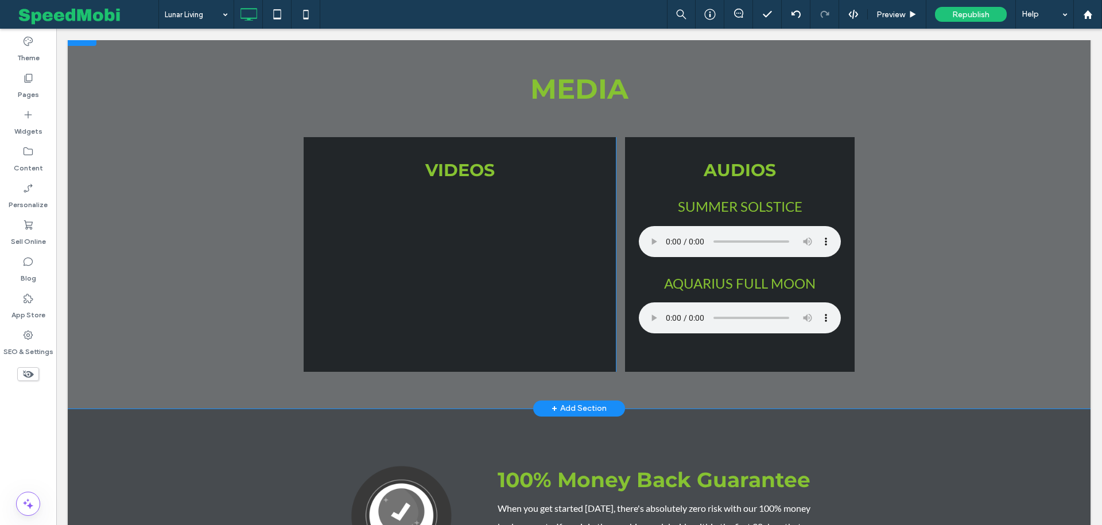
scroll to position [3293, 0]
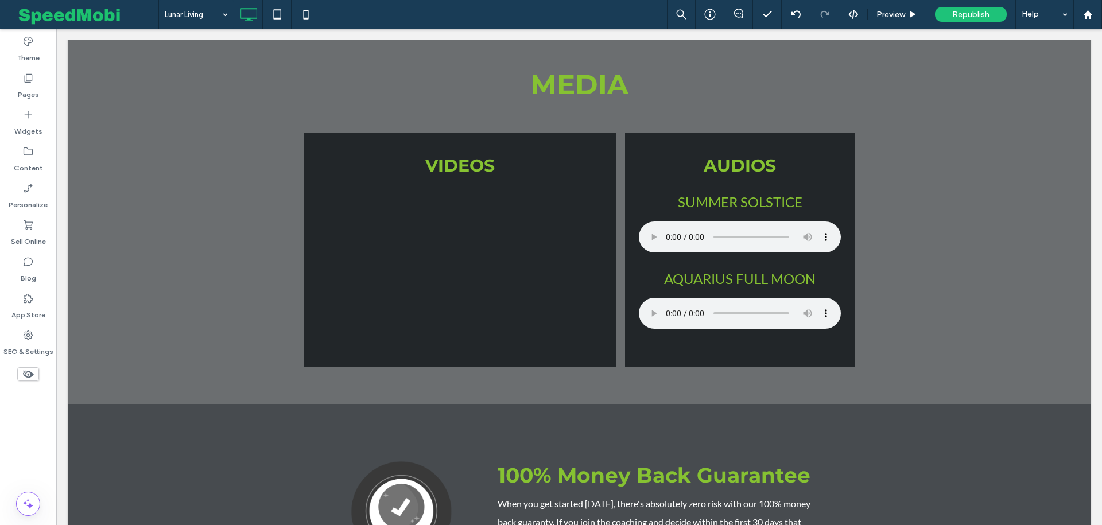
click at [33, 371] on icon at bounding box center [28, 374] width 13 height 13
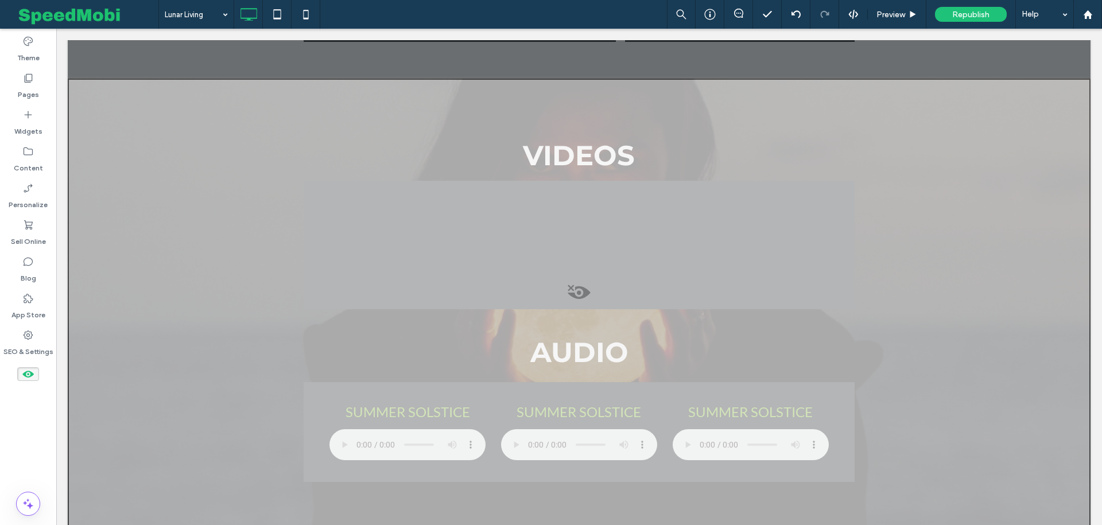
scroll to position [4047, 0]
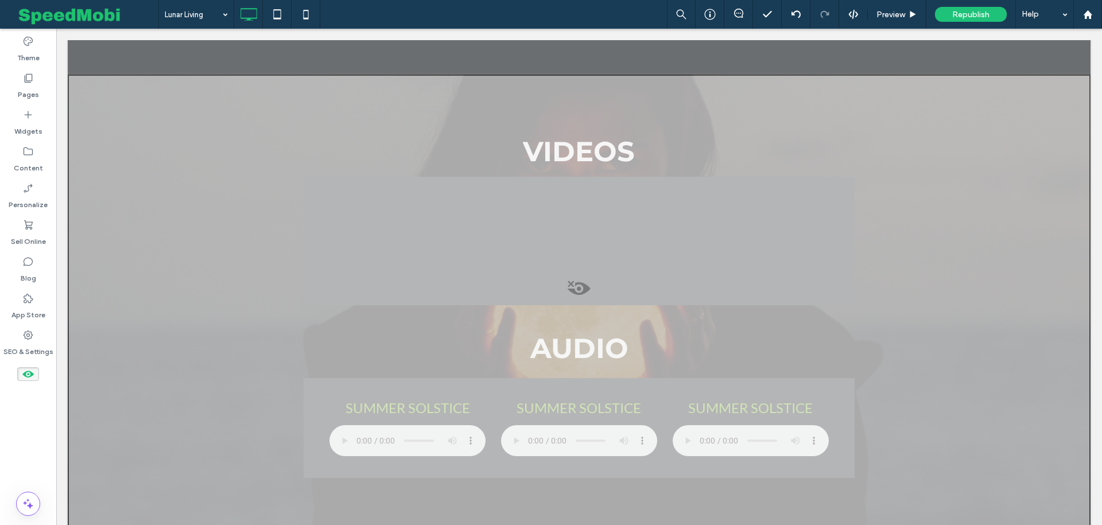
click at [21, 376] on span at bounding box center [28, 374] width 22 height 14
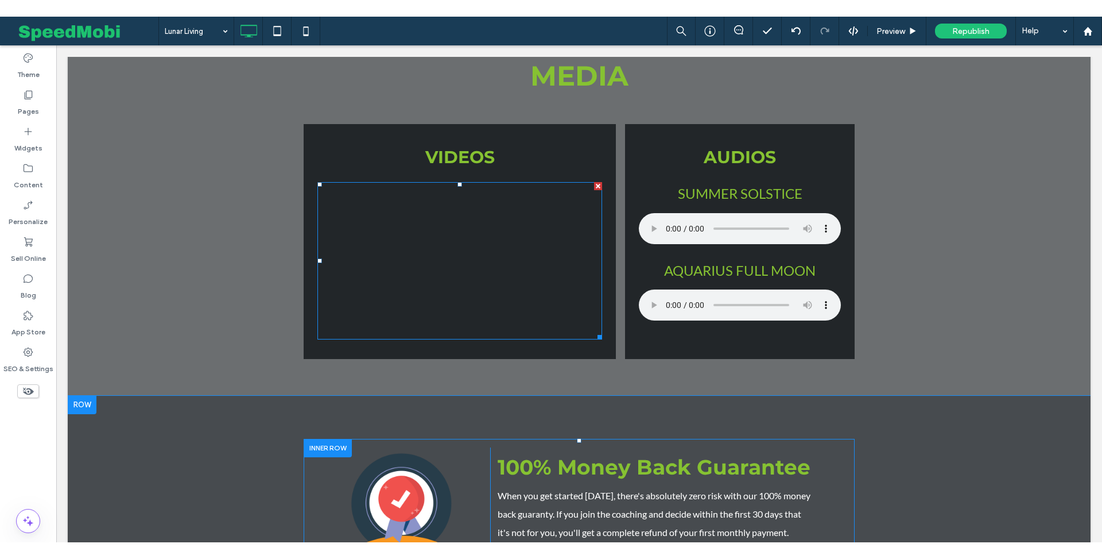
scroll to position [3314, 0]
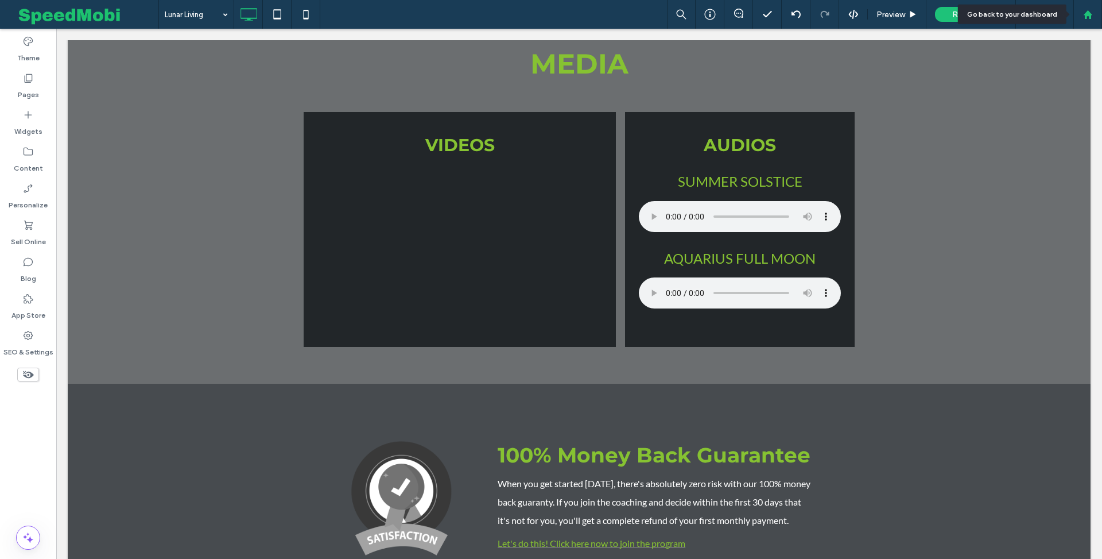
click at [1078, 20] on div at bounding box center [1088, 14] width 29 height 29
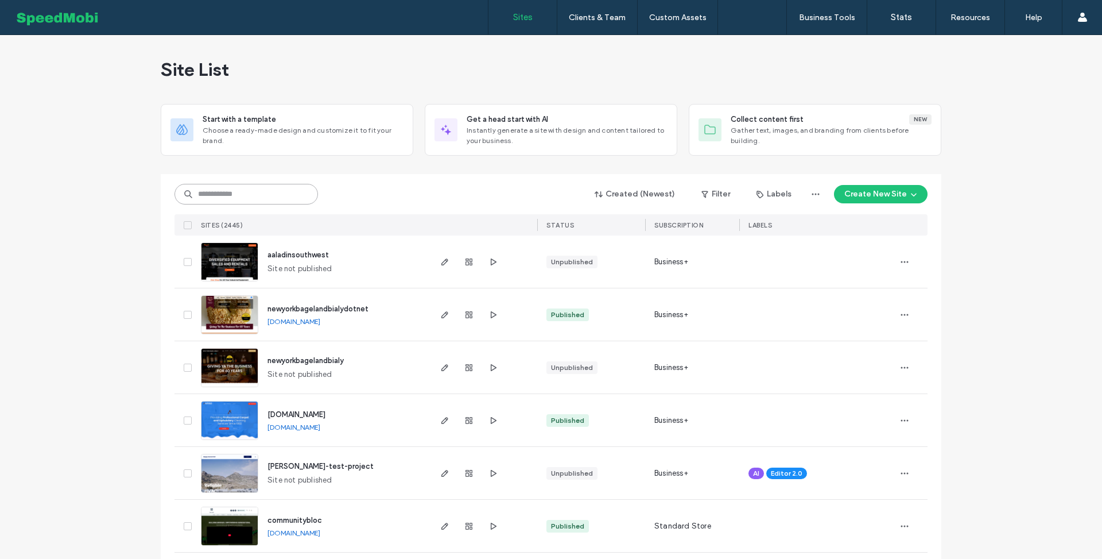
click at [270, 199] on input at bounding box center [247, 194] width 144 height 21
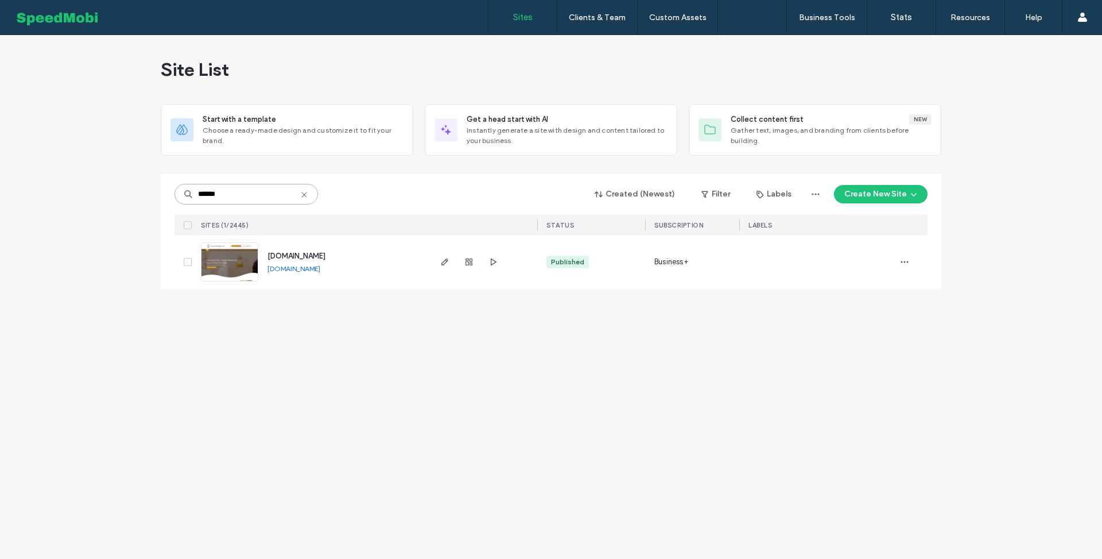
type input "******"
click at [292, 258] on span "[DOMAIN_NAME]" at bounding box center [297, 255] width 58 height 9
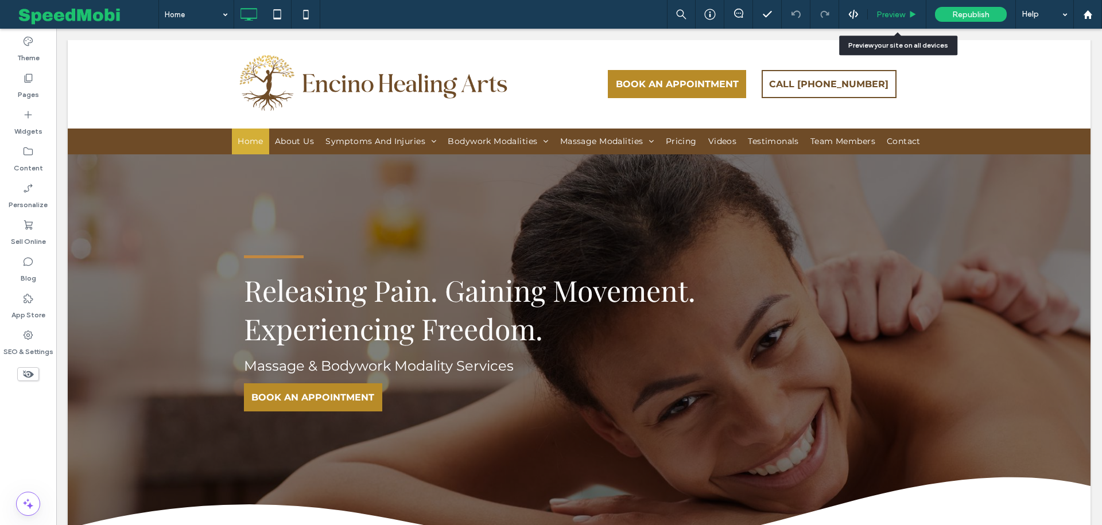
click at [901, 11] on span "Preview" at bounding box center [891, 15] width 29 height 10
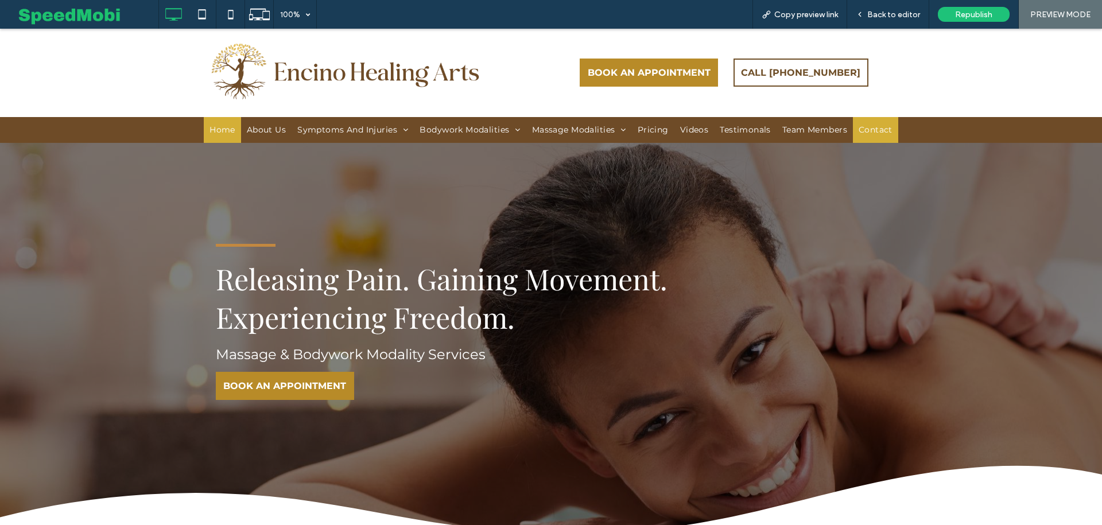
click at [888, 132] on span "Contact" at bounding box center [876, 130] width 34 height 12
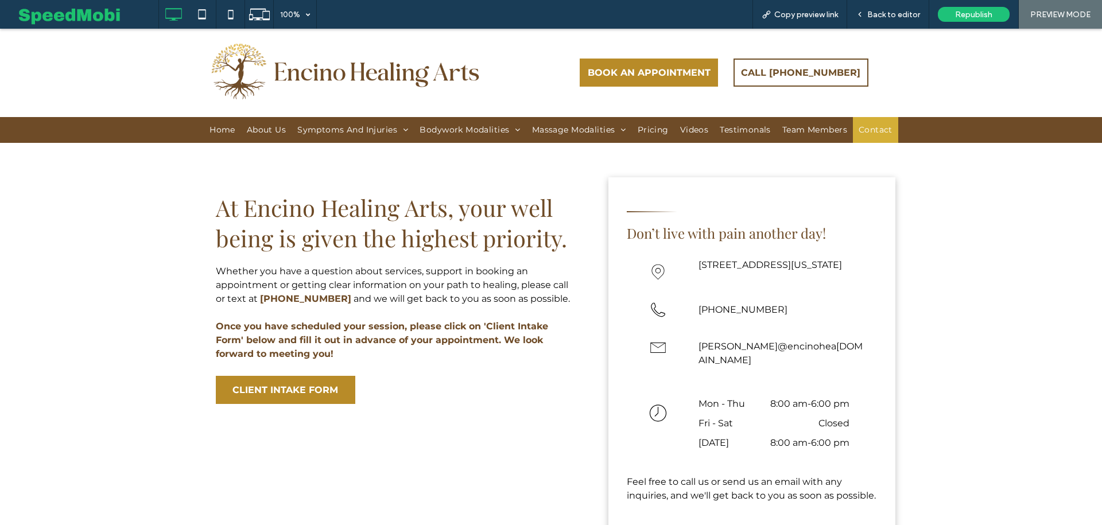
click at [307, 392] on span "CLIENT INTAKE FORM" at bounding box center [286, 390] width 106 height 22
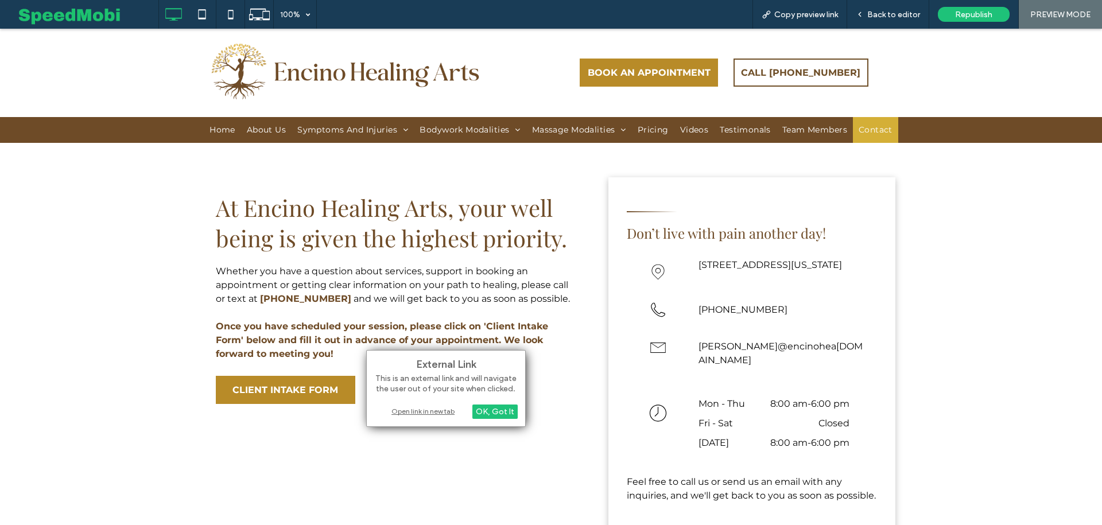
click at [421, 410] on div "Open link in new tab" at bounding box center [446, 411] width 144 height 12
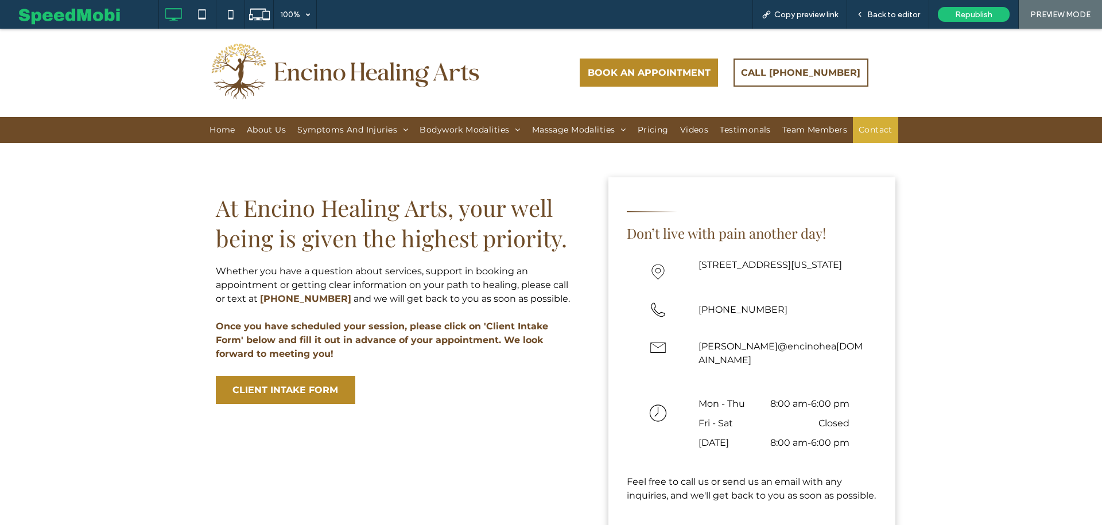
click at [282, 389] on span "CLIENT INTAKE FORM" at bounding box center [286, 390] width 106 height 22
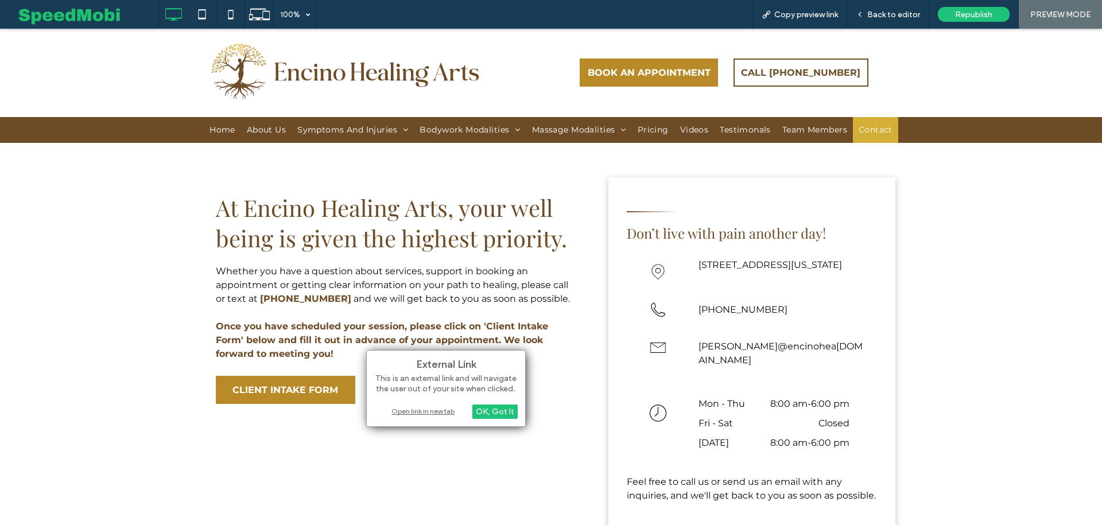
click at [402, 408] on div "Open link in new tab" at bounding box center [446, 411] width 144 height 12
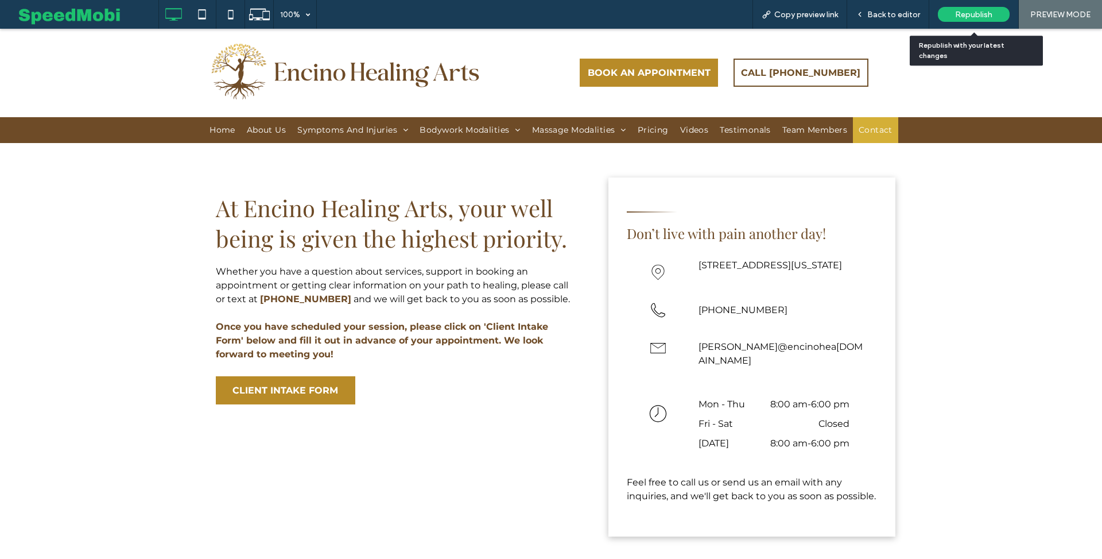
click at [969, 10] on span "Republish" at bounding box center [973, 15] width 37 height 10
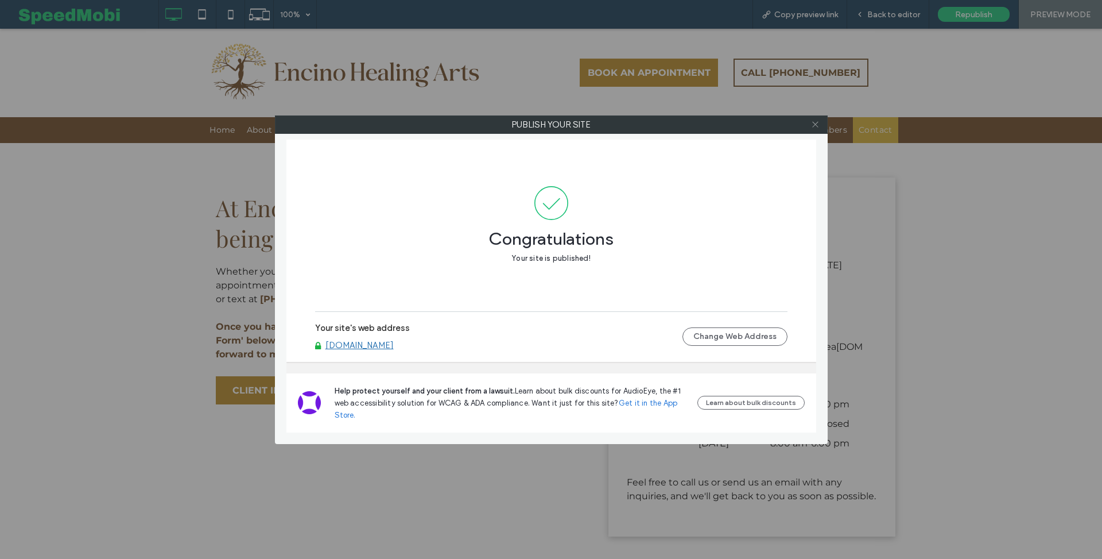
click at [815, 125] on use at bounding box center [815, 125] width 6 height 6
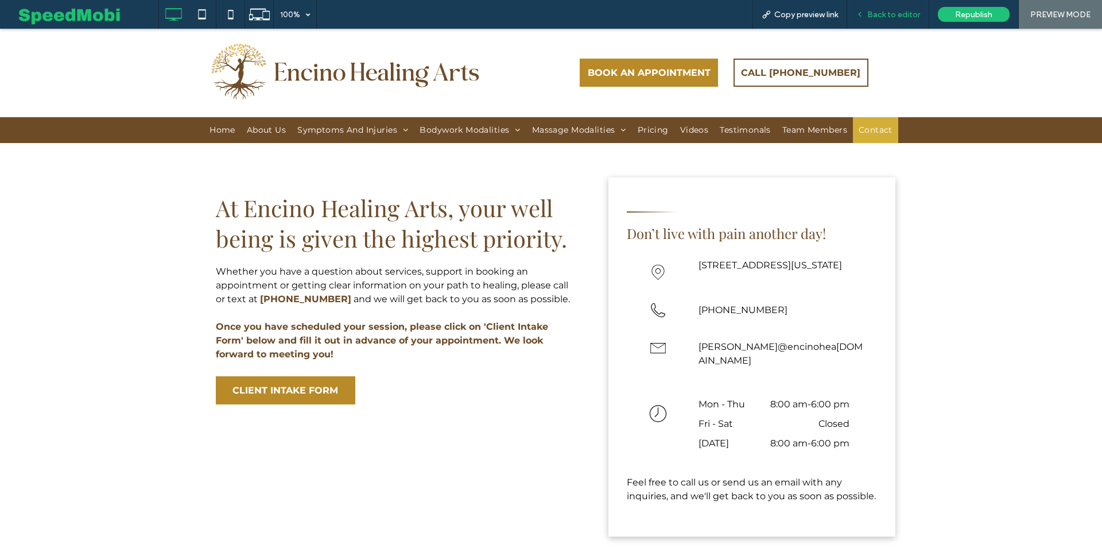
click at [882, 20] on div "Back to editor" at bounding box center [888, 14] width 82 height 29
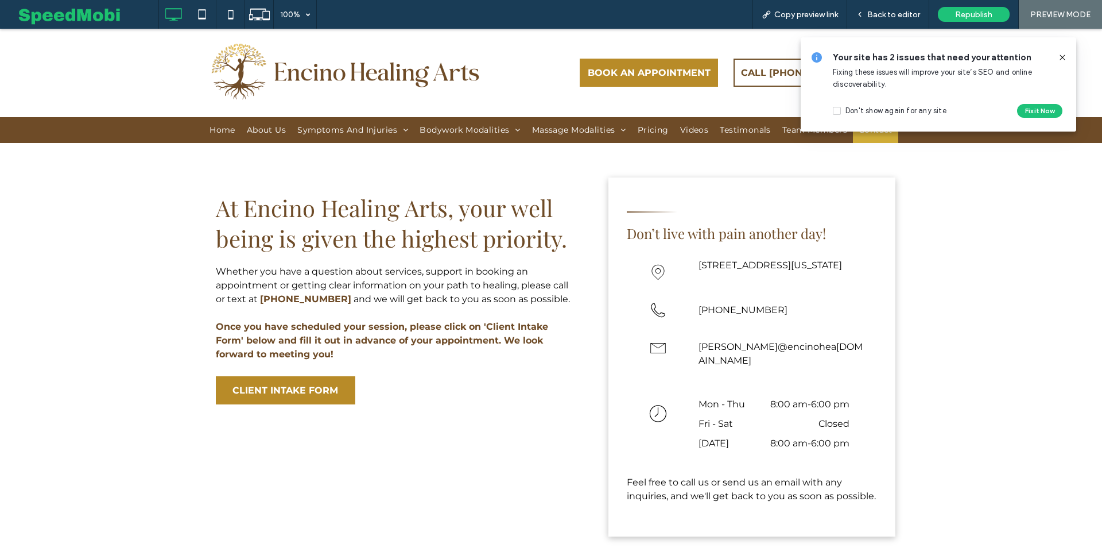
click at [1061, 63] on span at bounding box center [1062, 57] width 9 height 13
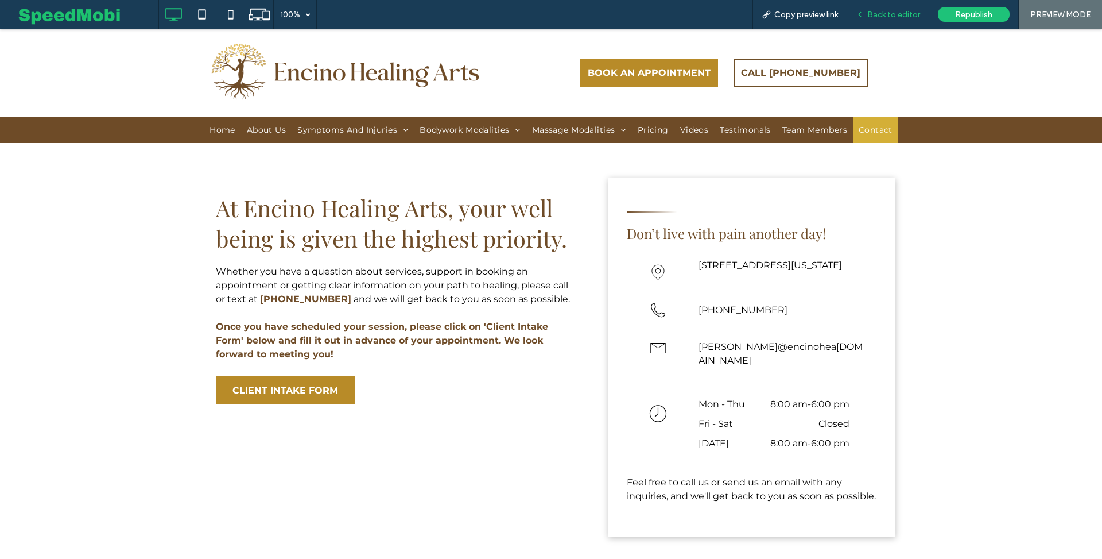
click at [920, 10] on span "Back to editor" at bounding box center [894, 15] width 53 height 10
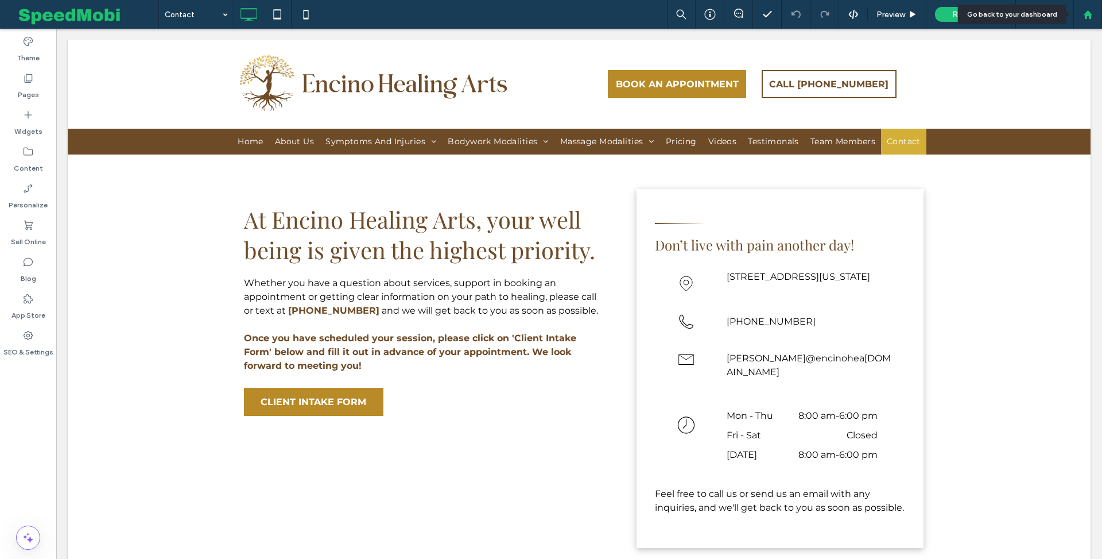
click at [1087, 19] on div at bounding box center [1088, 14] width 29 height 29
